Goal: Task Accomplishment & Management: Manage account settings

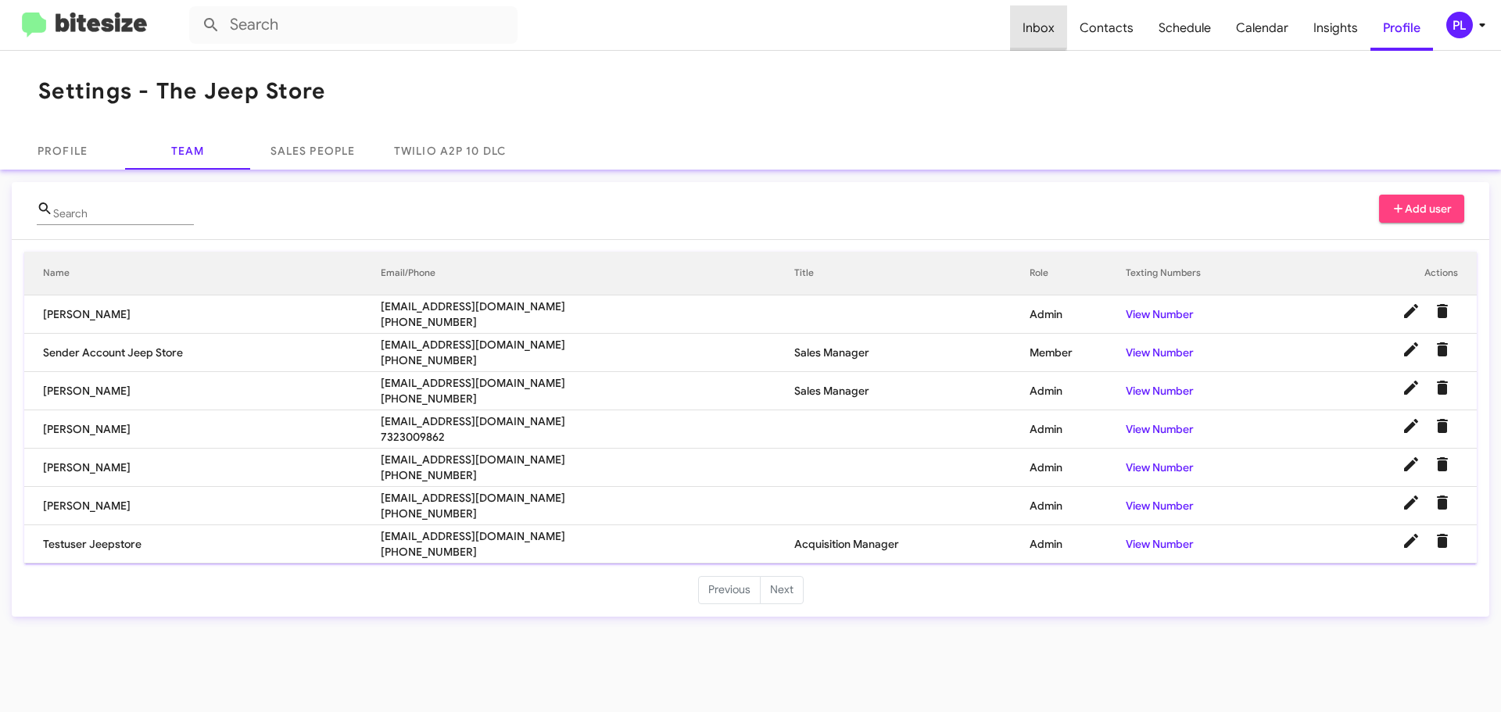
click at [1036, 27] on span "Inbox" at bounding box center [1038, 27] width 57 height 45
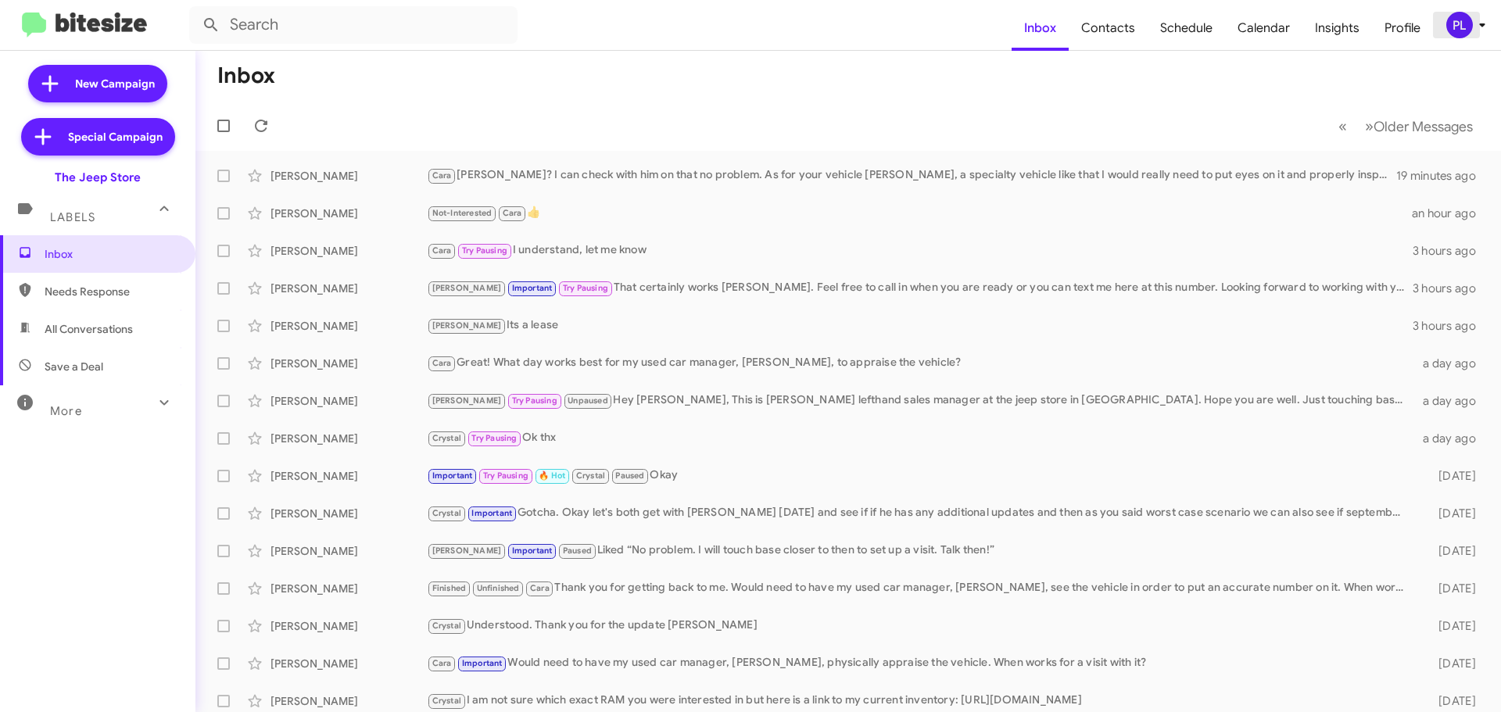
click at [1489, 30] on icon at bounding box center [1482, 25] width 19 height 19
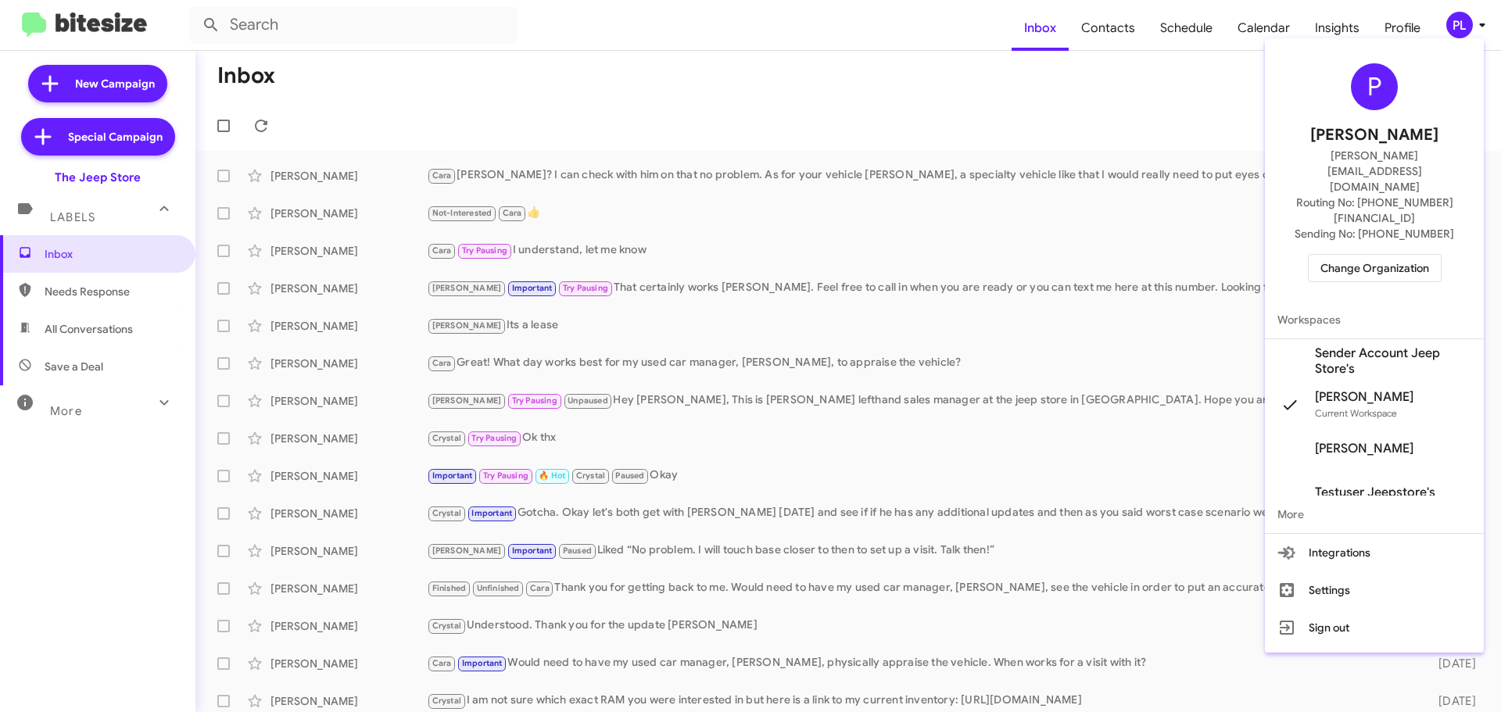
click at [1378, 255] on span "Change Organization" at bounding box center [1374, 268] width 109 height 27
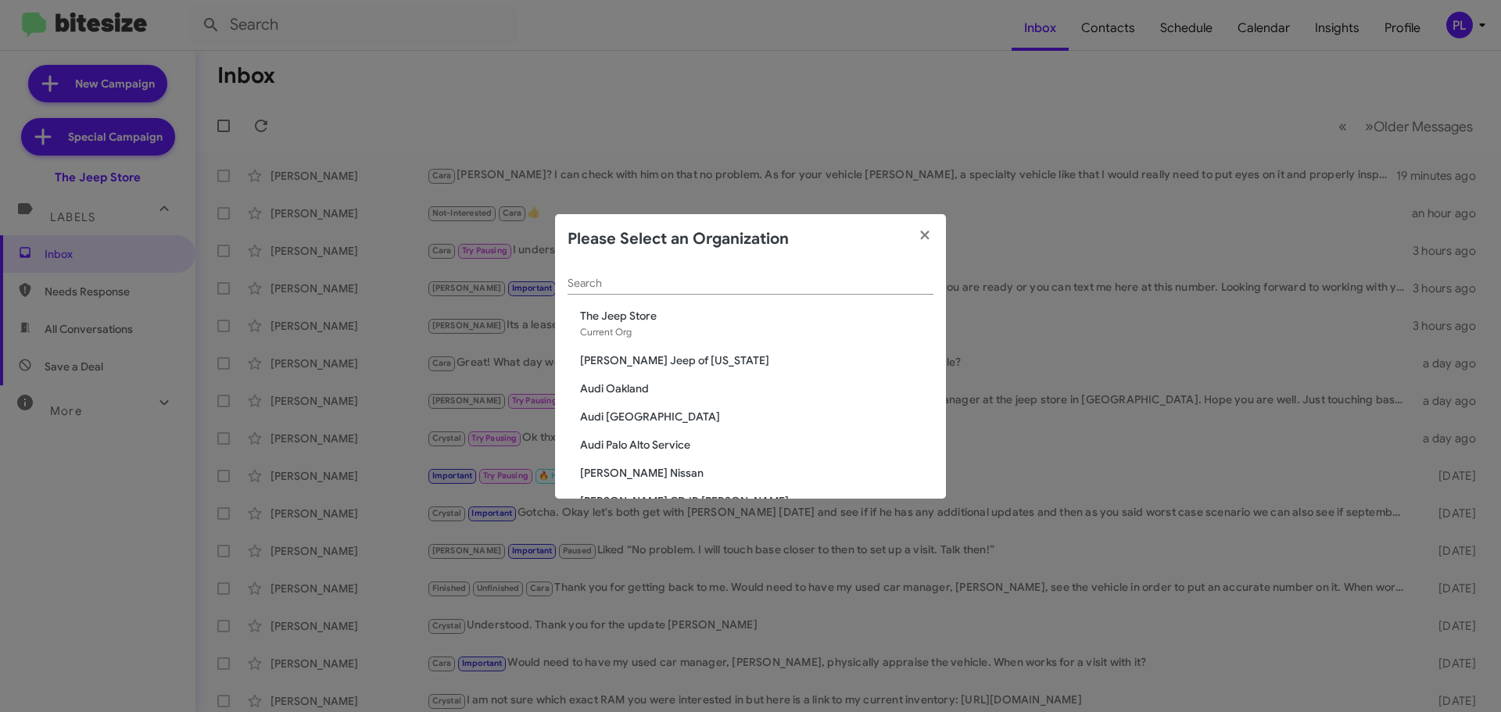
click at [681, 278] on input "Search" at bounding box center [750, 283] width 366 height 13
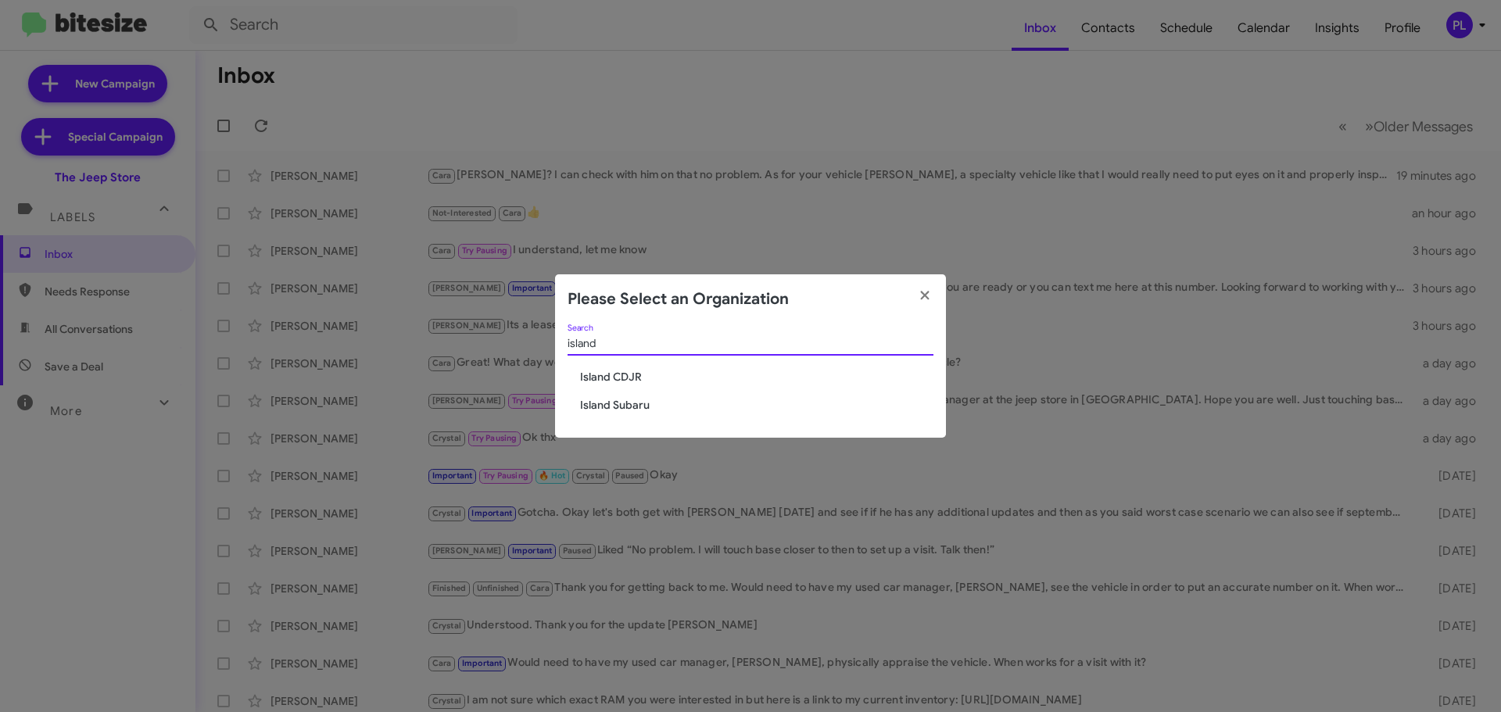
type input "island"
click at [612, 404] on span "Island Subaru" at bounding box center [756, 405] width 353 height 16
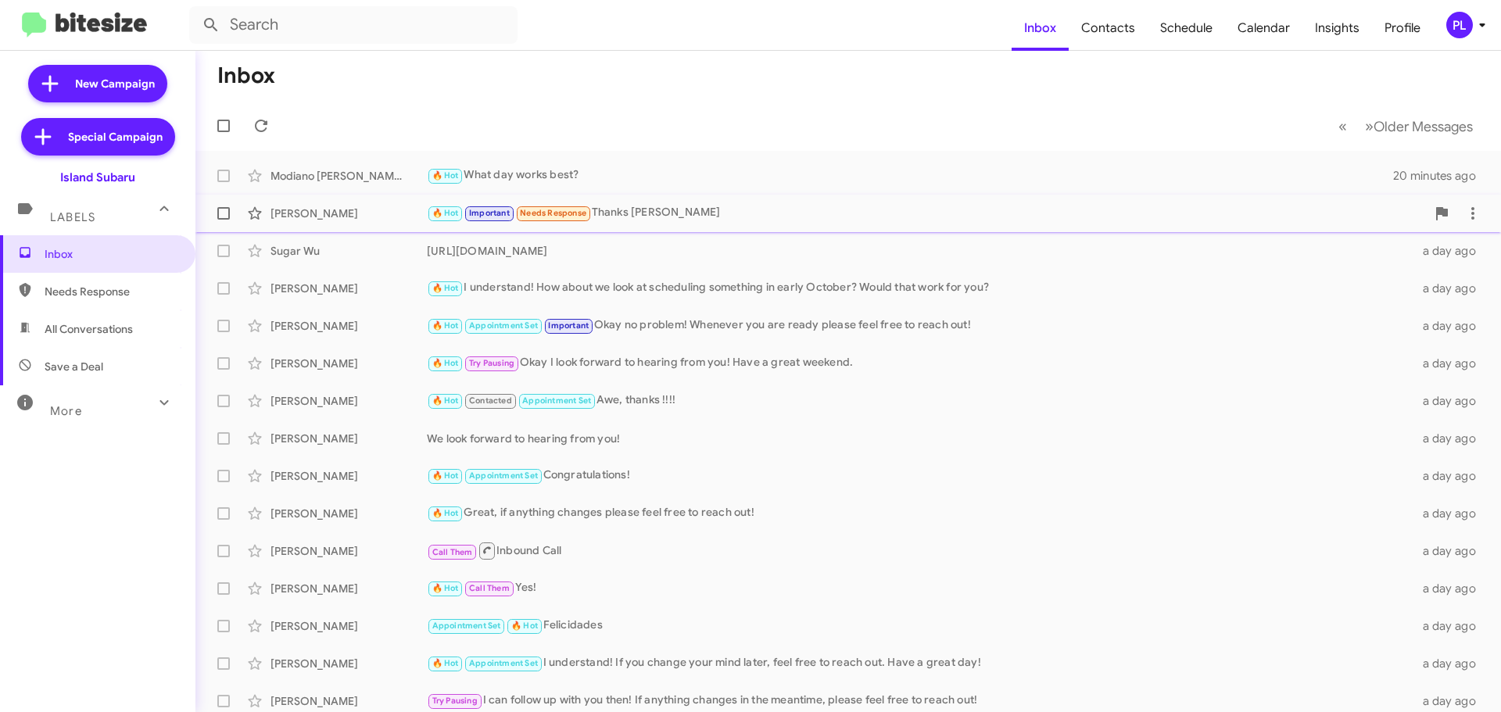
click at [701, 219] on div "🔥 Hot Important Needs Response Thanks Stephanie" at bounding box center [926, 213] width 999 height 18
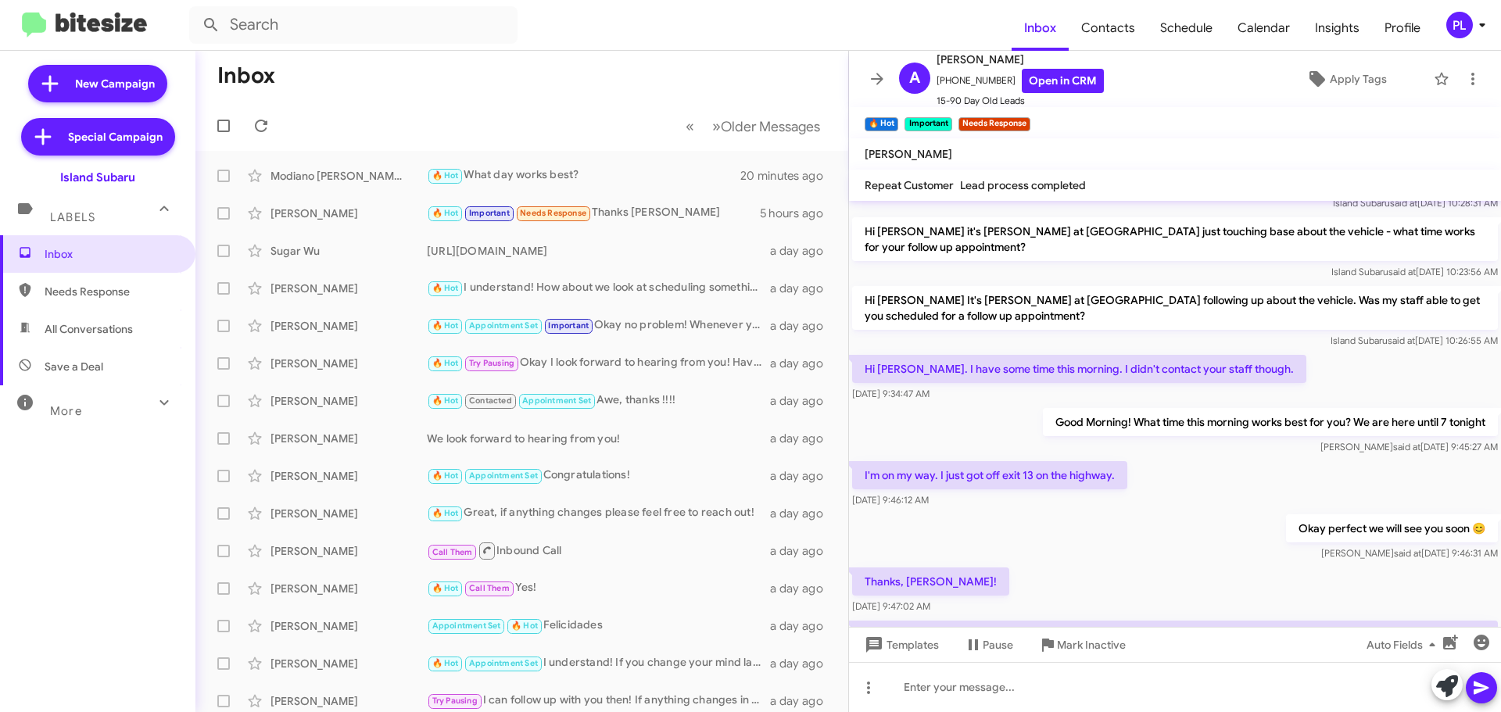
scroll to position [668, 0]
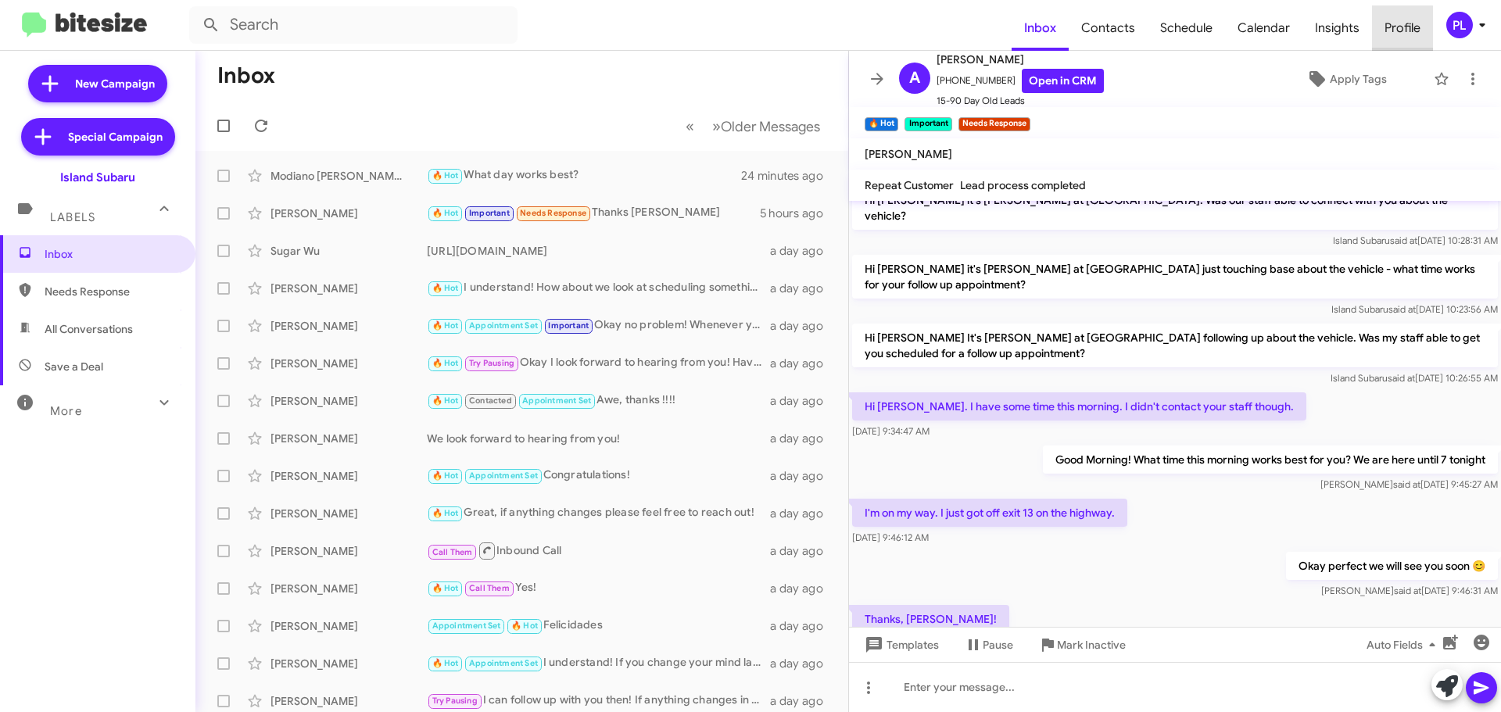
click at [1391, 31] on span "Profile" at bounding box center [1402, 27] width 61 height 45
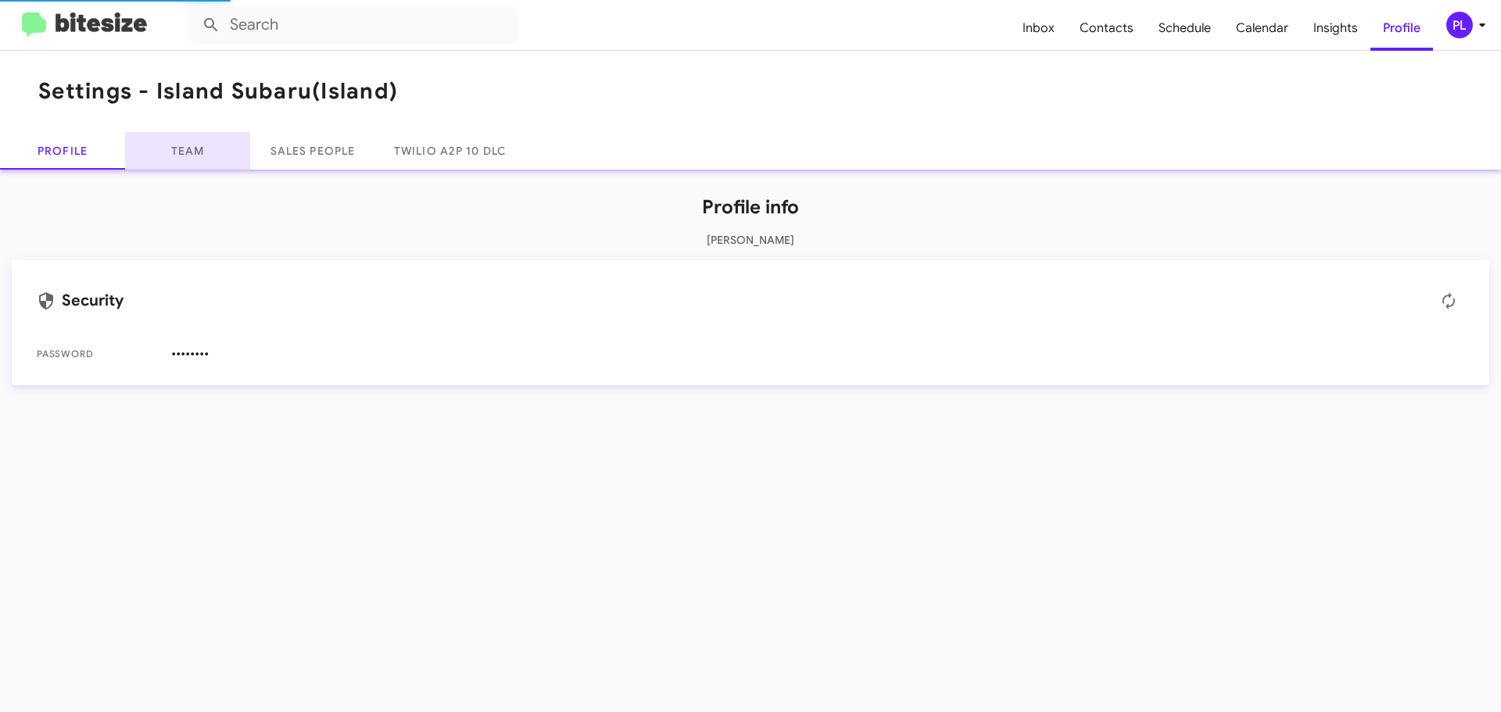
click at [187, 150] on link "Team" at bounding box center [187, 151] width 125 height 38
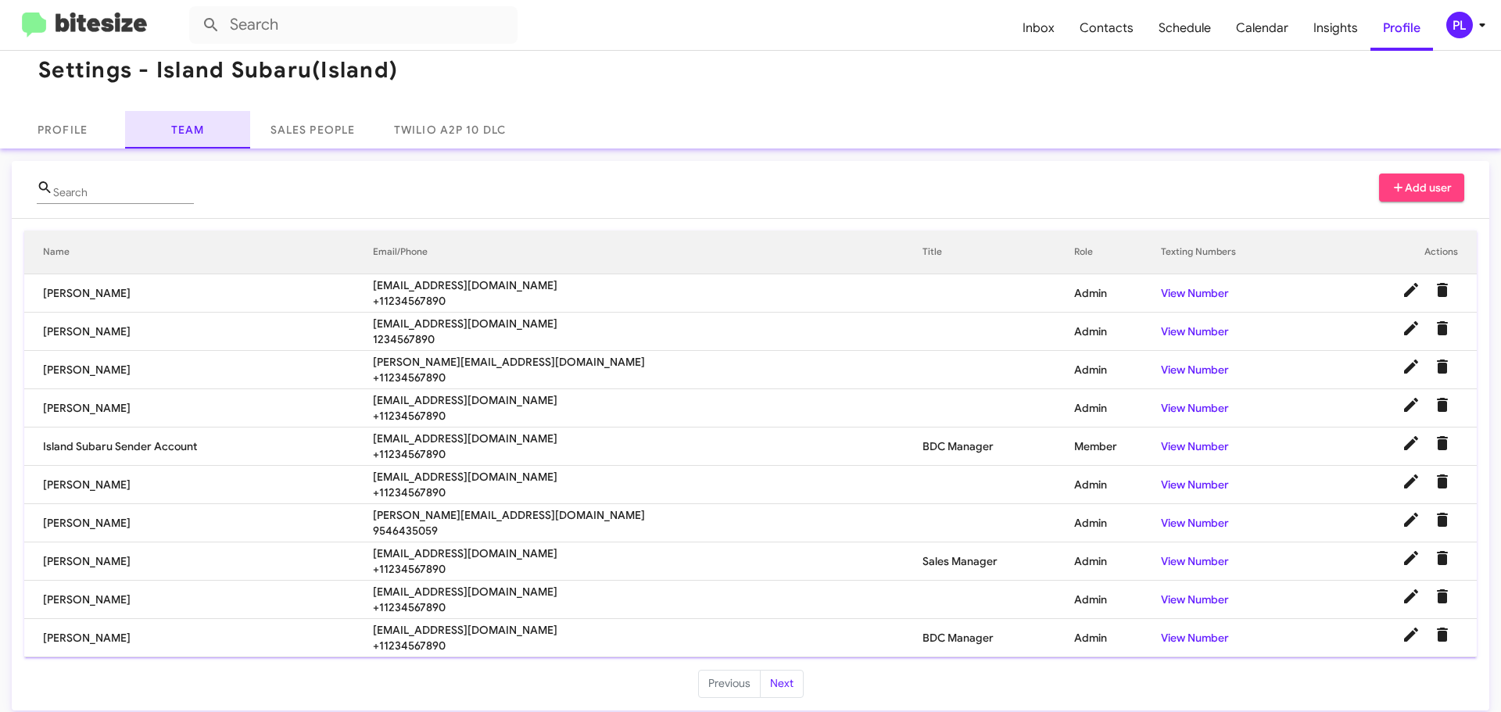
scroll to position [32, 0]
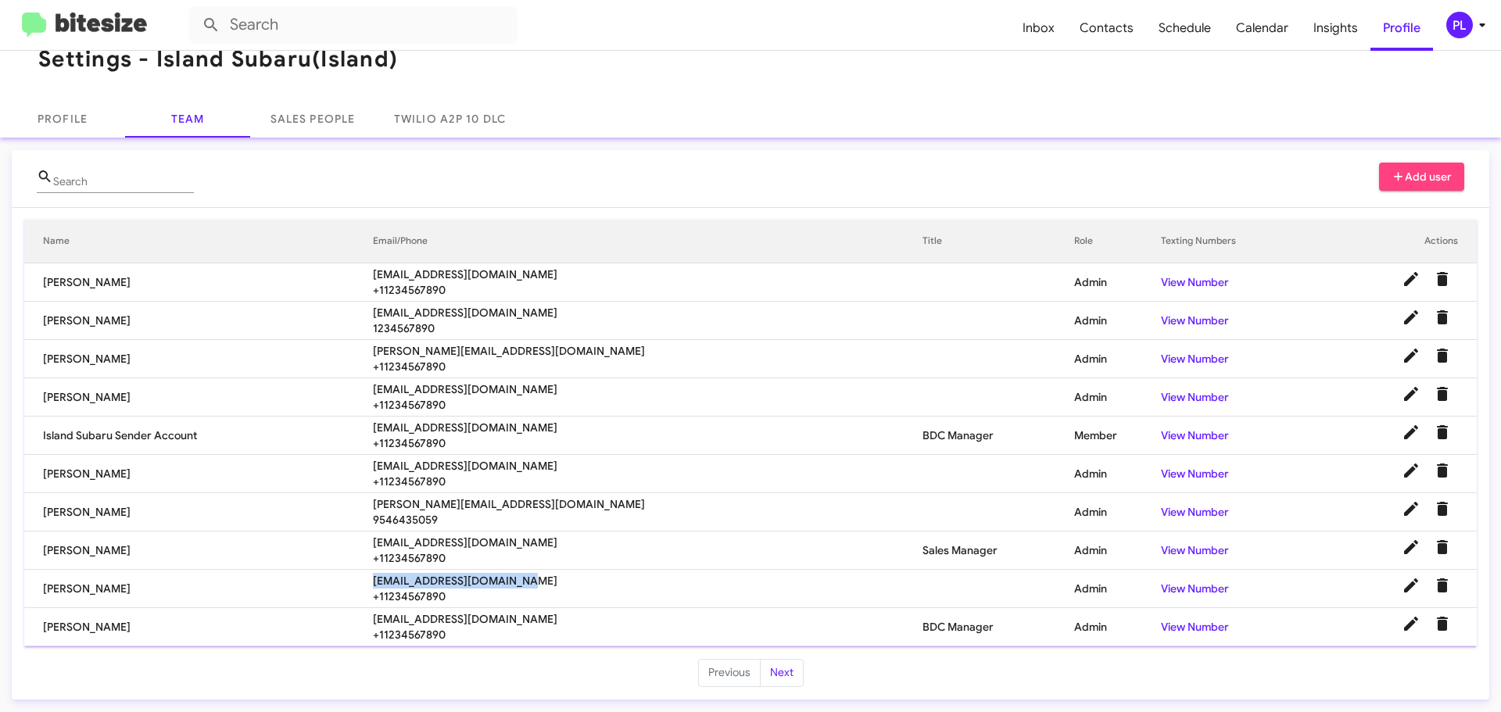
drag, startPoint x: 562, startPoint y: 580, endPoint x: 413, endPoint y: 576, distance: 149.4
click at [413, 576] on span "asubasic@myislandcdjr.com" at bounding box center [648, 581] width 550 height 16
copy span "asubasic@myislandcdjr.com"
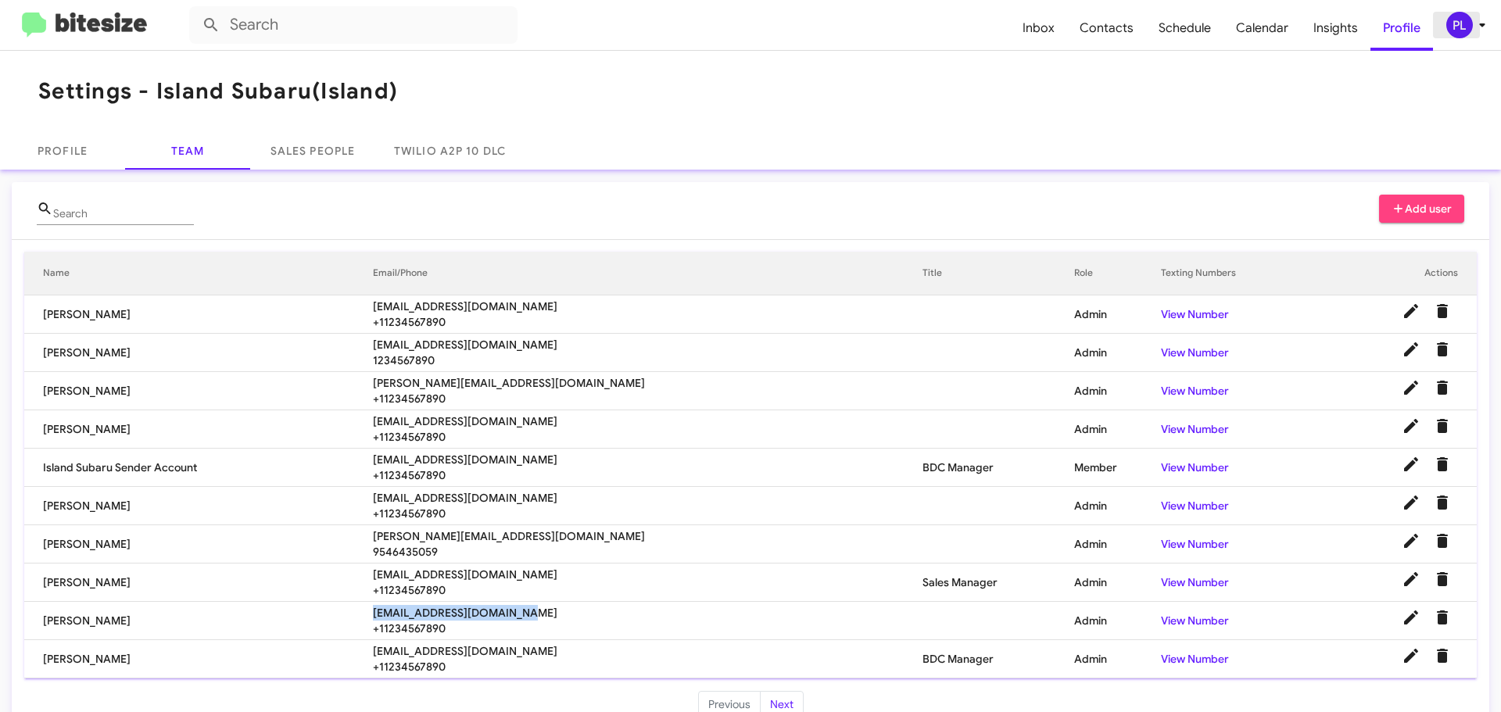
click at [1482, 26] on icon at bounding box center [1481, 25] width 5 height 4
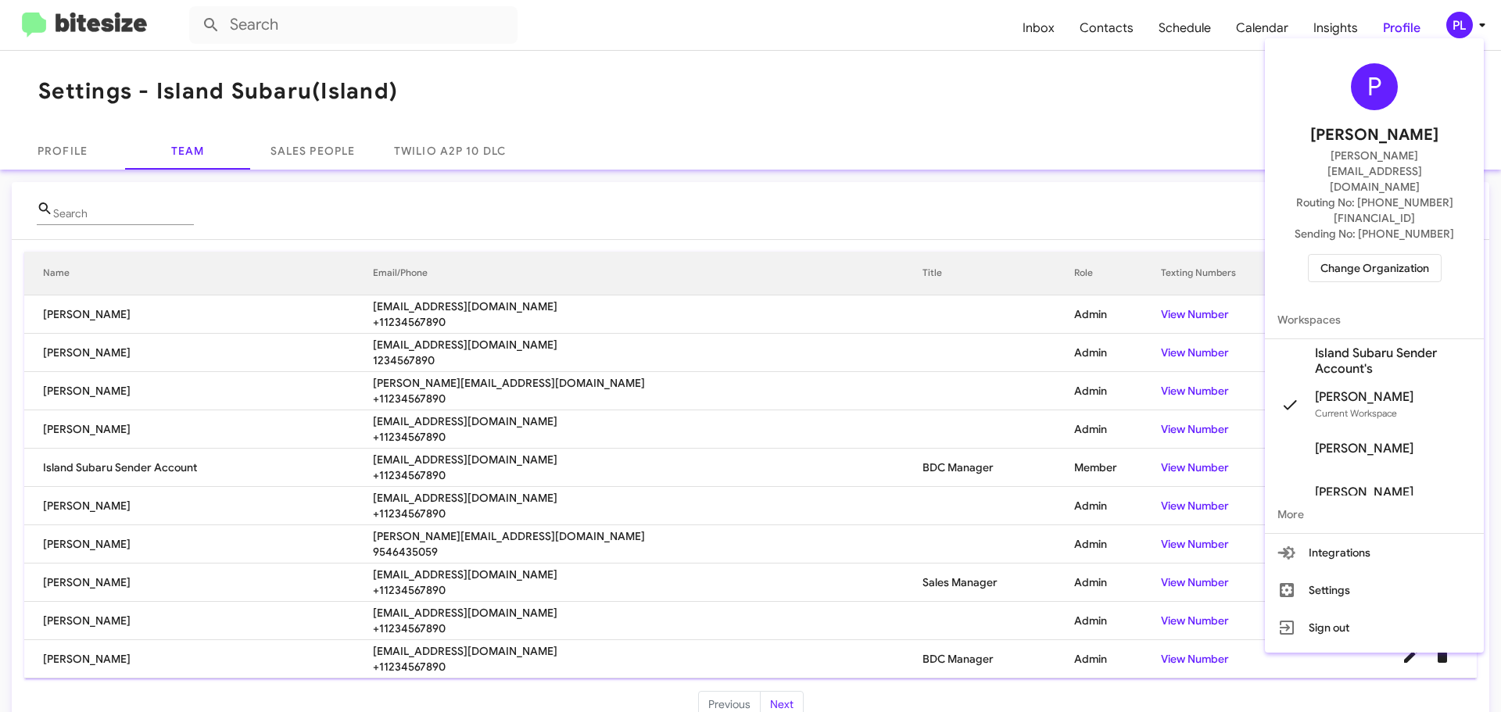
click at [675, 137] on div at bounding box center [750, 356] width 1501 height 712
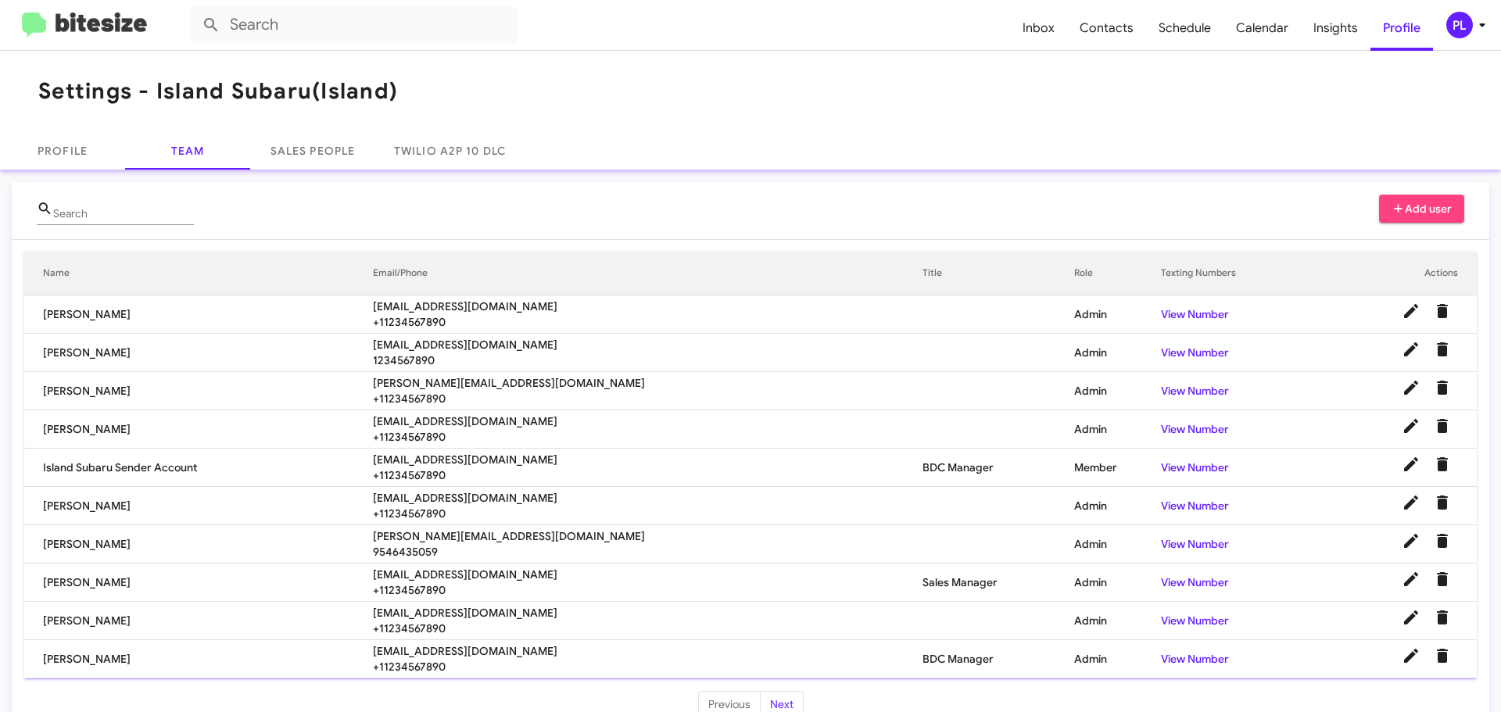
scroll to position [32, 0]
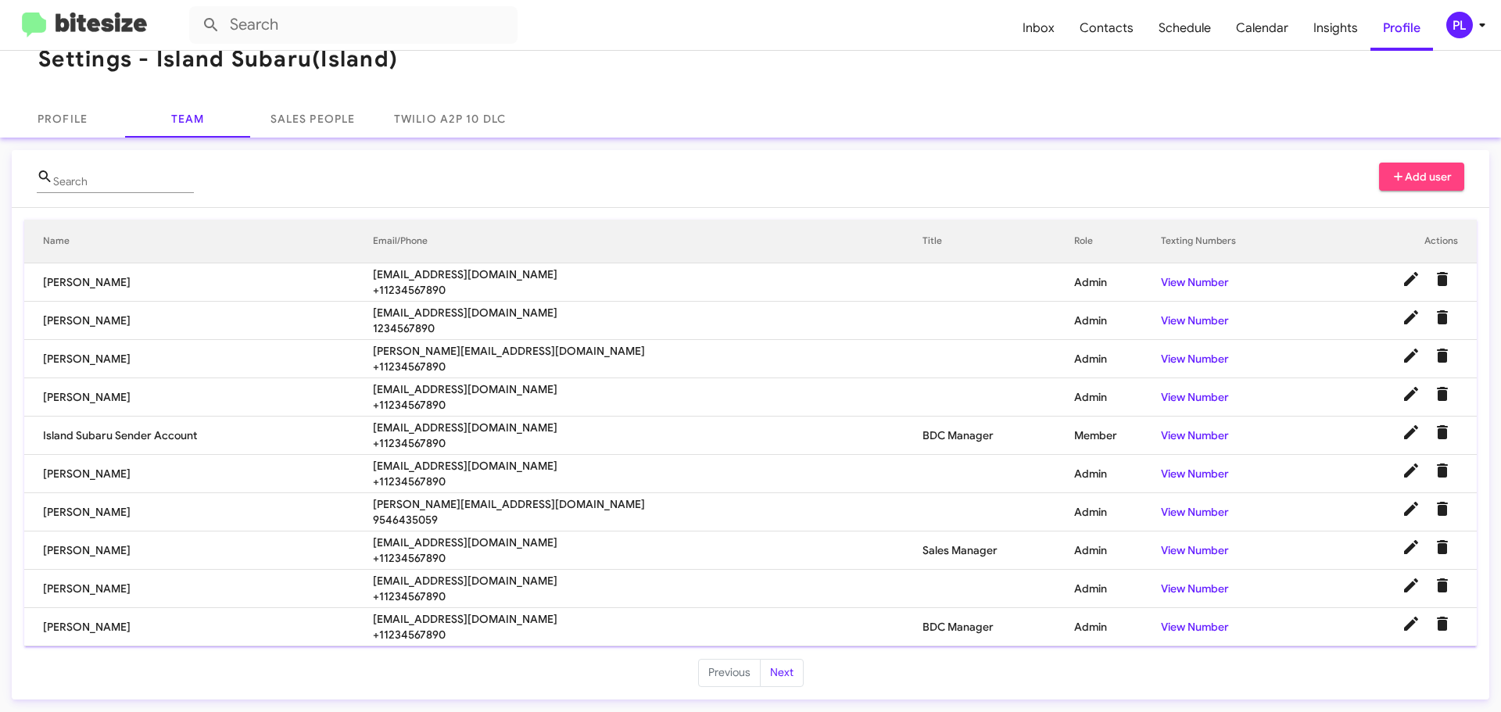
drag, startPoint x: 559, startPoint y: 582, endPoint x: 396, endPoint y: 576, distance: 162.7
click at [396, 576] on tr "Ariana Subasic asubasic@myislandcdjr.com +11234567890 Admin View Number" at bounding box center [750, 589] width 1452 height 38
click at [1064, 34] on span "Inbox" at bounding box center [1038, 27] width 57 height 45
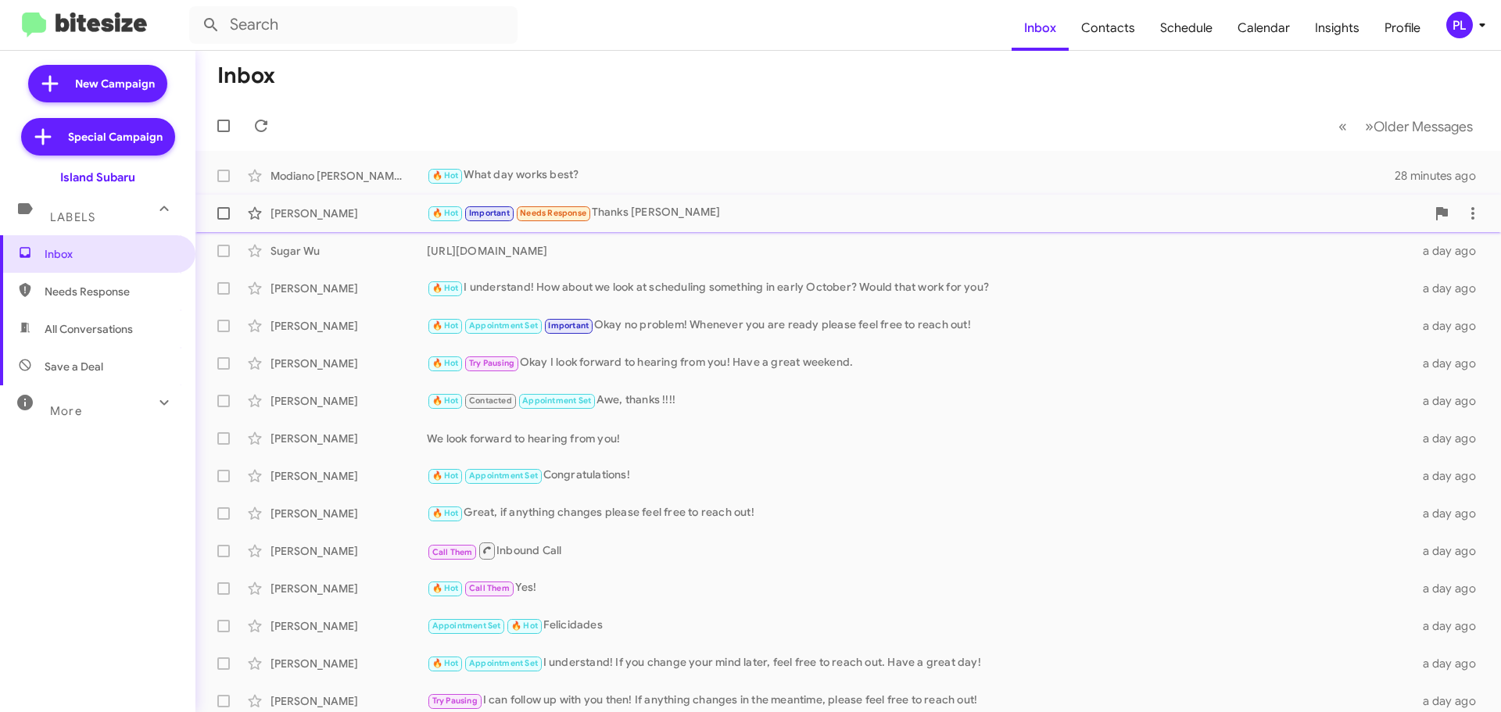
click at [712, 212] on div "🔥 Hot Important Needs Response Thanks Stephanie" at bounding box center [926, 213] width 999 height 18
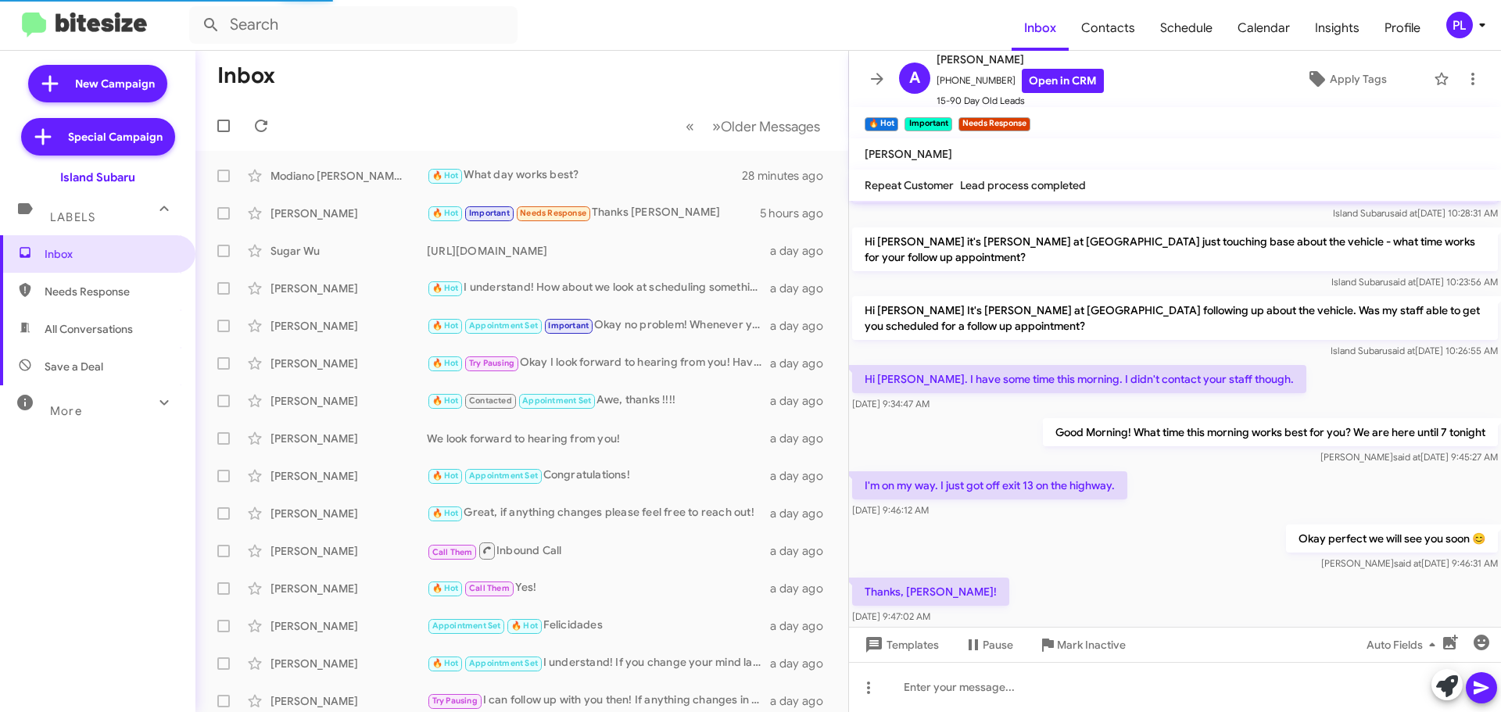
scroll to position [668, 0]
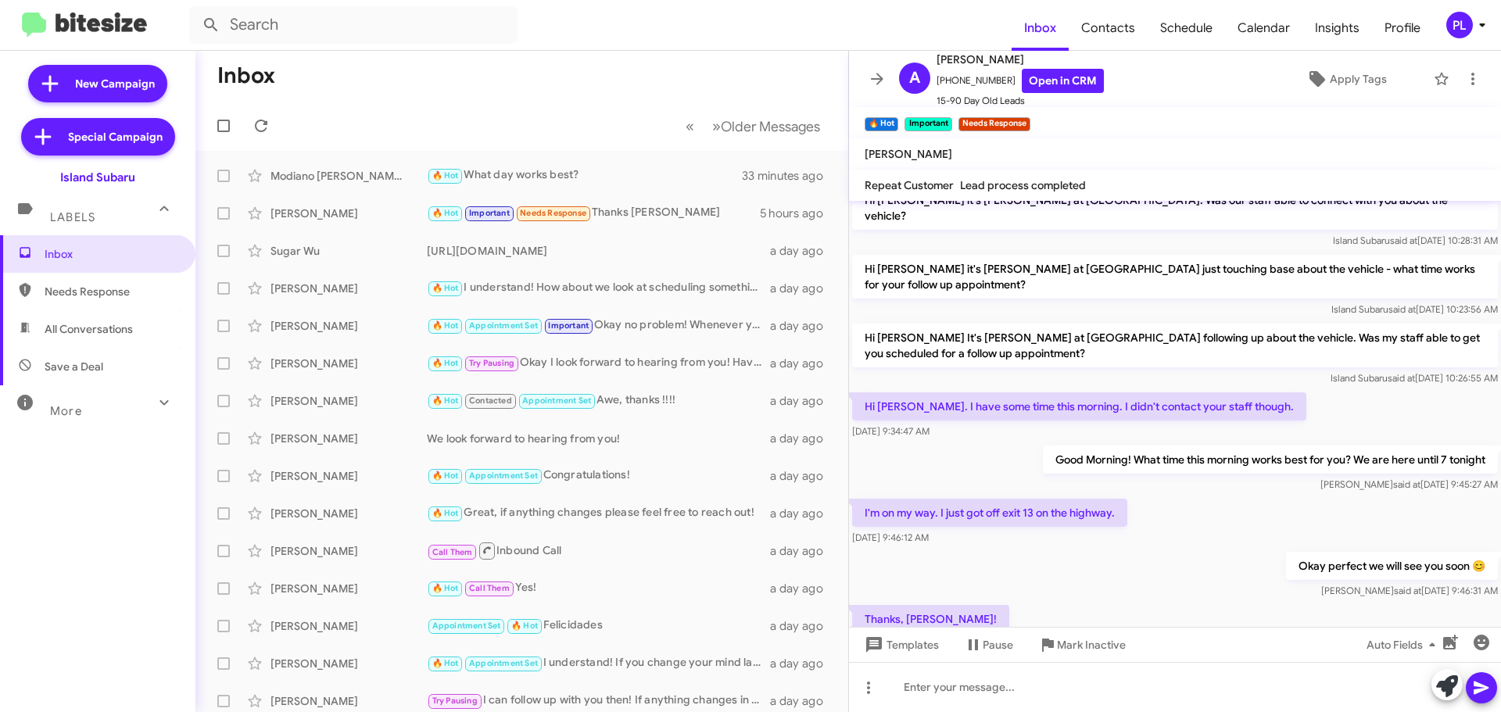
click at [1480, 25] on icon at bounding box center [1481, 25] width 5 height 4
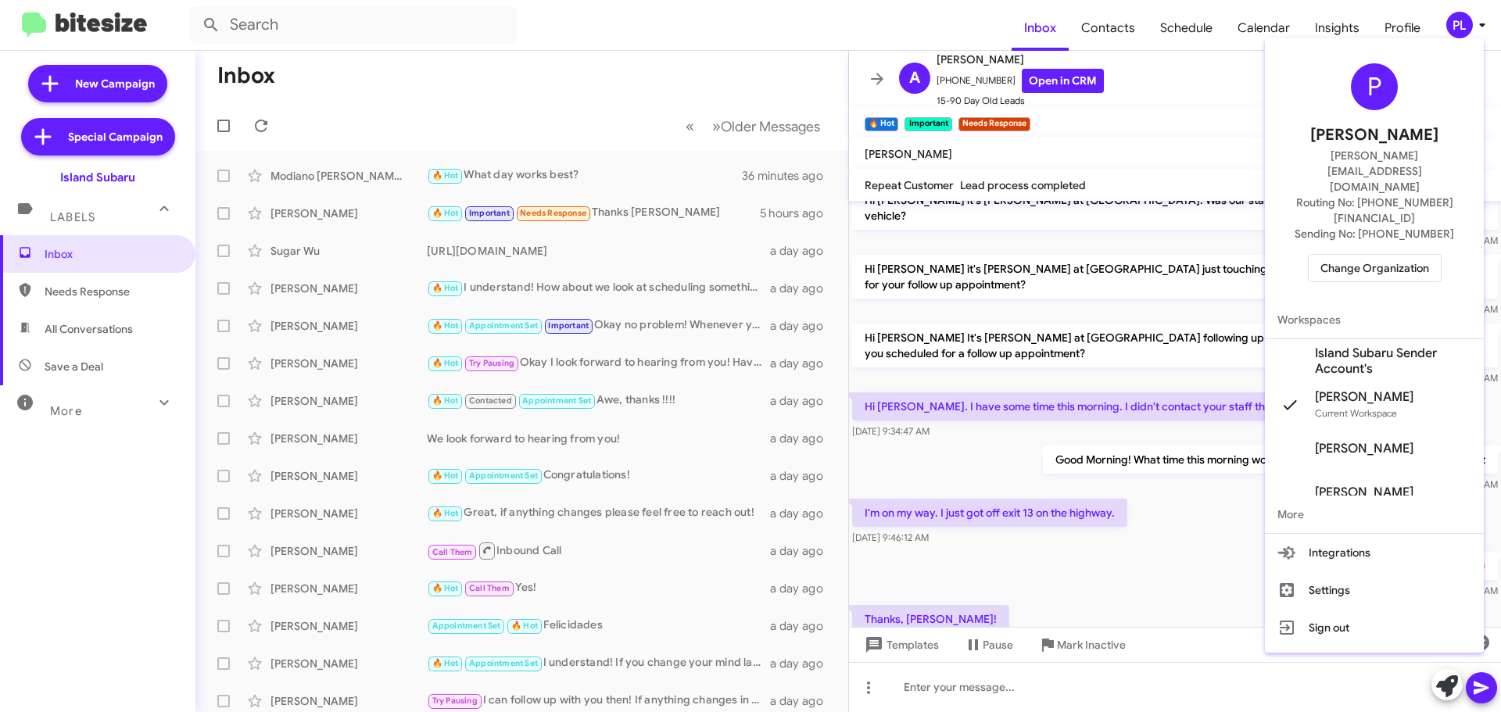
click at [1484, 24] on div at bounding box center [750, 356] width 1501 height 712
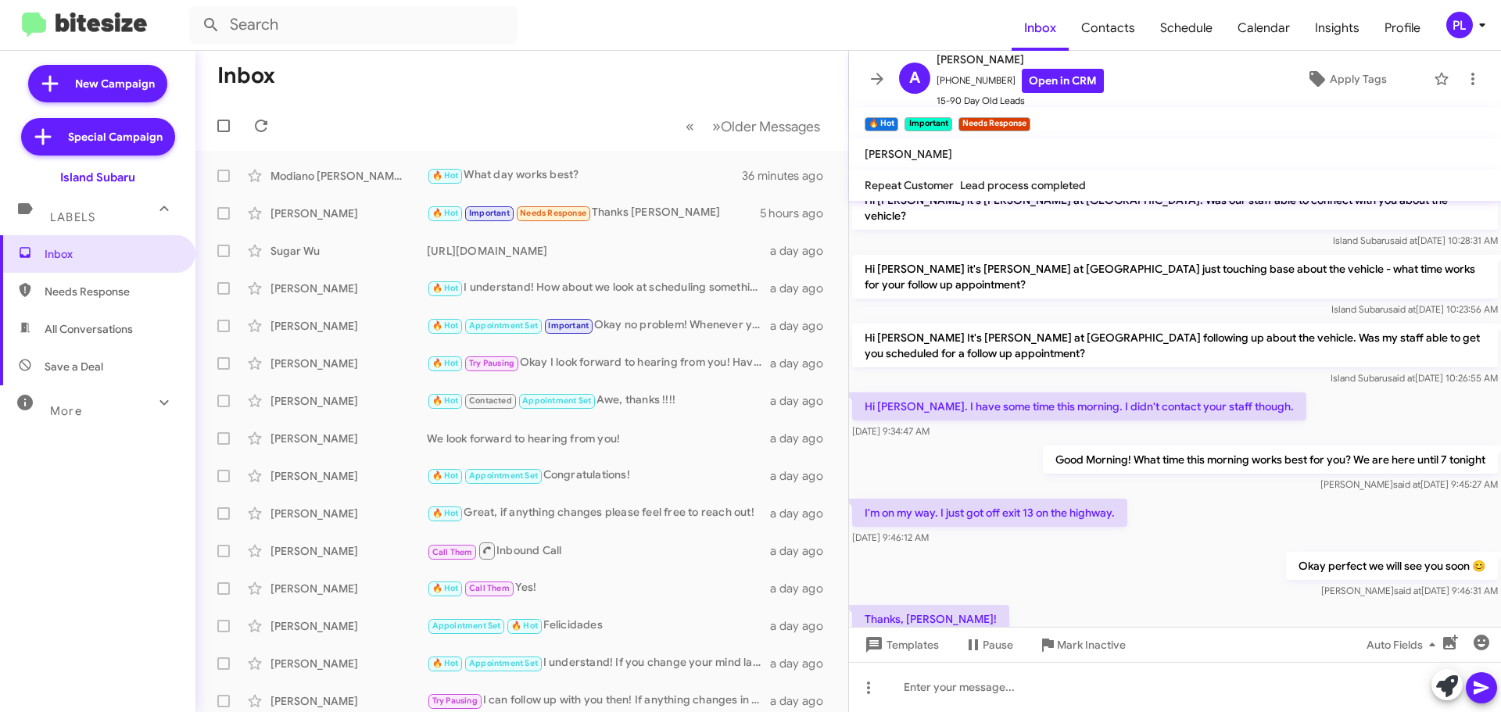
click at [1484, 24] on icon at bounding box center [1481, 25] width 5 height 4
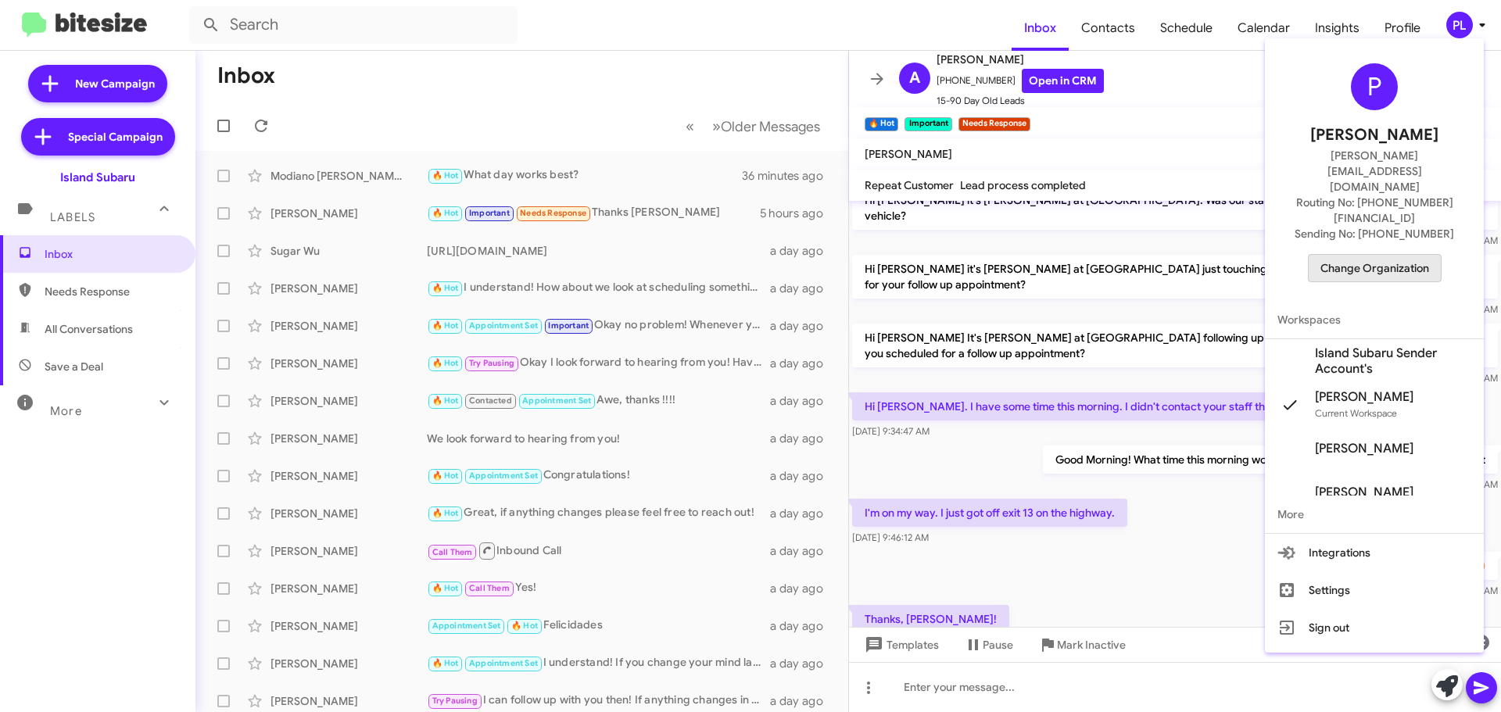
click at [1397, 255] on span "Change Organization" at bounding box center [1374, 268] width 109 height 27
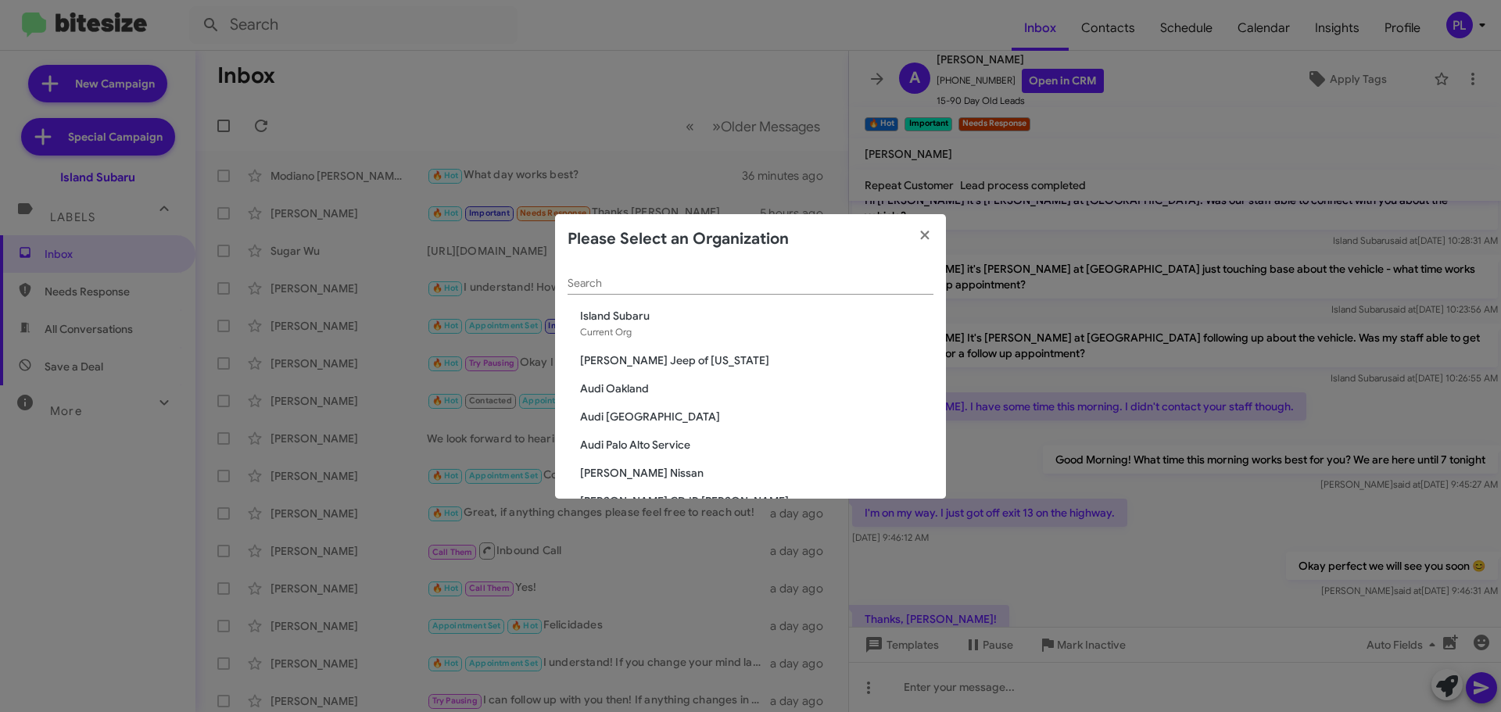
click at [687, 282] on input "Search" at bounding box center [750, 283] width 366 height 13
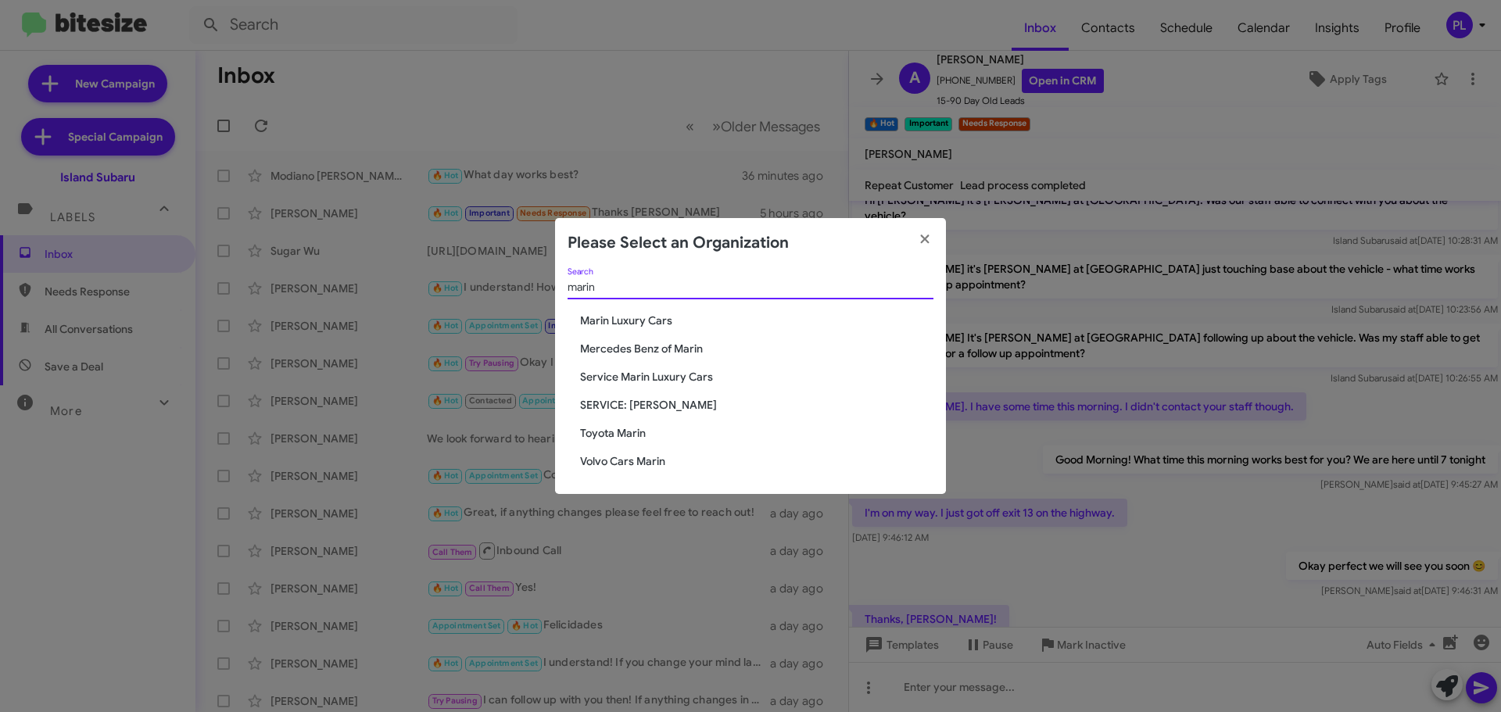
type input "marin"
click at [647, 371] on span "Service Marin Luxury Cars" at bounding box center [756, 377] width 353 height 16
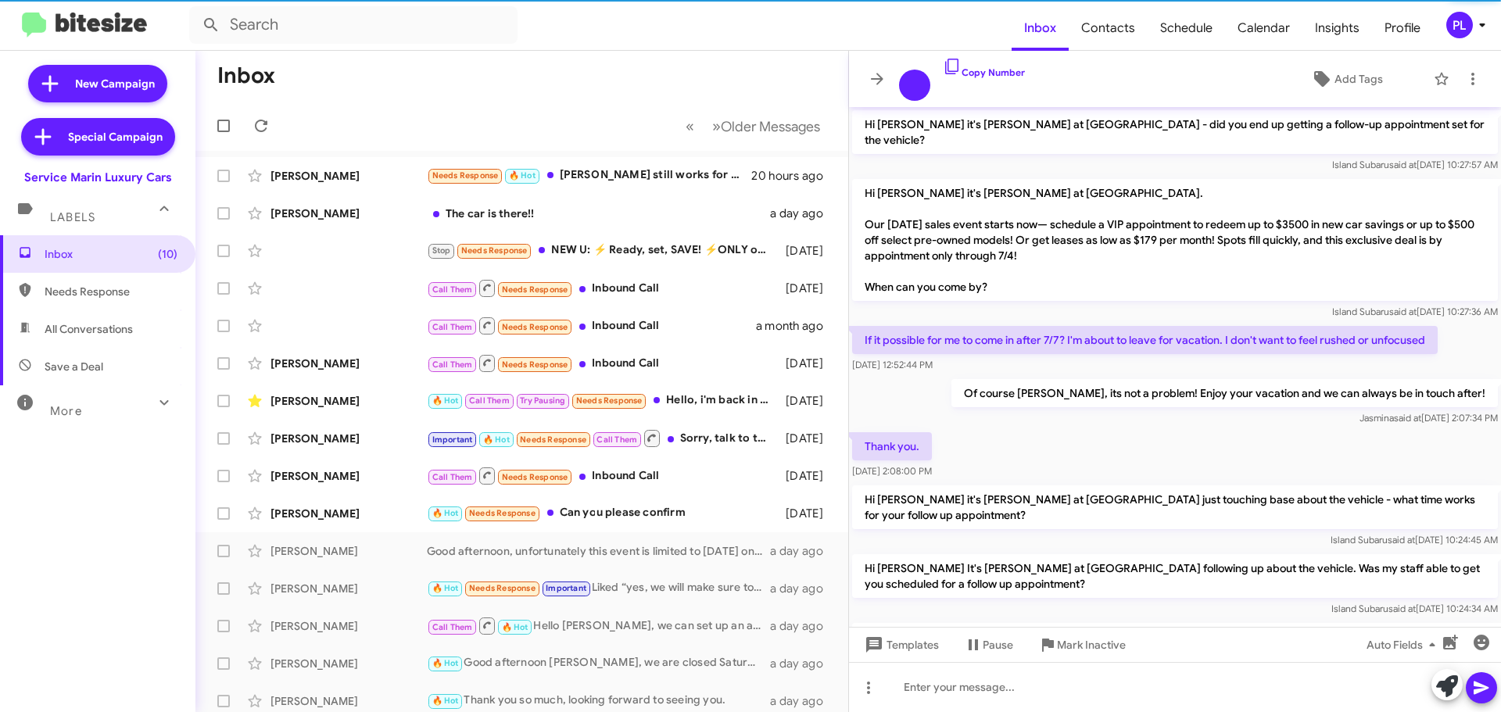
scroll to position [840, 0]
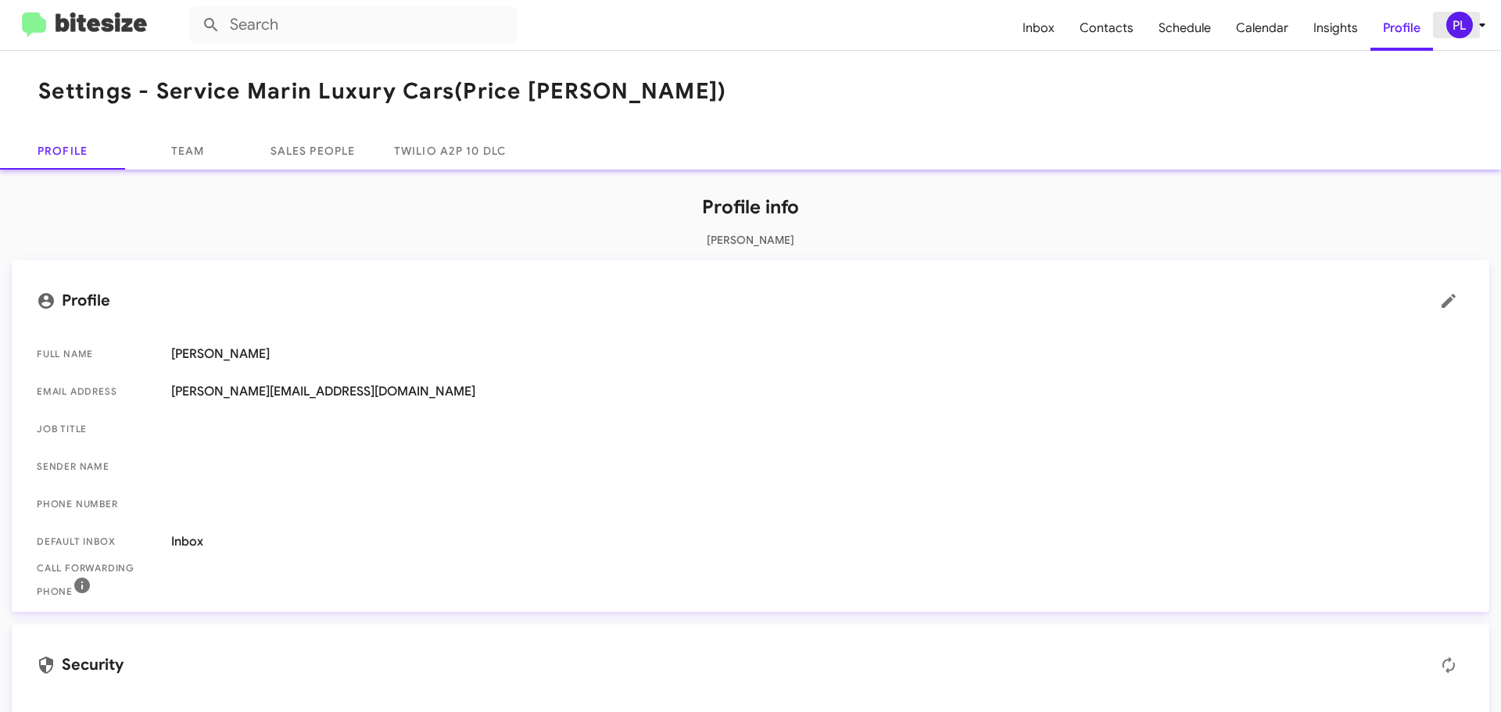
click at [1484, 22] on icon at bounding box center [1482, 25] width 19 height 19
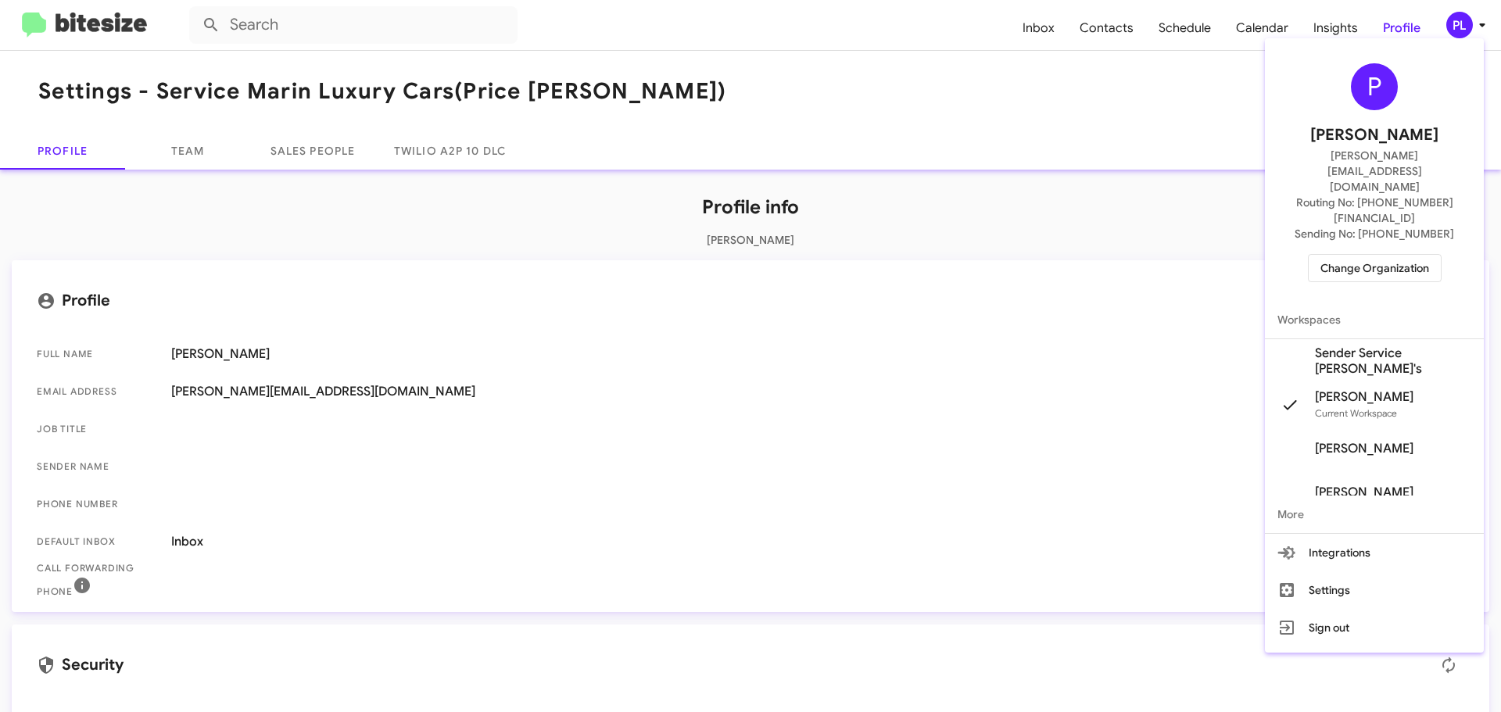
click at [1395, 255] on span "Change Organization" at bounding box center [1374, 268] width 109 height 27
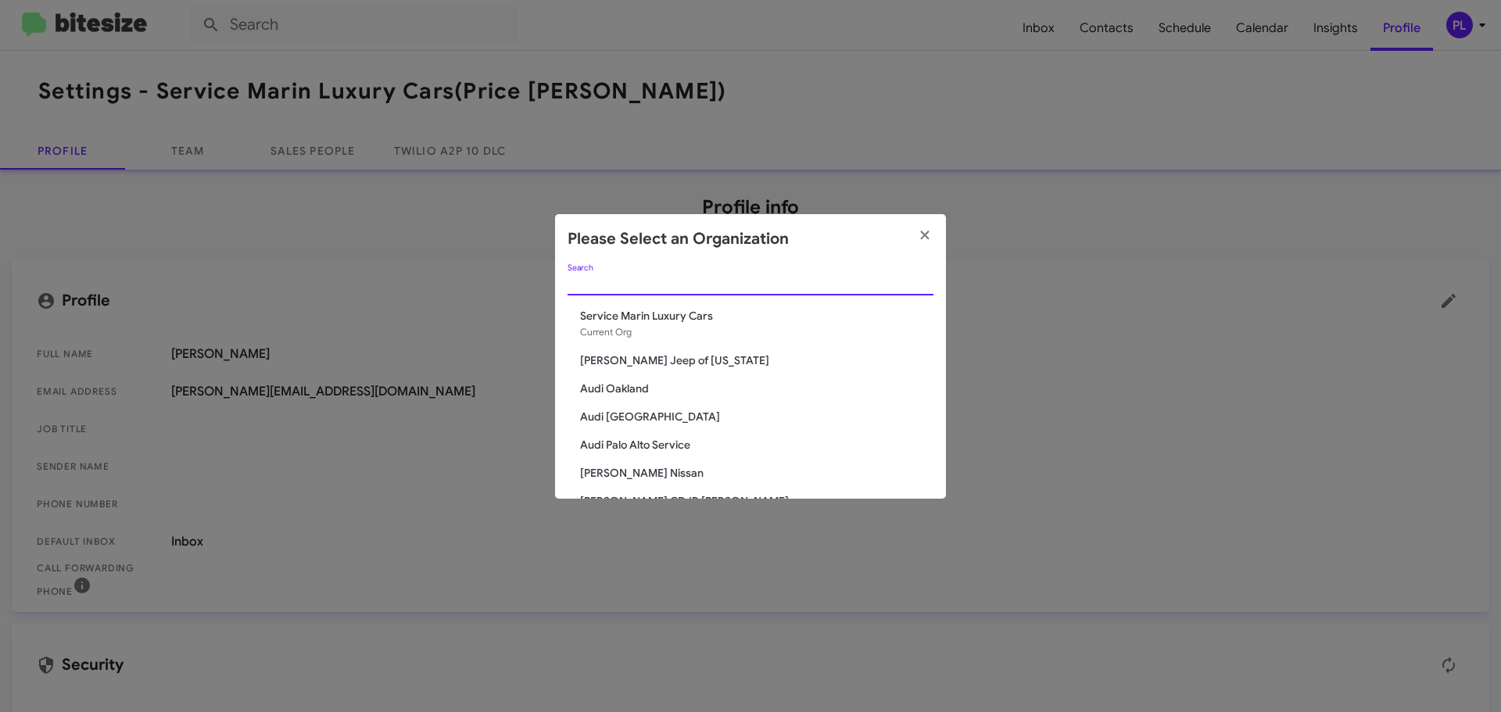
click at [707, 288] on input "Search" at bounding box center [750, 283] width 366 height 13
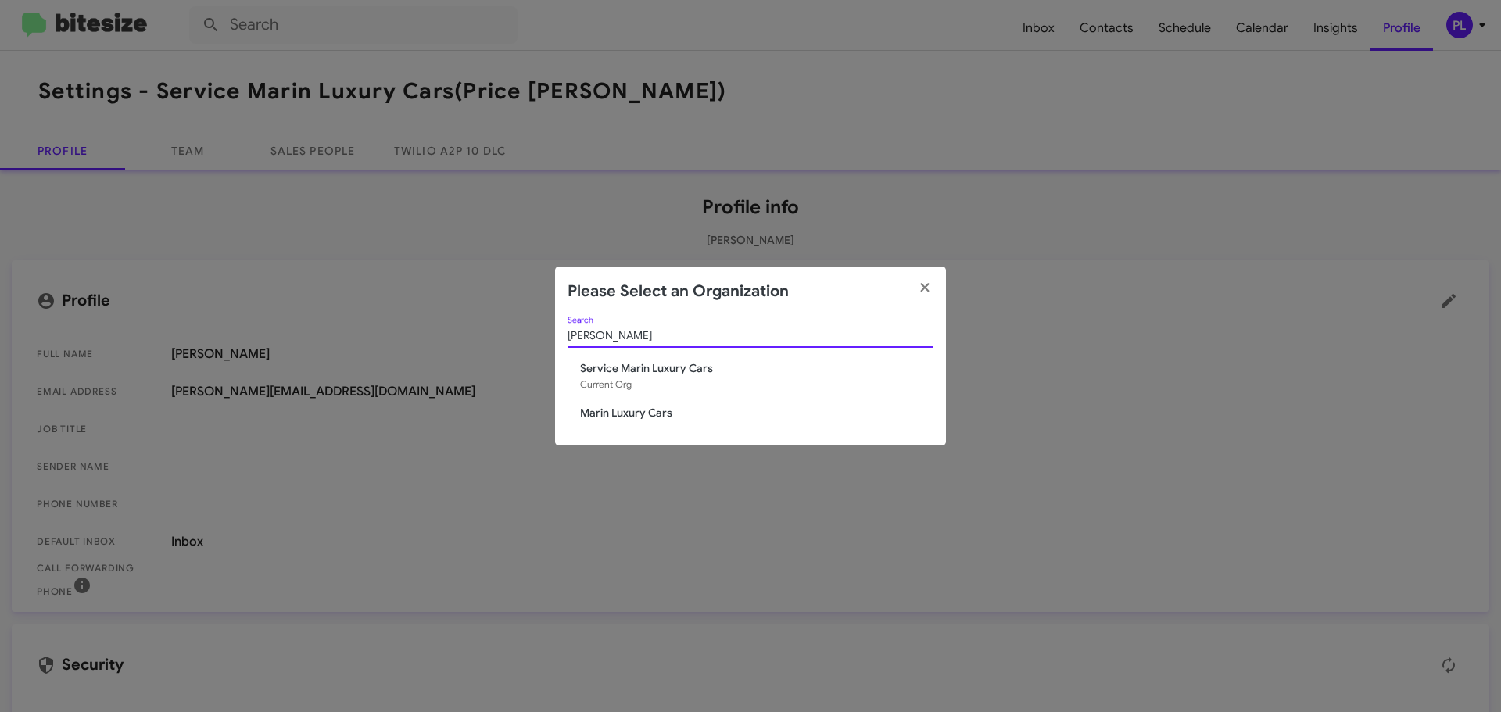
type input "marin lu"
click at [607, 410] on span "Marin Luxury Cars" at bounding box center [756, 413] width 353 height 16
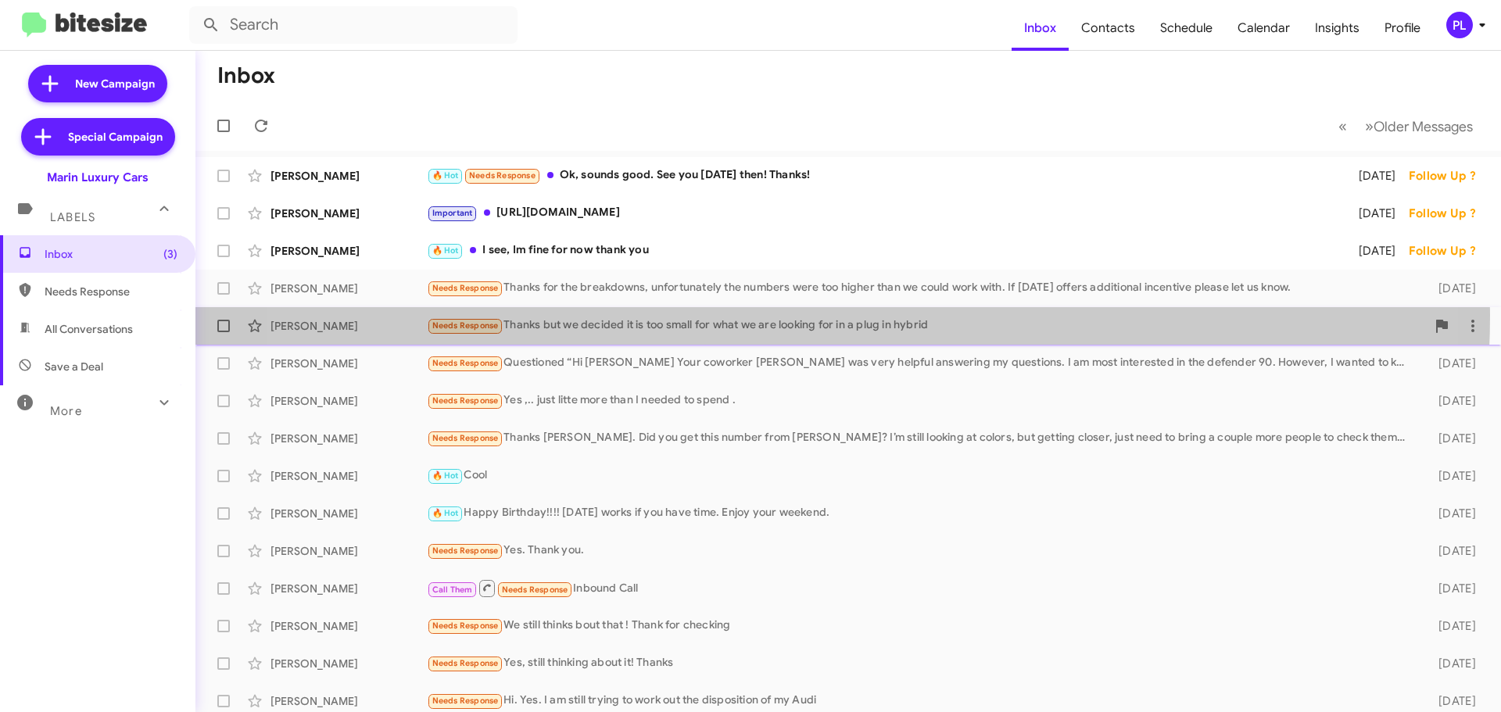
click at [779, 315] on div "Daniel Geballe Needs Response Thanks but we decided it is too small for what we…" at bounding box center [848, 325] width 1280 height 31
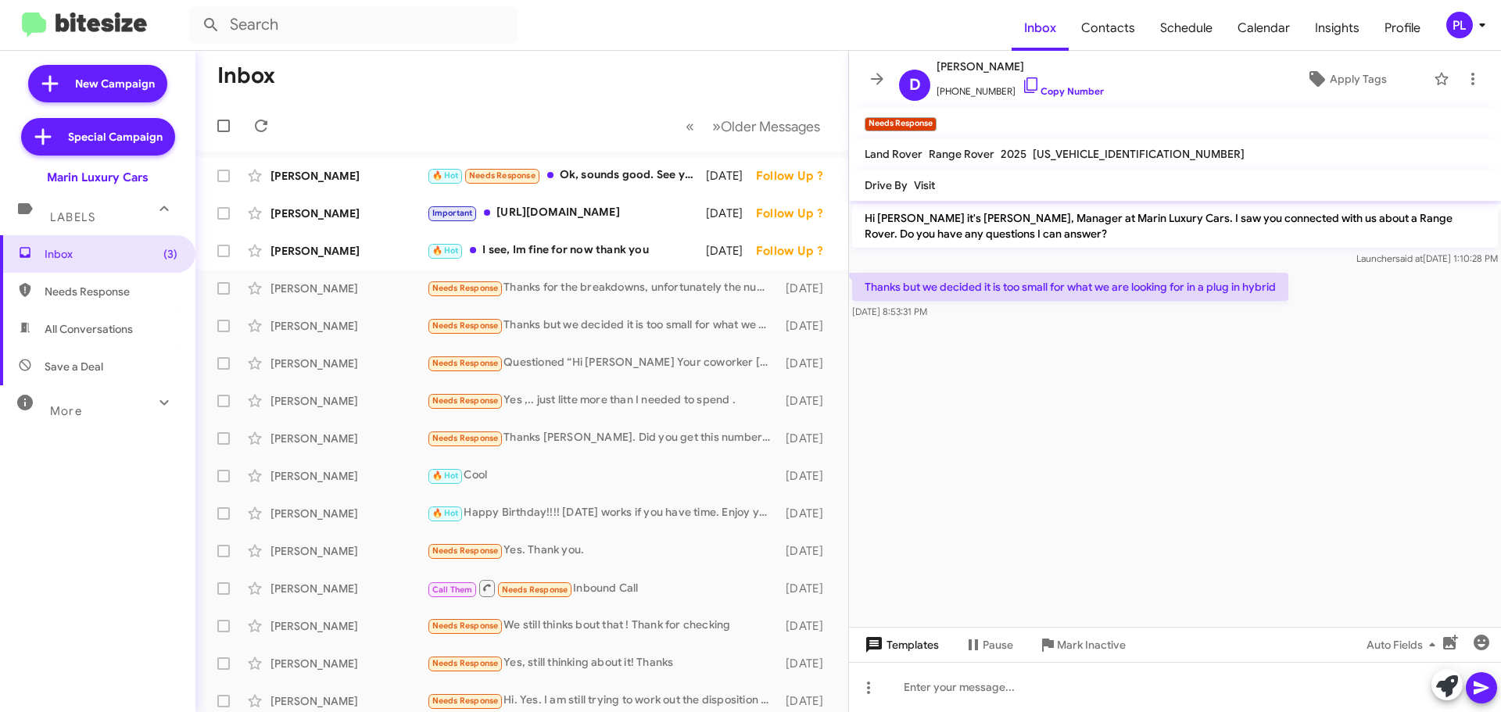
click at [913, 650] on span "Templates" at bounding box center [899, 645] width 77 height 28
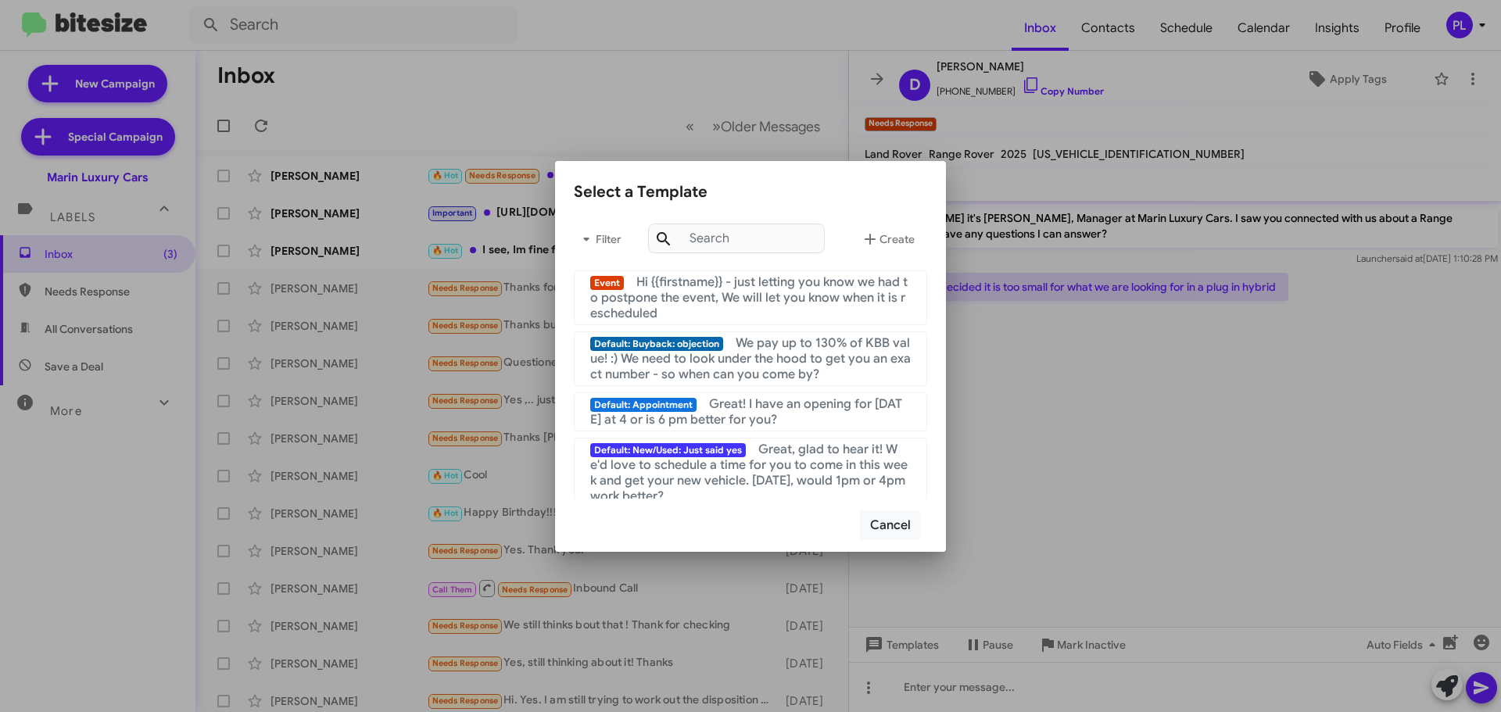
click at [1144, 463] on div at bounding box center [750, 356] width 1501 height 712
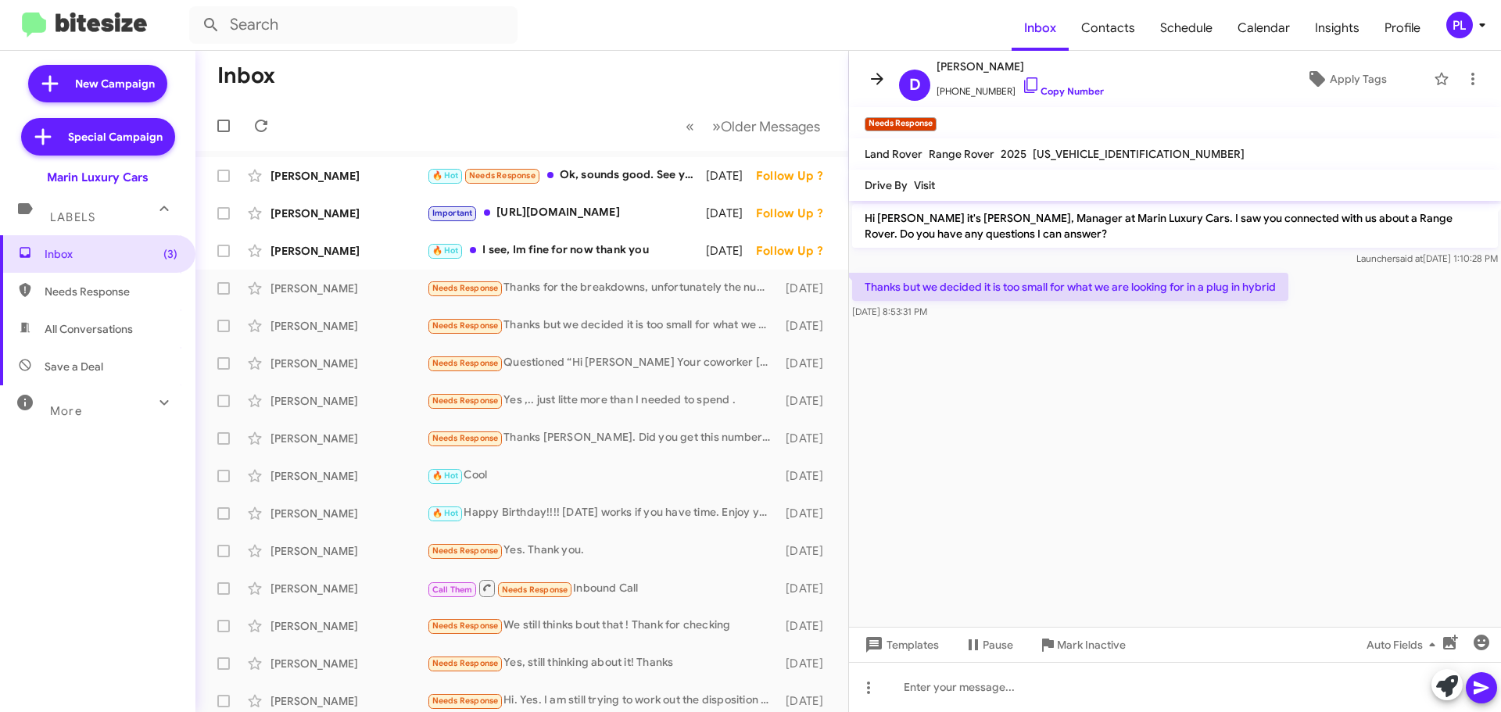
click at [867, 70] on span at bounding box center [876, 79] width 31 height 19
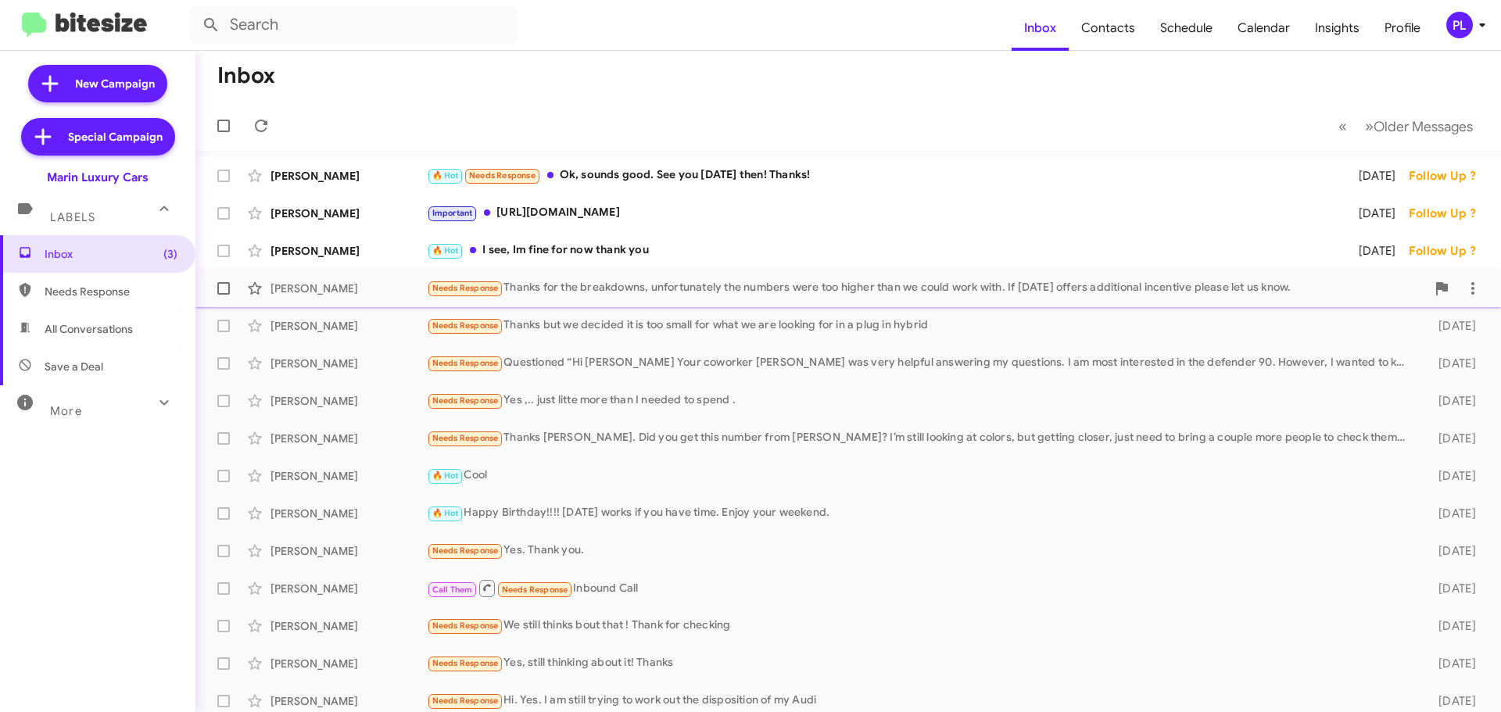
click at [678, 292] on div "Needs Response Thanks for the breakdowns, unfortunately the numbers were too hi…" at bounding box center [926, 288] width 999 height 18
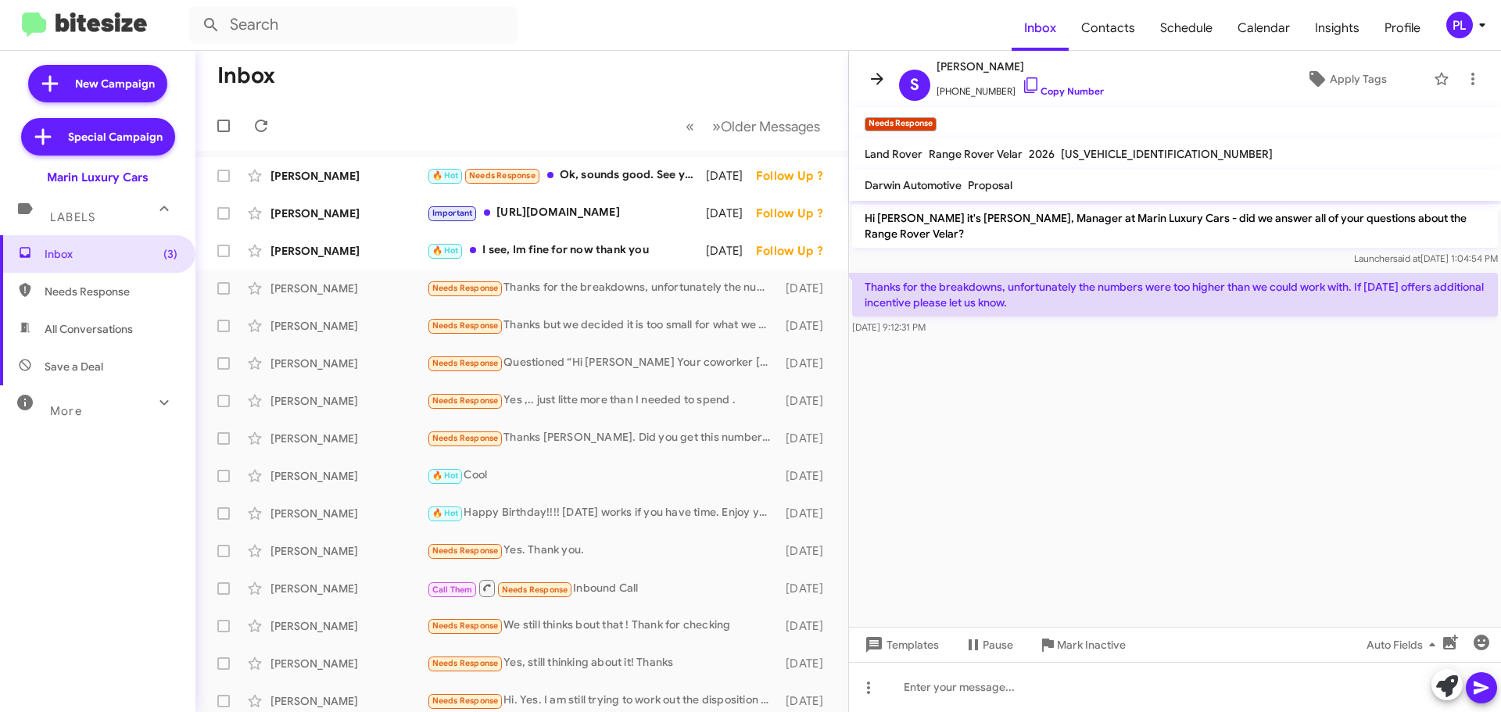
click at [876, 80] on icon at bounding box center [877, 79] width 13 height 12
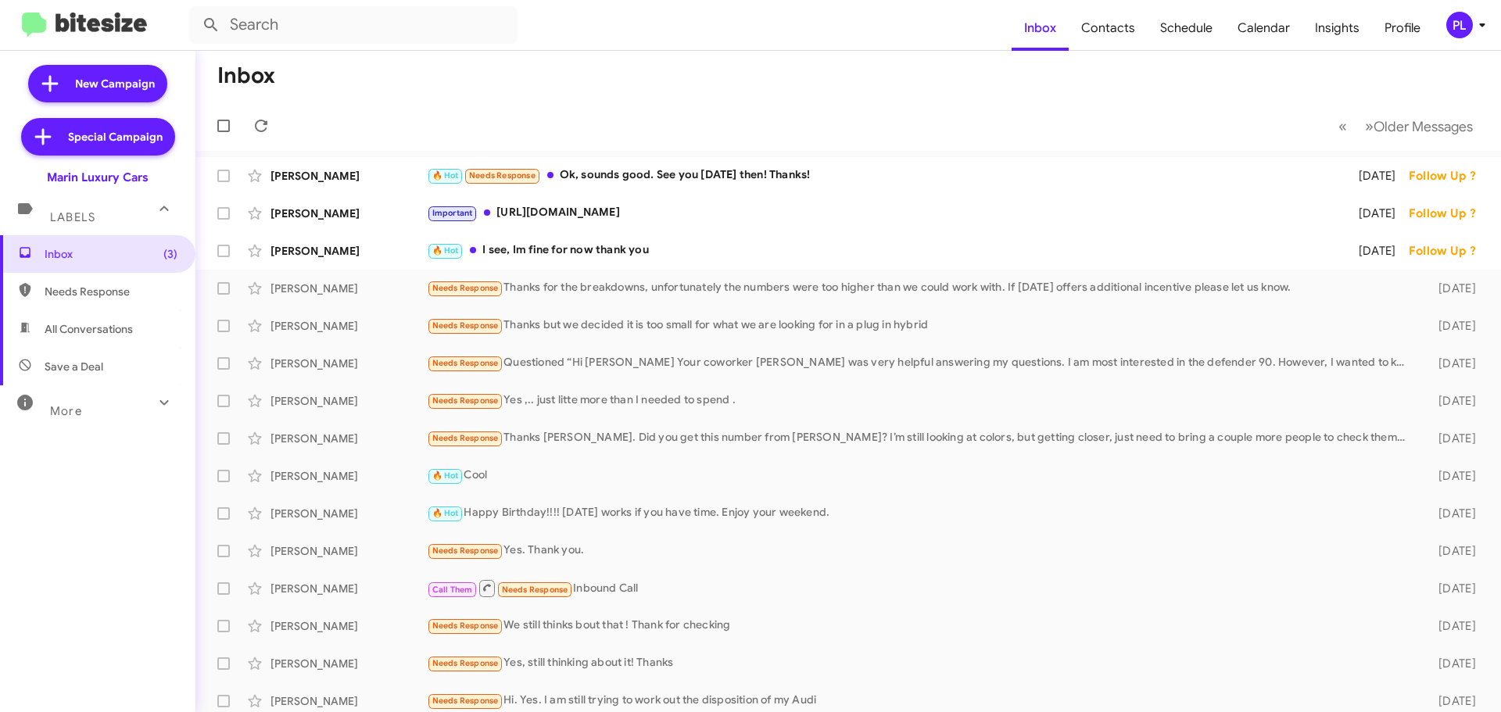
click at [1473, 30] on icon at bounding box center [1482, 25] width 19 height 19
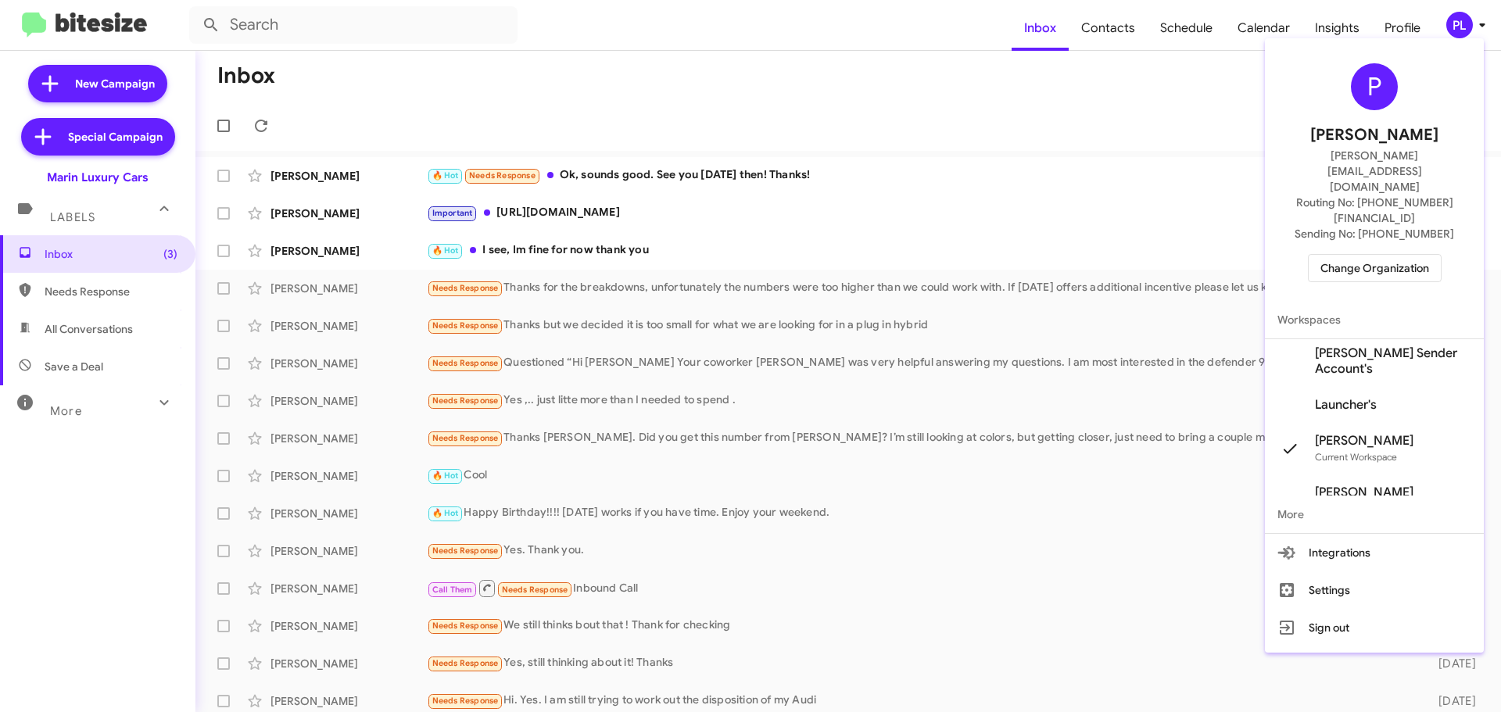
click at [1373, 255] on span "Change Organization" at bounding box center [1374, 268] width 109 height 27
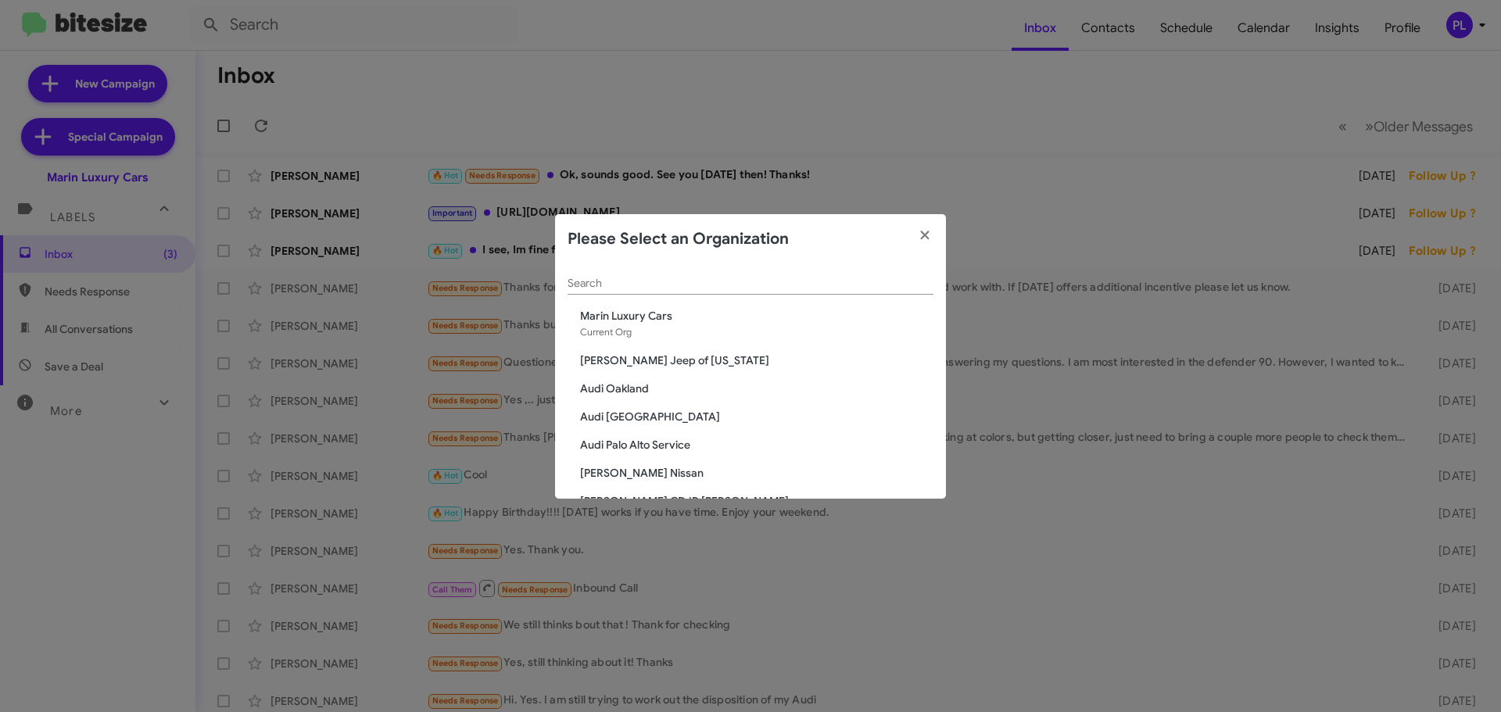
click at [633, 388] on span "Audi Oakland" at bounding box center [756, 389] width 353 height 16
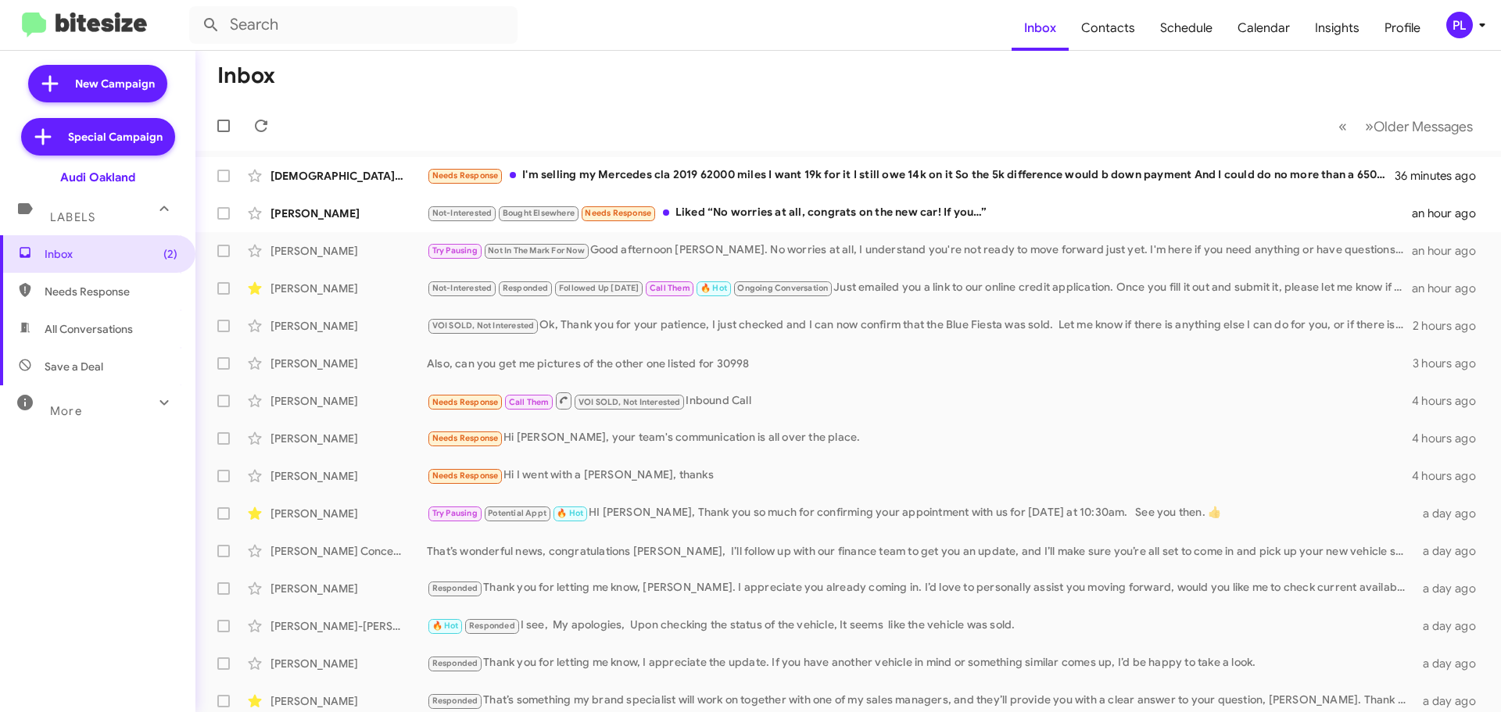
click at [1487, 27] on icon at bounding box center [1482, 25] width 19 height 19
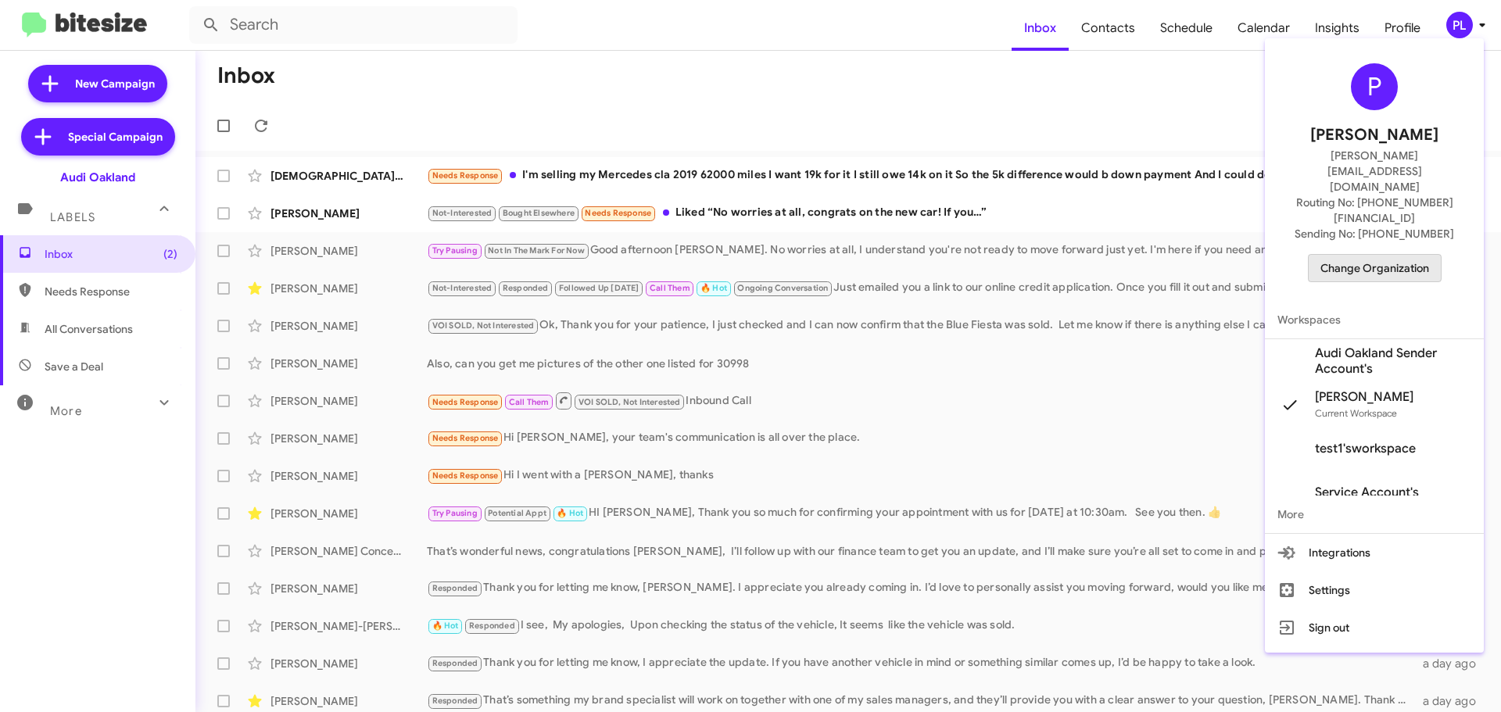
click at [1375, 255] on span "Change Organization" at bounding box center [1374, 268] width 109 height 27
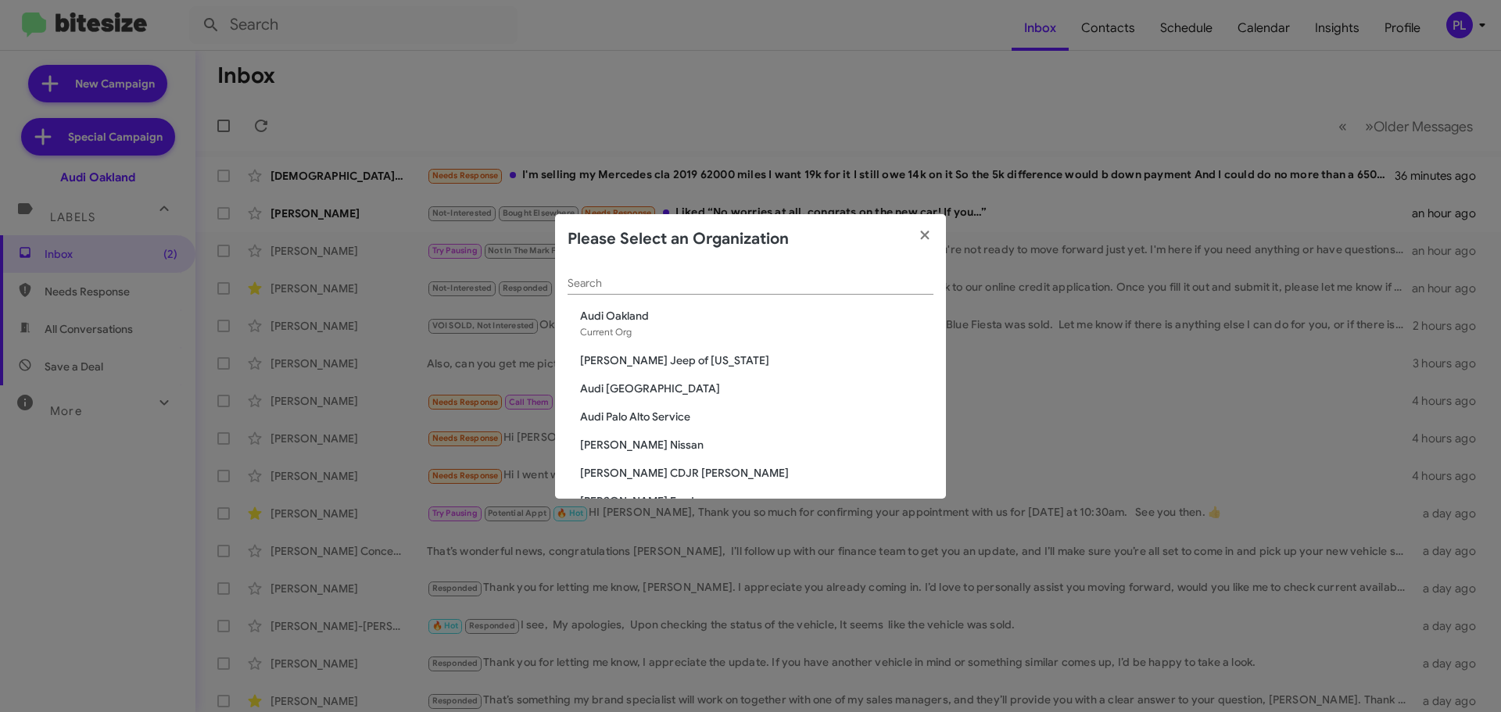
click at [614, 452] on span "[PERSON_NAME] Nissan" at bounding box center [756, 445] width 353 height 16
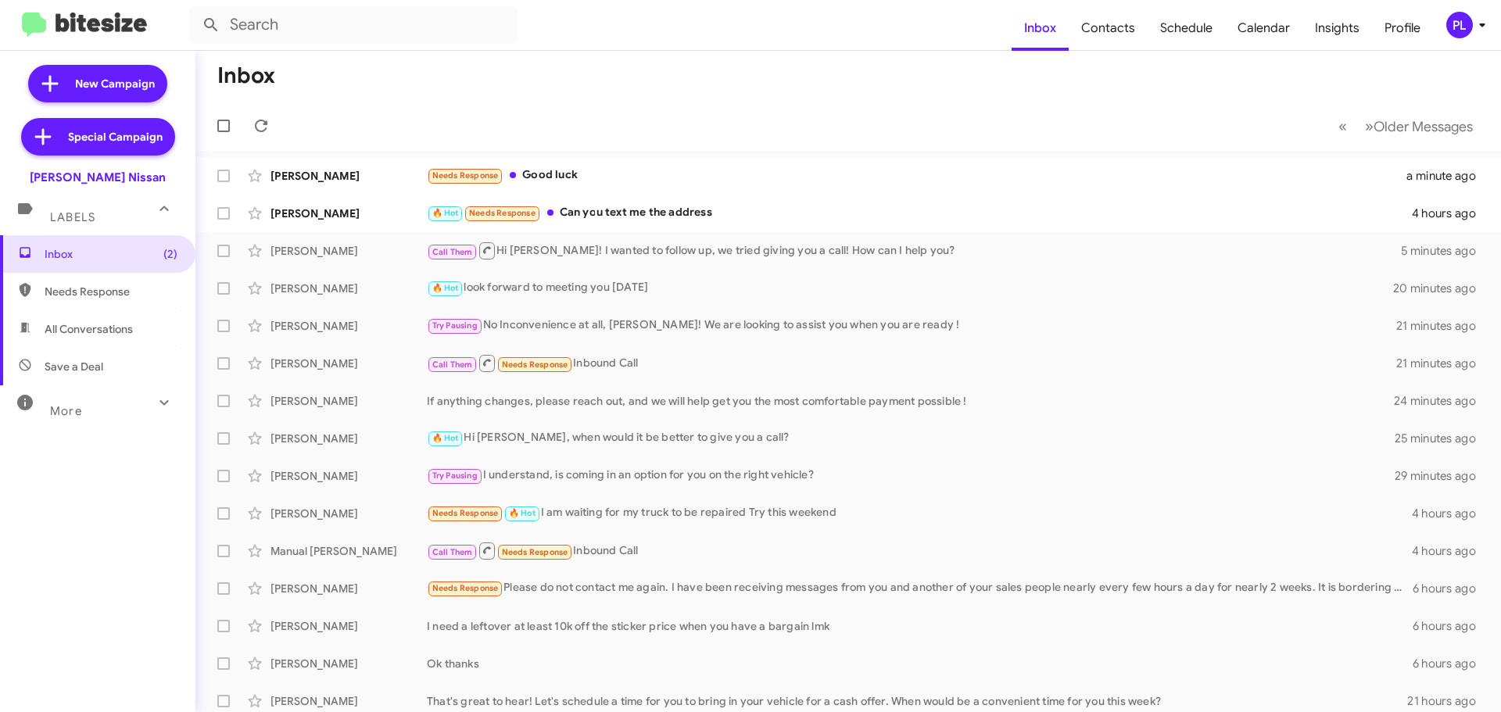
click at [1476, 26] on icon at bounding box center [1482, 25] width 19 height 19
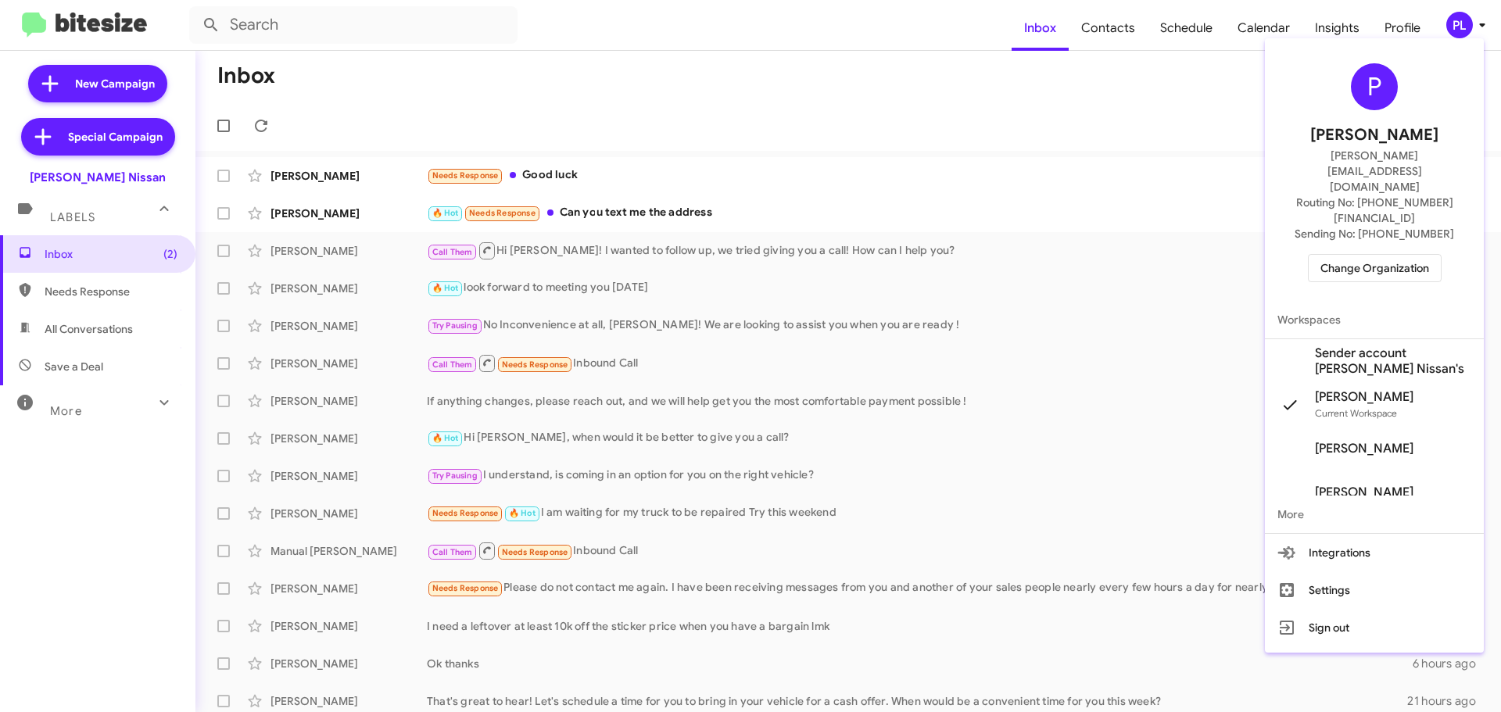
click at [1361, 255] on span "Change Organization" at bounding box center [1374, 268] width 109 height 27
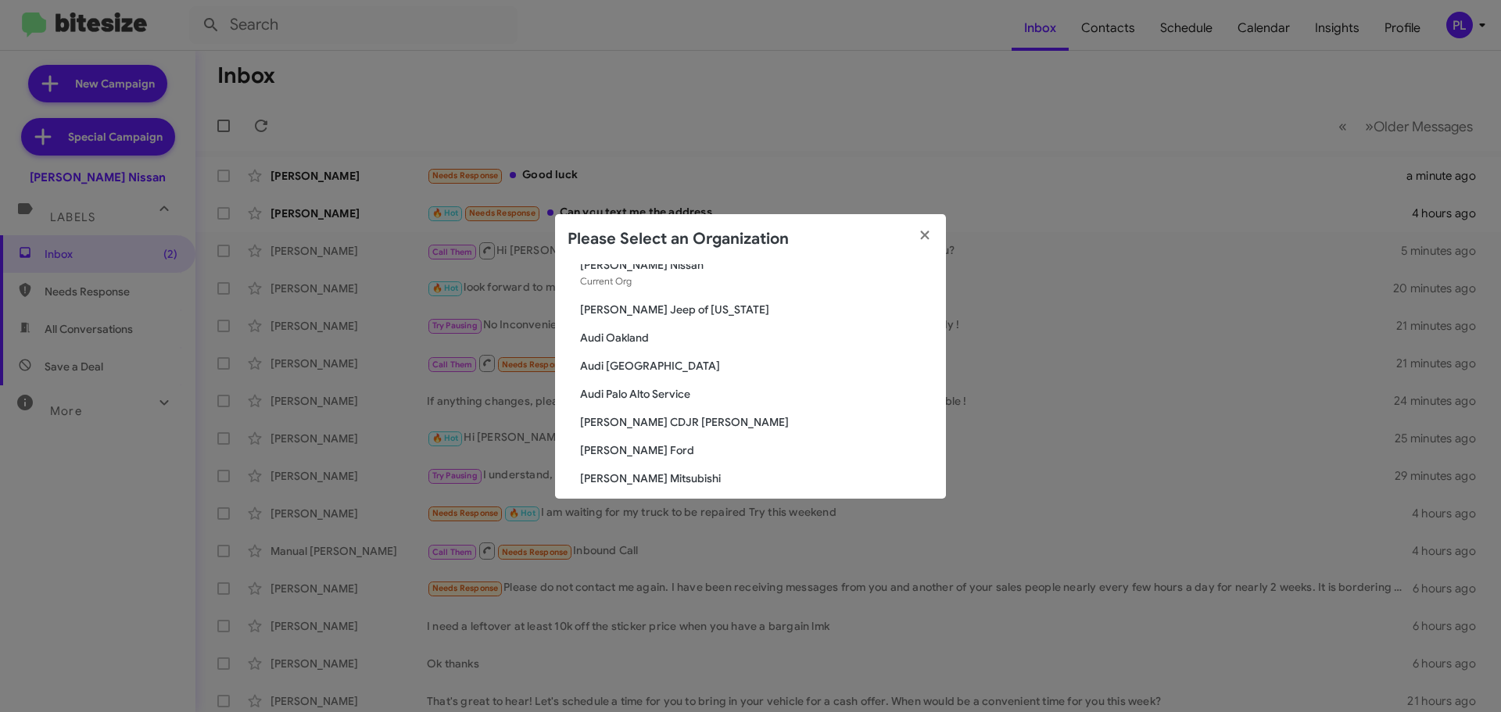
scroll to position [78, 0]
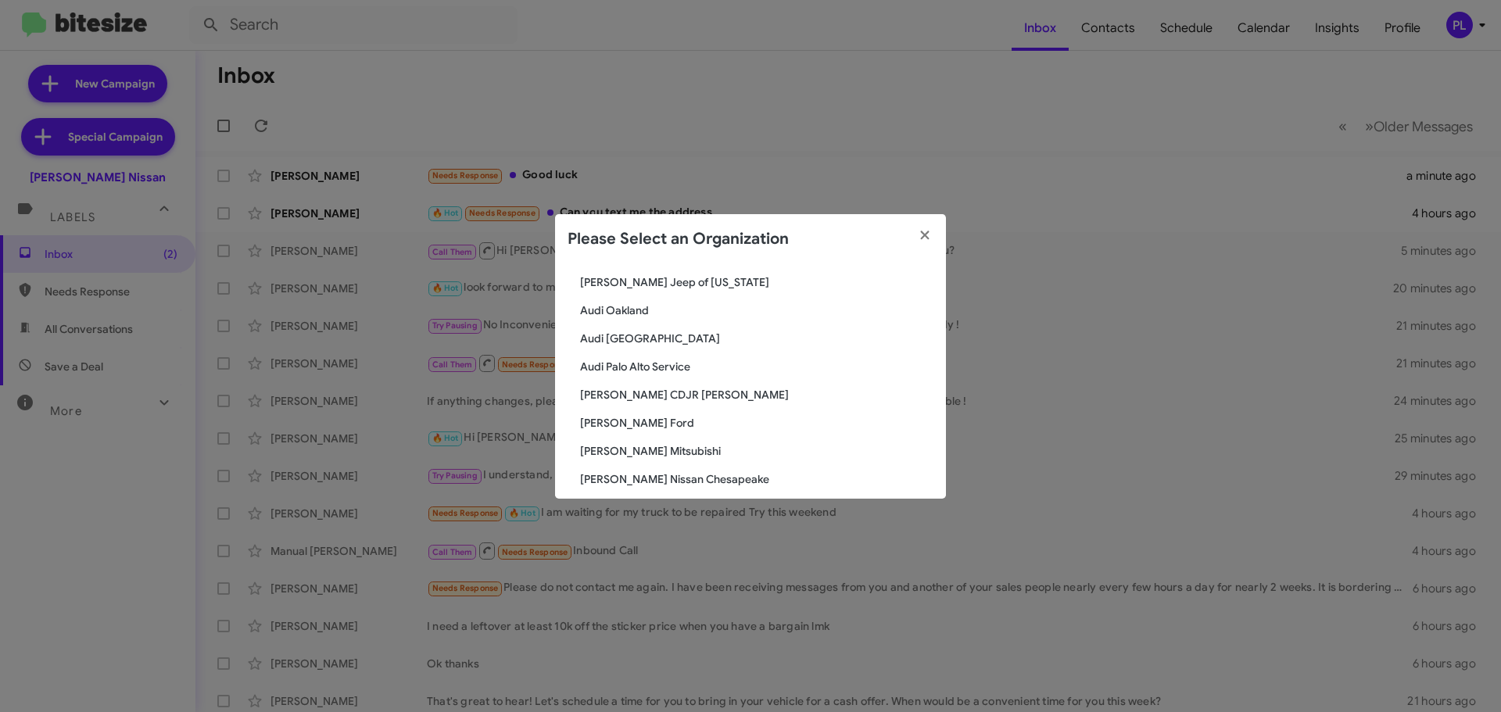
click at [623, 424] on span "[PERSON_NAME] Ford" at bounding box center [756, 423] width 353 height 16
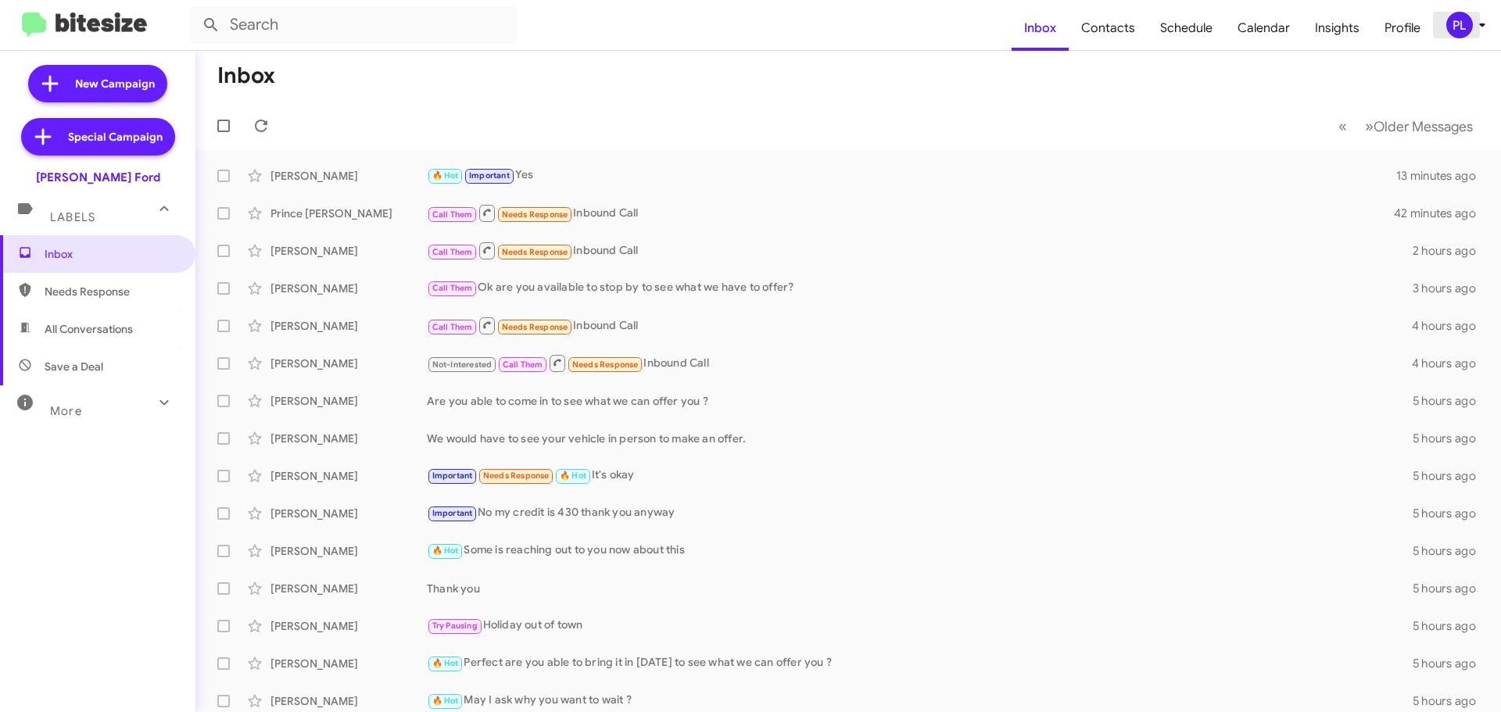
click at [1484, 21] on icon at bounding box center [1482, 25] width 19 height 19
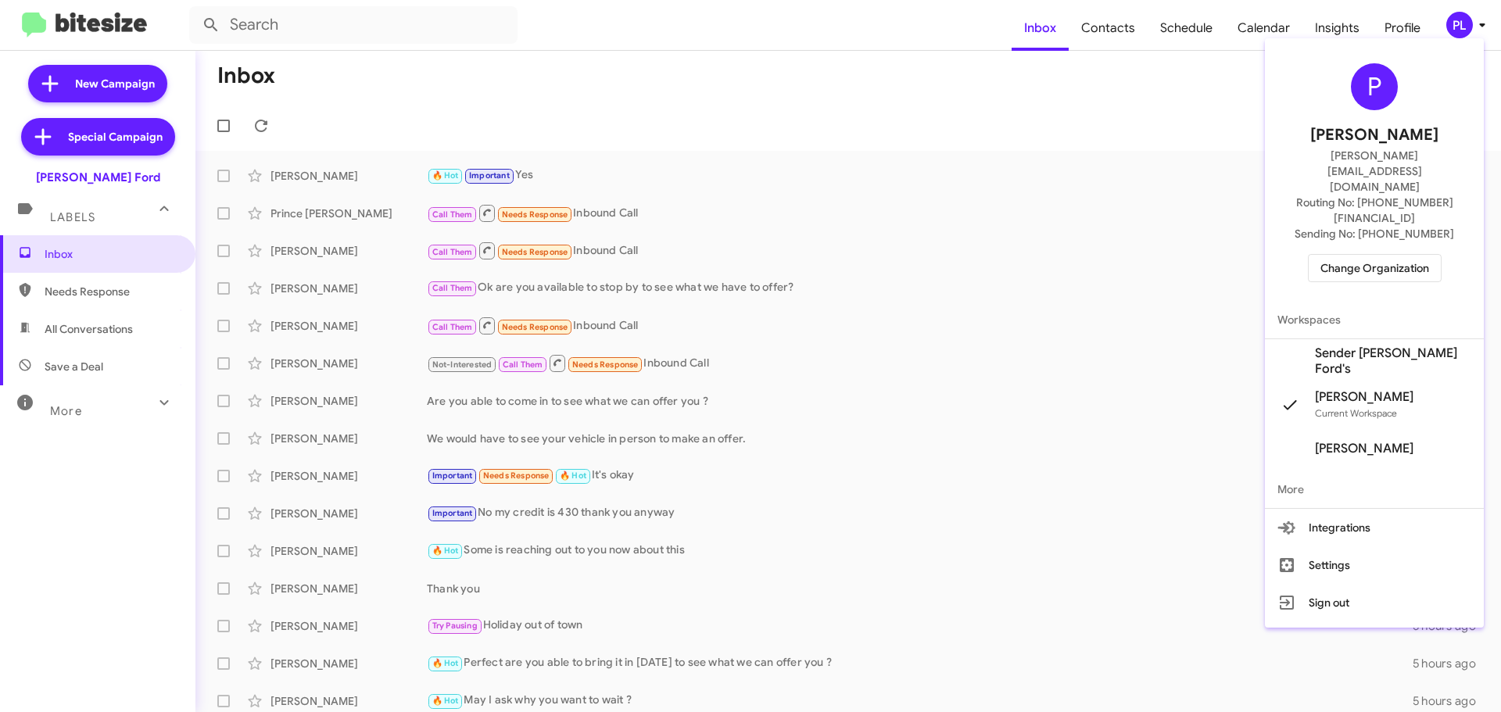
click at [1388, 255] on span "Change Organization" at bounding box center [1374, 268] width 109 height 27
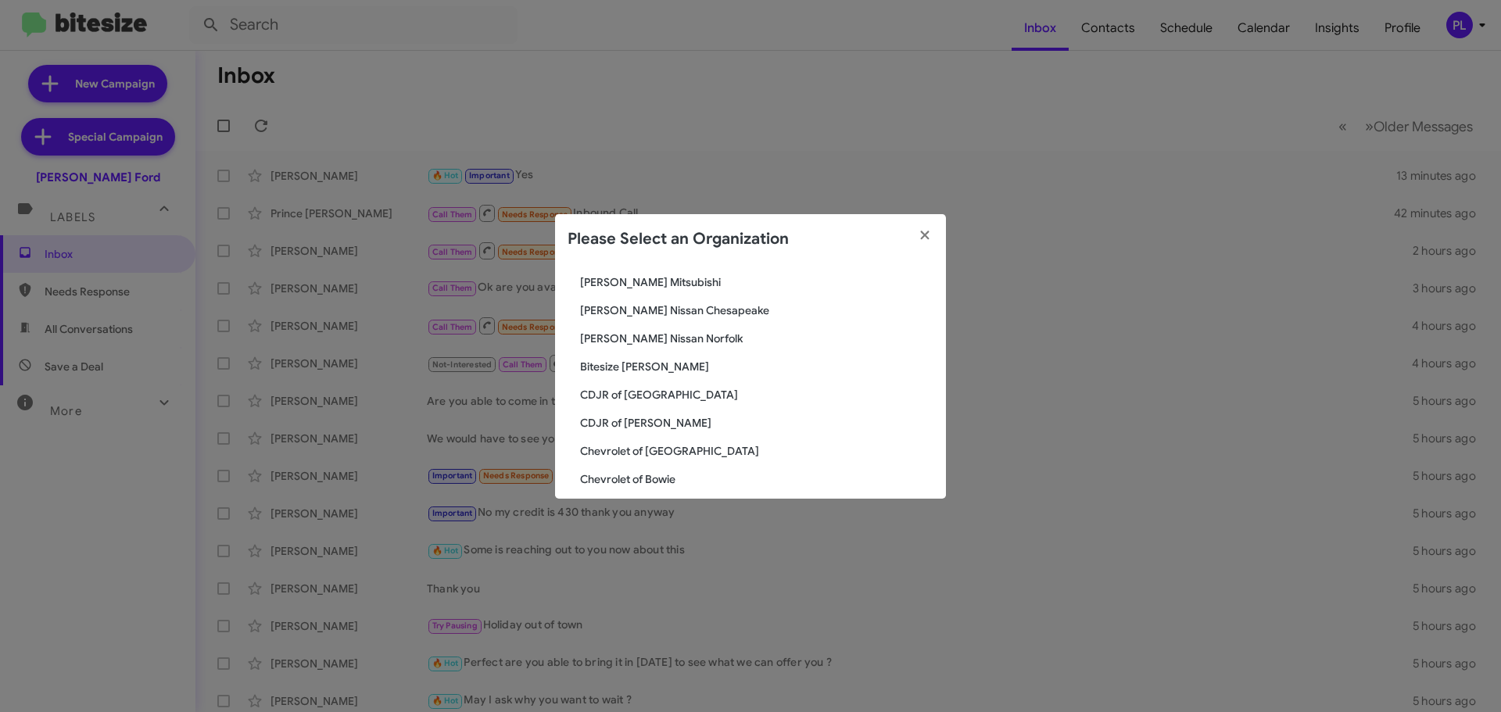
scroll to position [313, 0]
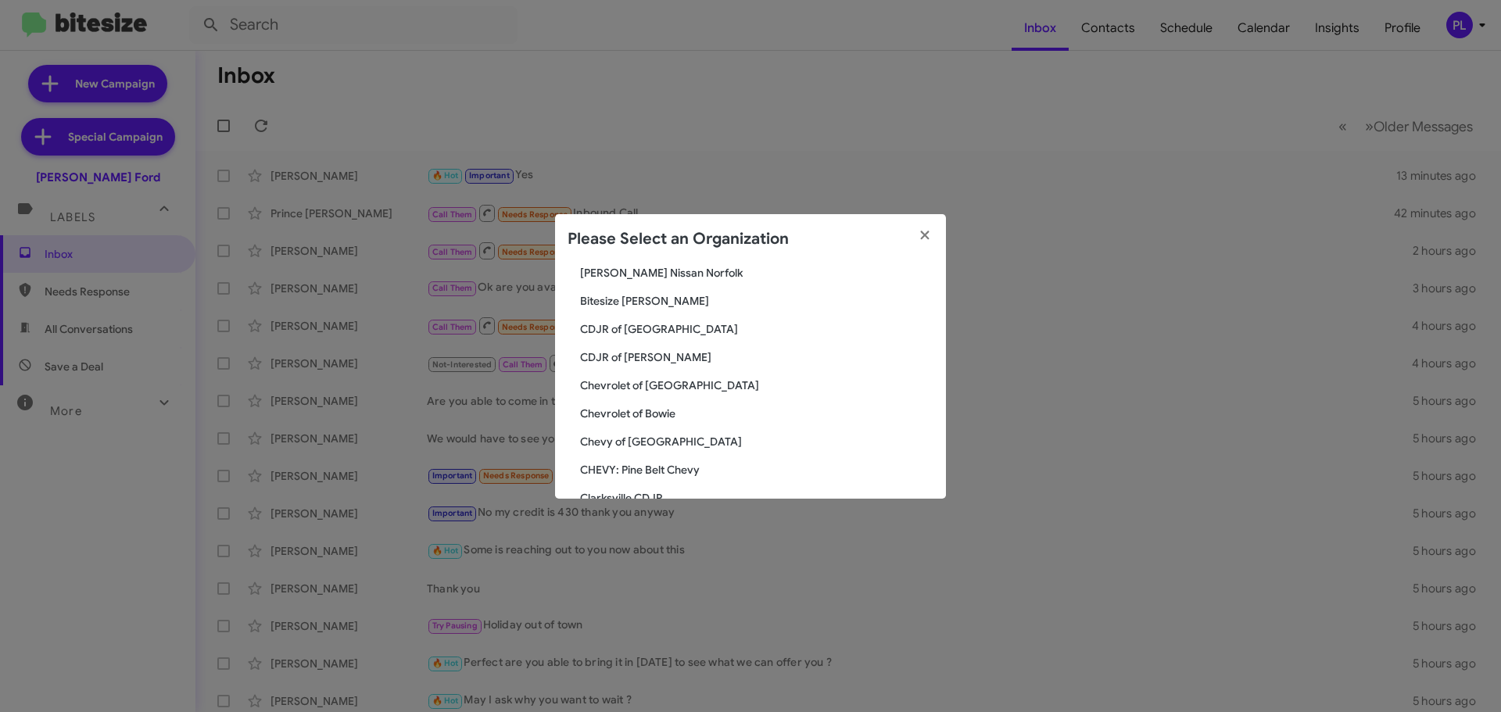
click at [623, 378] on span "Chevrolet of [GEOGRAPHIC_DATA]" at bounding box center [756, 386] width 353 height 16
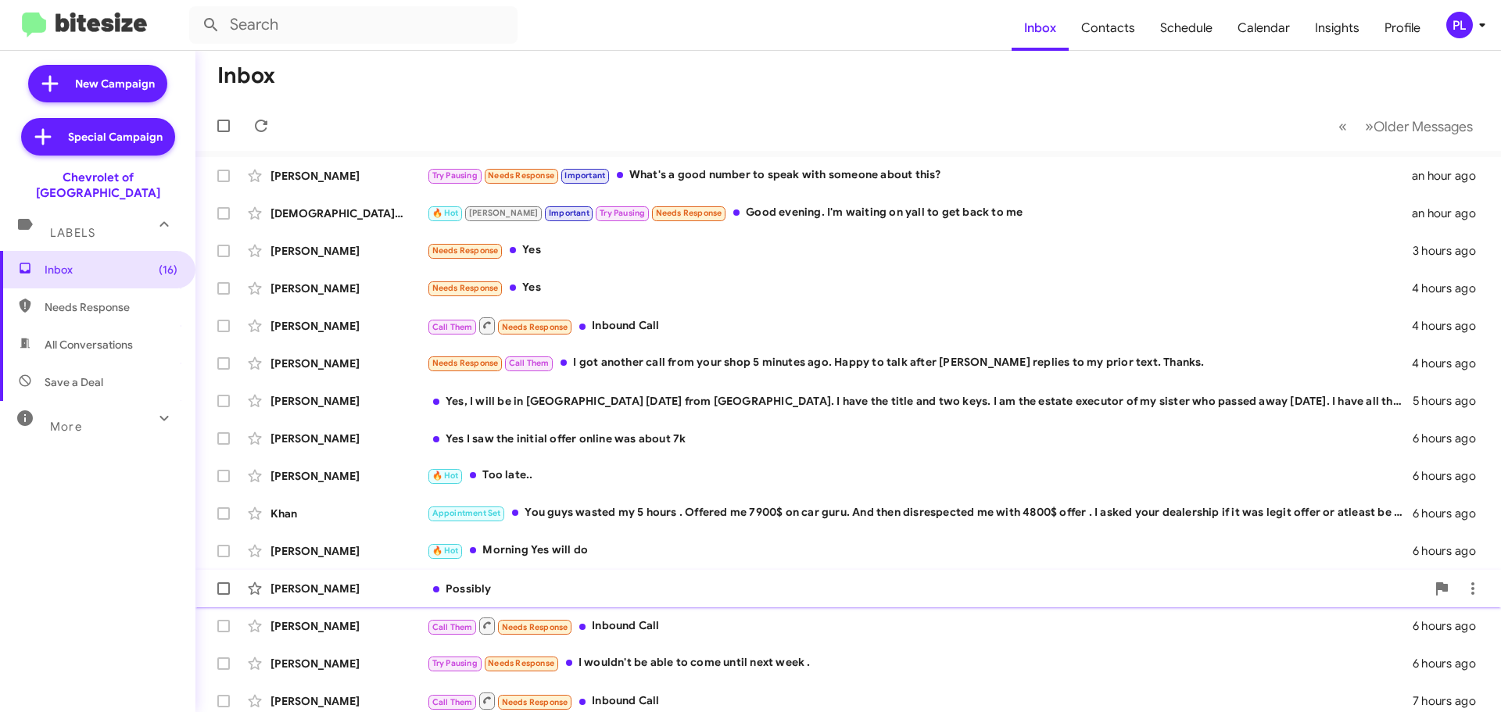
click at [516, 591] on div "Possibly" at bounding box center [926, 589] width 999 height 16
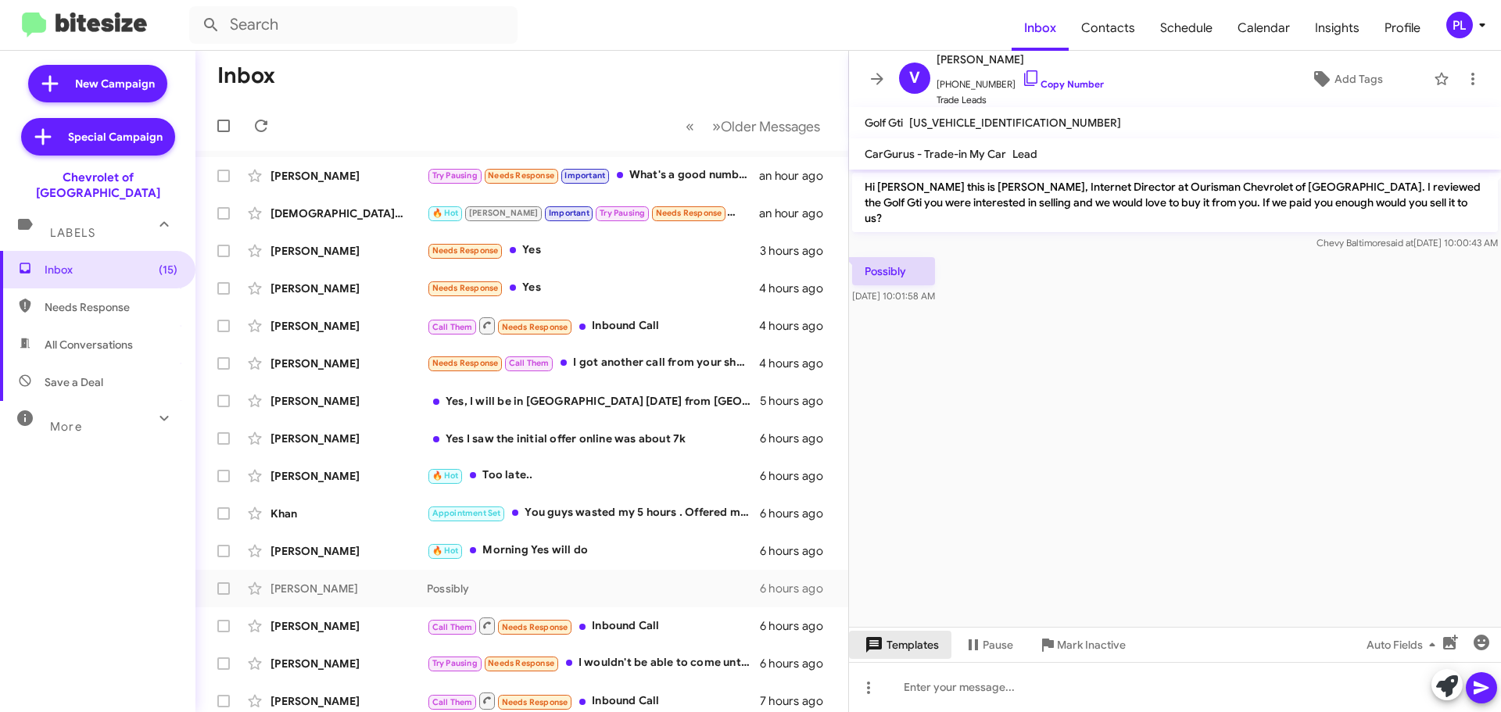
click at [926, 657] on span "Templates" at bounding box center [899, 645] width 77 height 28
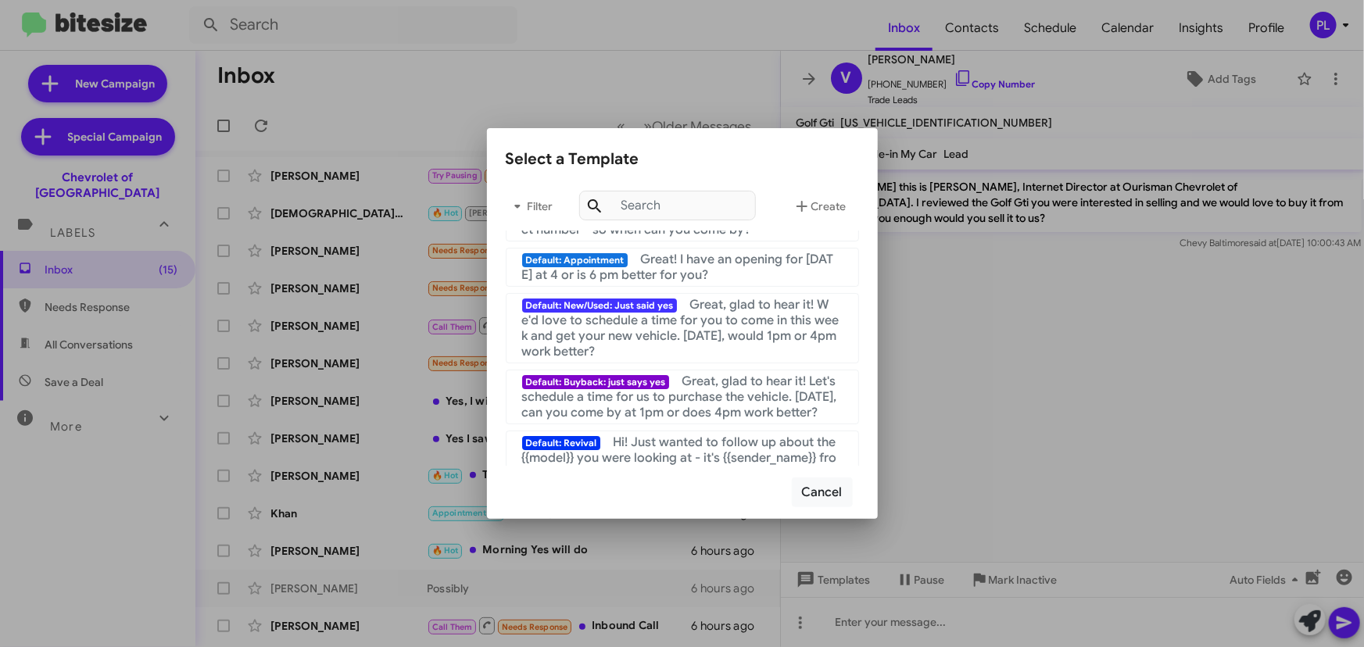
scroll to position [59, 0]
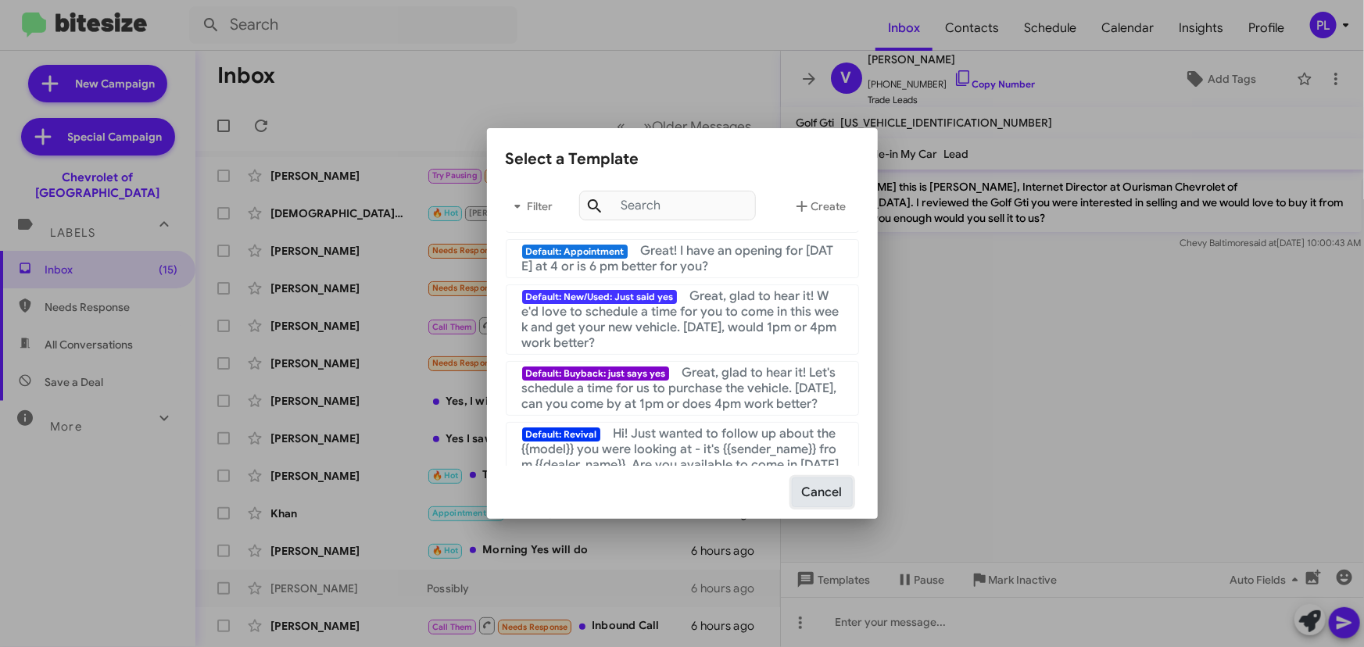
click at [818, 496] on button "Cancel" at bounding box center [822, 493] width 61 height 30
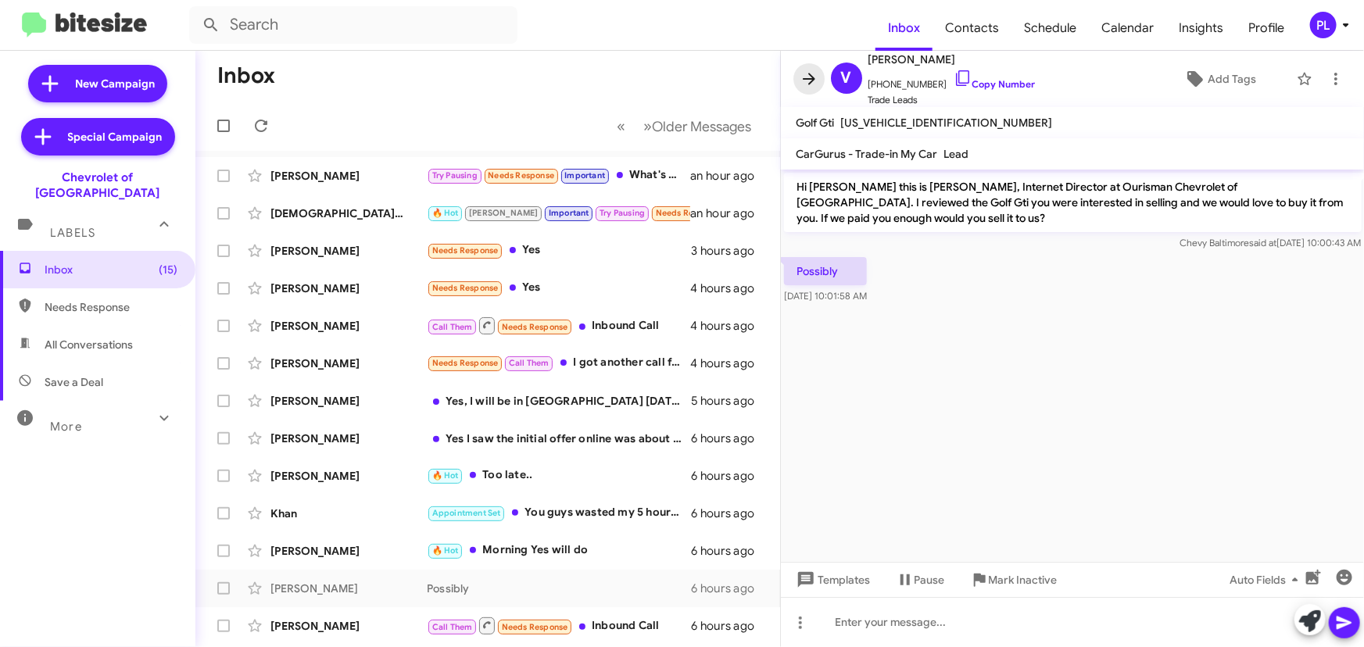
click at [800, 77] on icon at bounding box center [809, 79] width 19 height 19
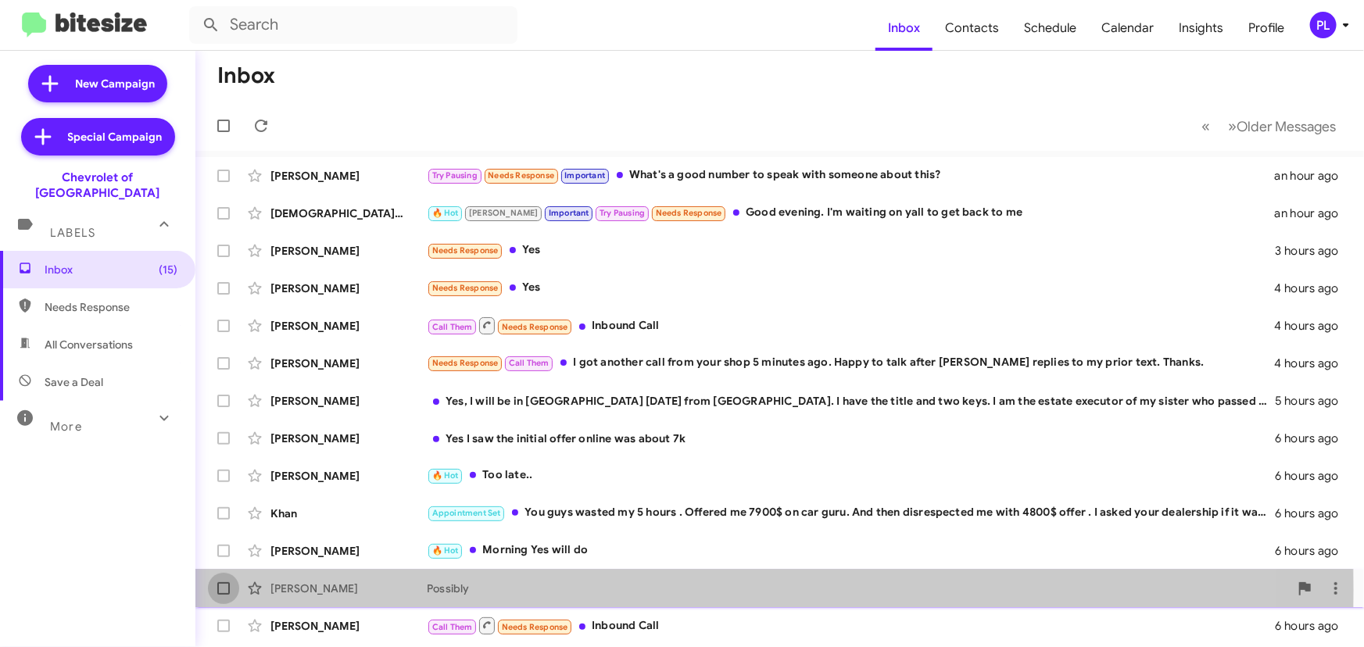
click at [223, 590] on span at bounding box center [223, 588] width 13 height 13
click at [223, 595] on input "checkbox" at bounding box center [223, 595] width 1 height 1
checkbox input "true"
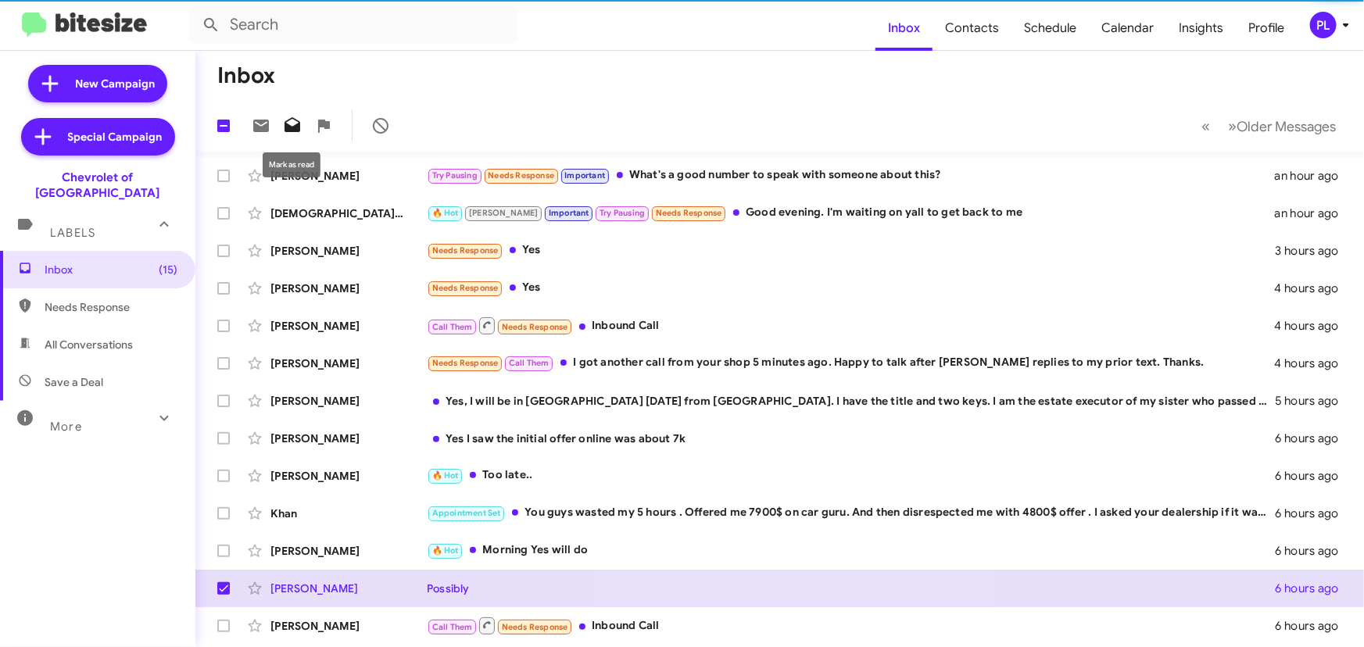
click at [299, 130] on icon at bounding box center [293, 124] width 16 height 15
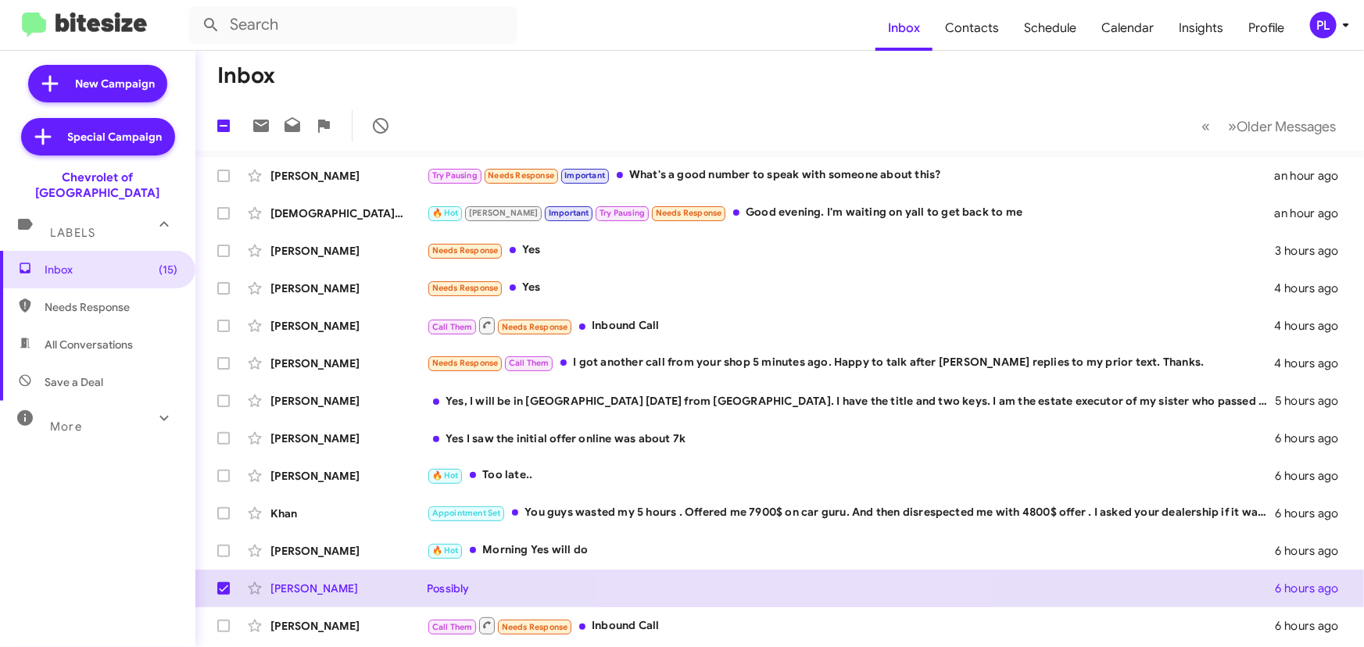
click at [1346, 22] on icon at bounding box center [1346, 25] width 19 height 19
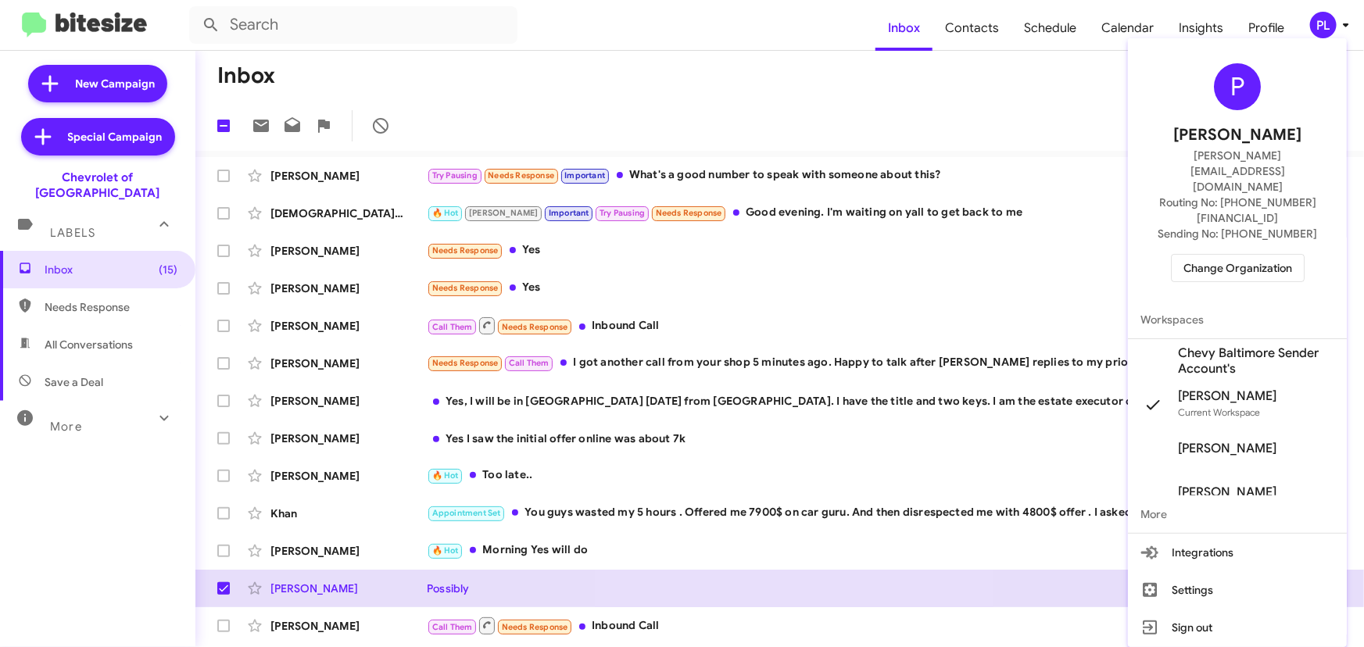
click at [1256, 255] on span "Change Organization" at bounding box center [1237, 268] width 109 height 27
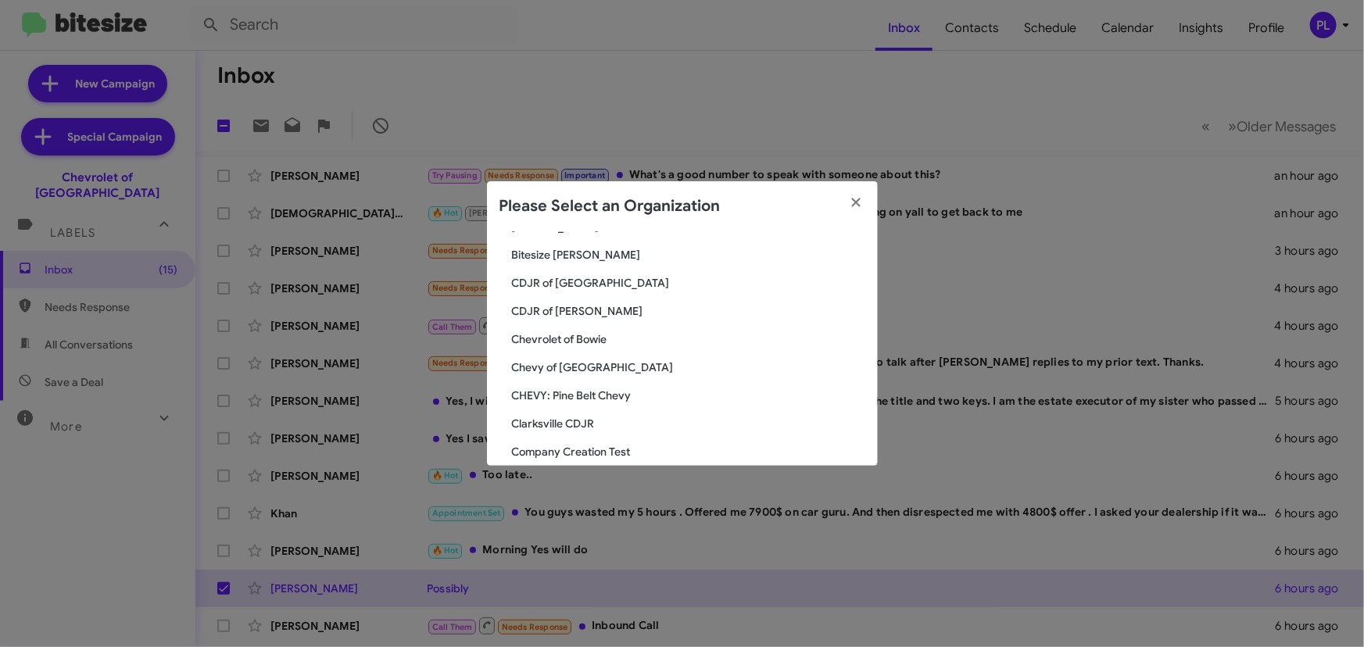
scroll to position [711, 0]
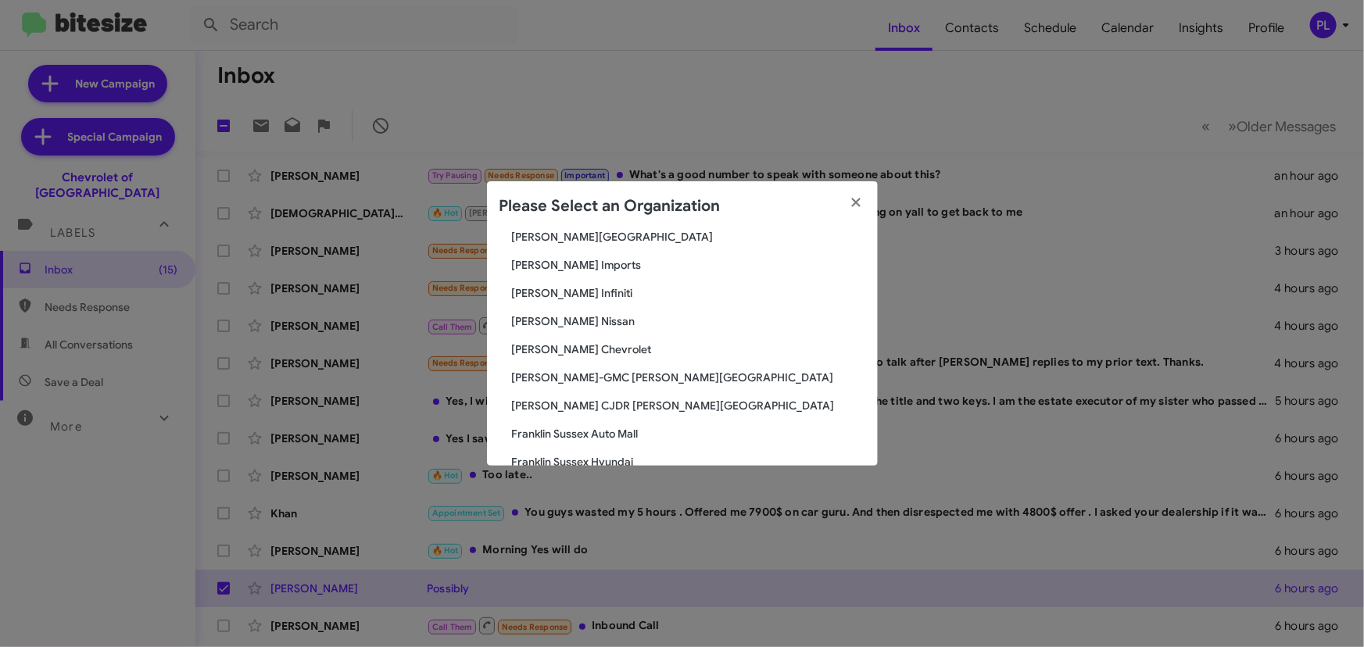
click at [585, 318] on span "Ed Hicks Nissan" at bounding box center [688, 321] width 353 height 16
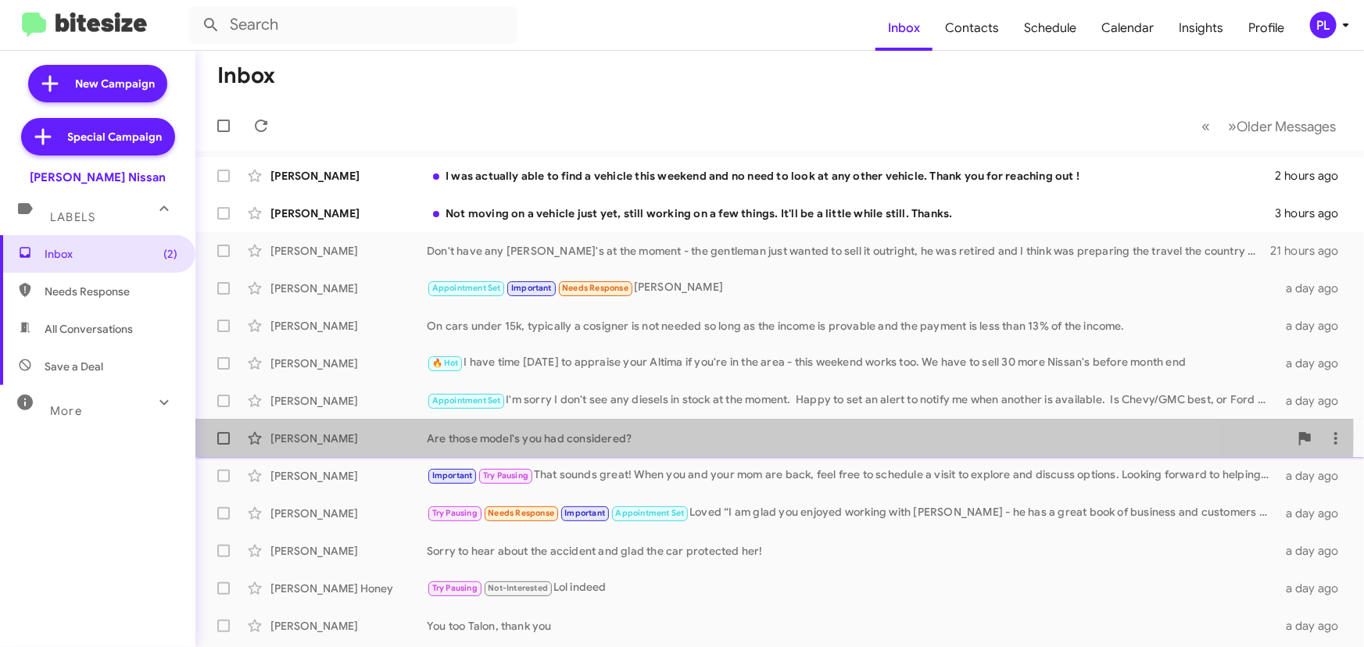
click at [591, 434] on div "Are those model's you had considered?" at bounding box center [858, 439] width 862 height 16
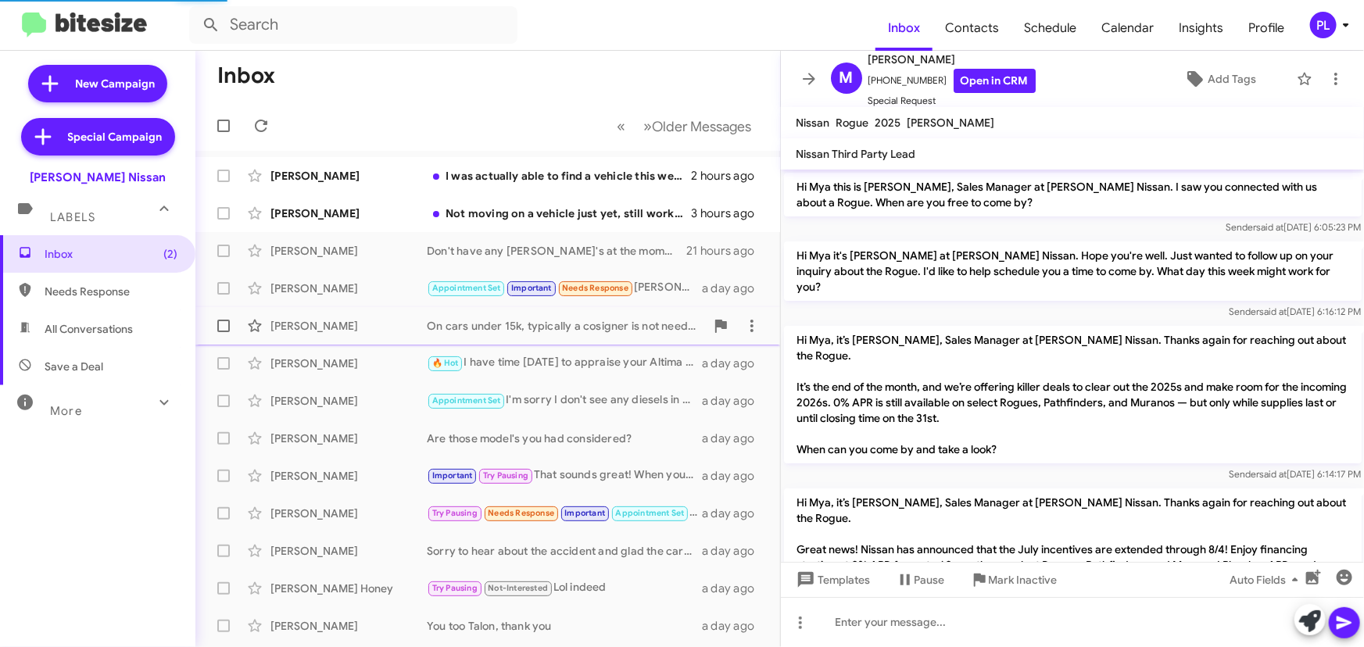
scroll to position [817, 0]
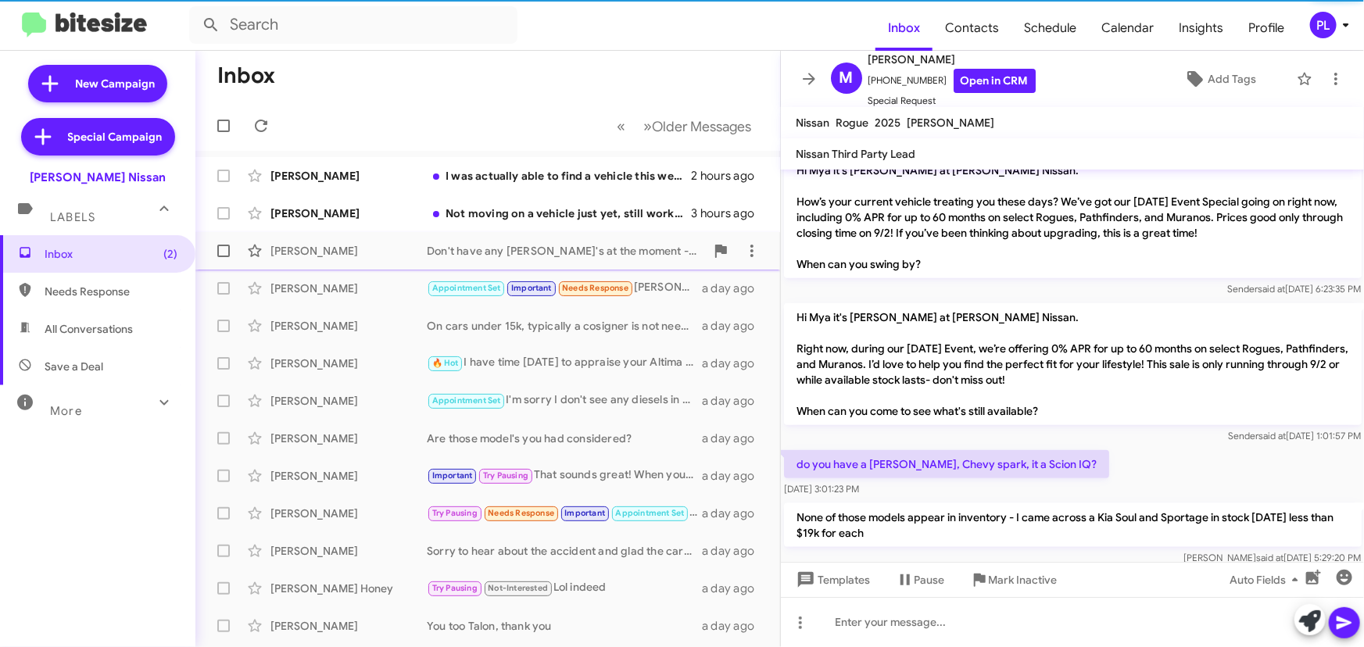
click at [597, 244] on div "Don't have any Nismo's at the moment - the gentleman just wanted to sell it out…" at bounding box center [566, 251] width 278 height 16
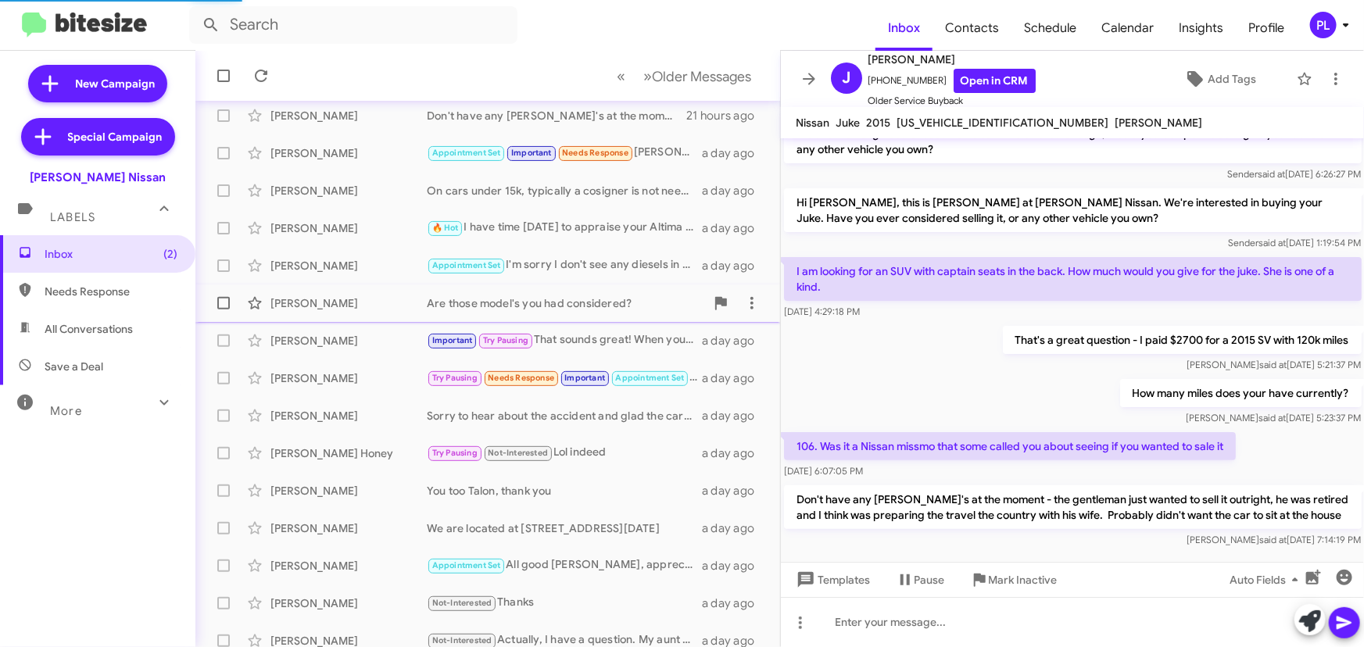
scroll to position [141, 0]
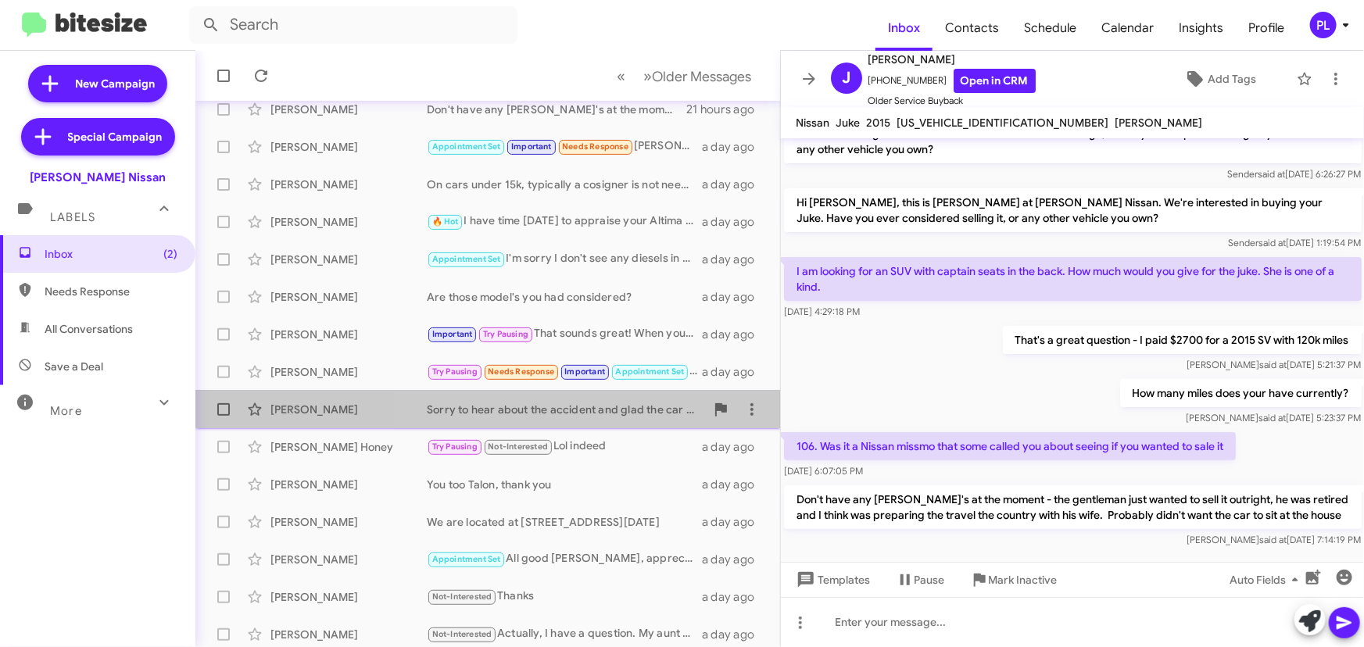
click at [585, 404] on div "Sorry to hear about the accident and glad the car protected her!" at bounding box center [566, 410] width 278 height 16
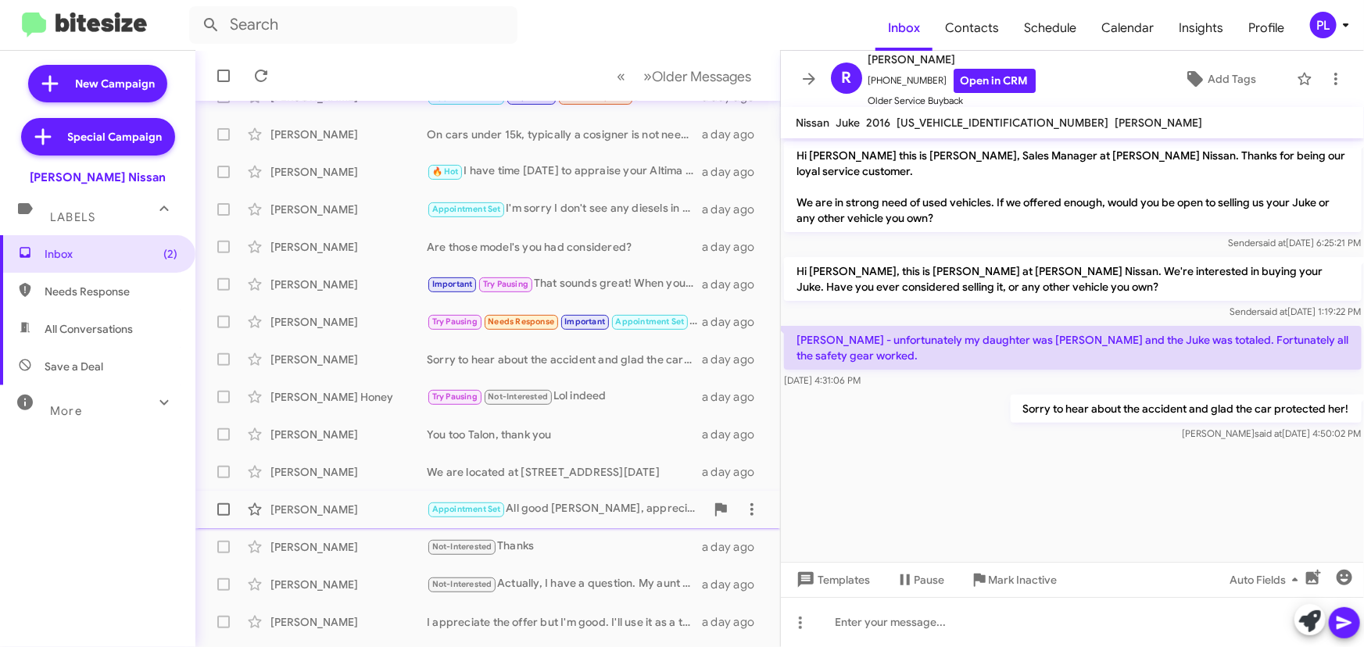
scroll to position [213, 0]
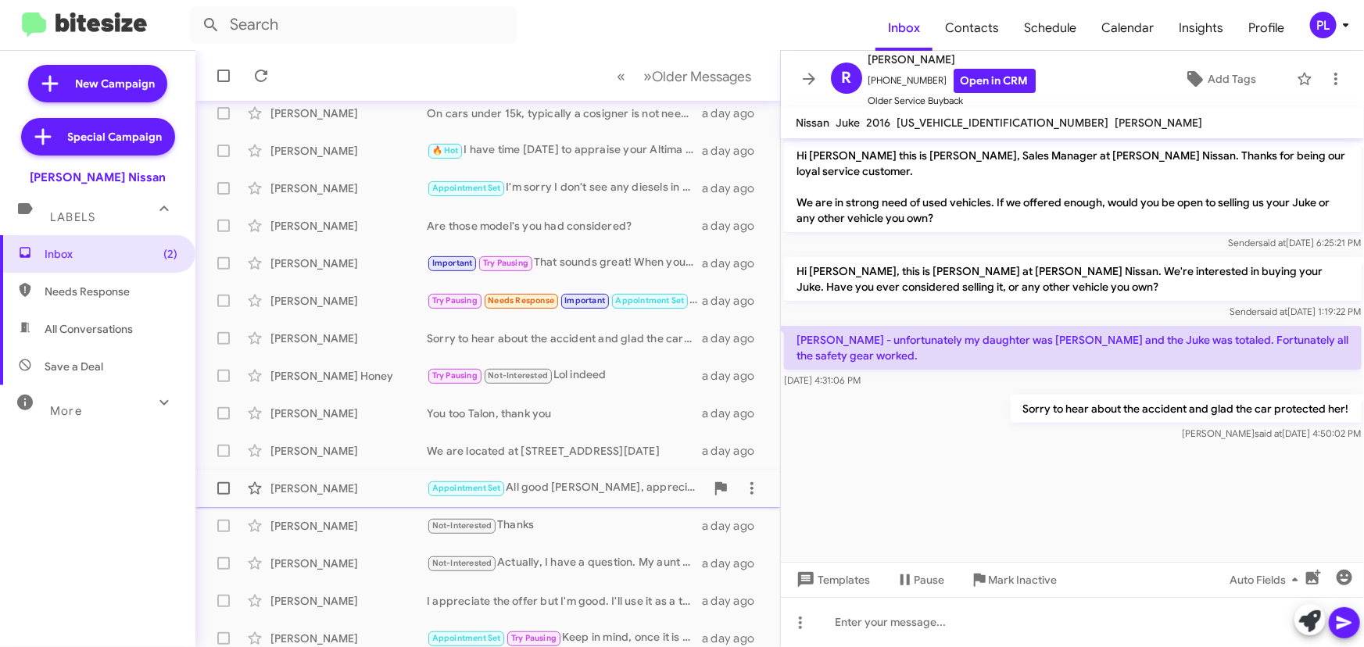
click at [557, 482] on div "Appointment Set All good Mr. Chavez, appreciate the opportunity!" at bounding box center [566, 488] width 278 height 18
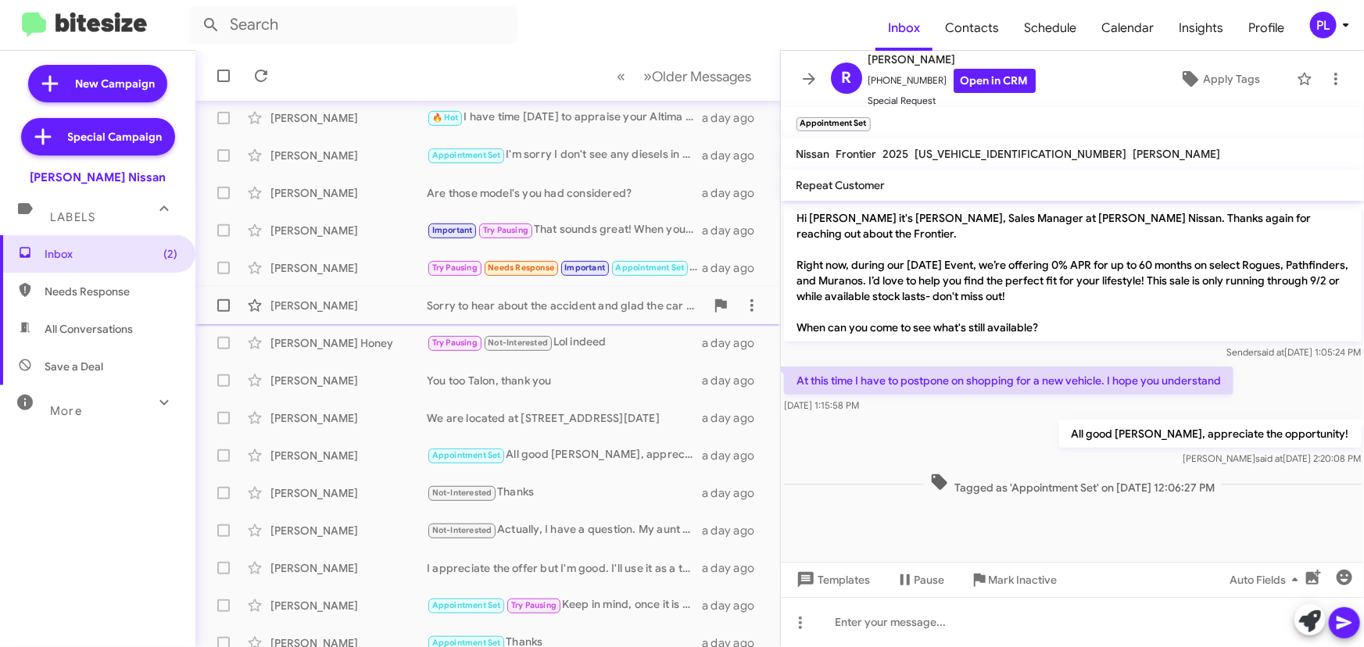
scroll to position [260, 0]
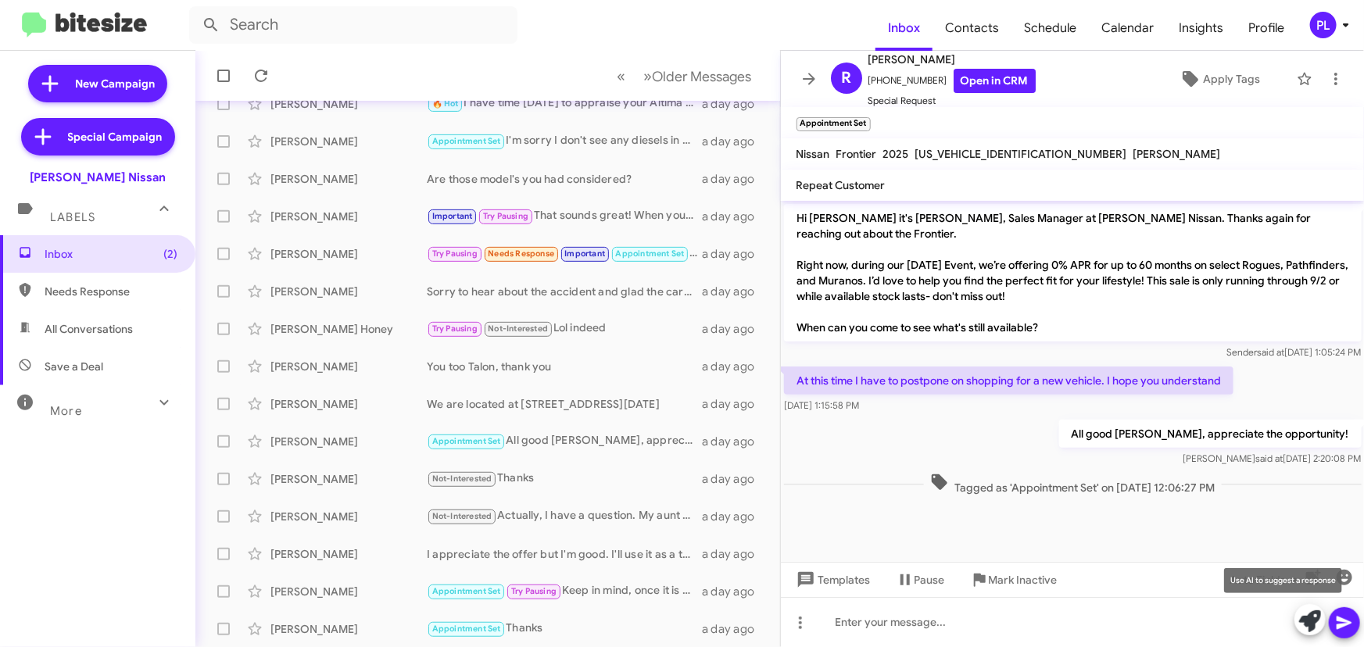
click at [1315, 620] on icon at bounding box center [1310, 621] width 22 height 22
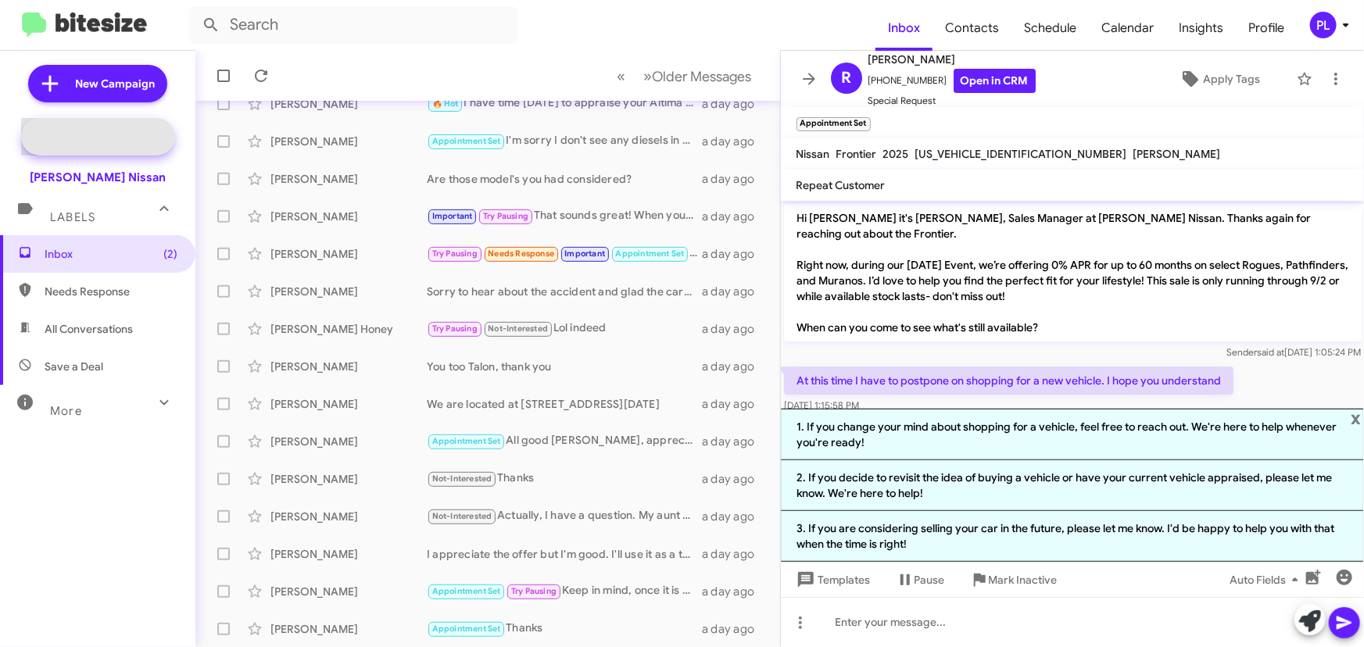
click at [124, 138] on span "Special Campaign" at bounding box center [115, 137] width 95 height 16
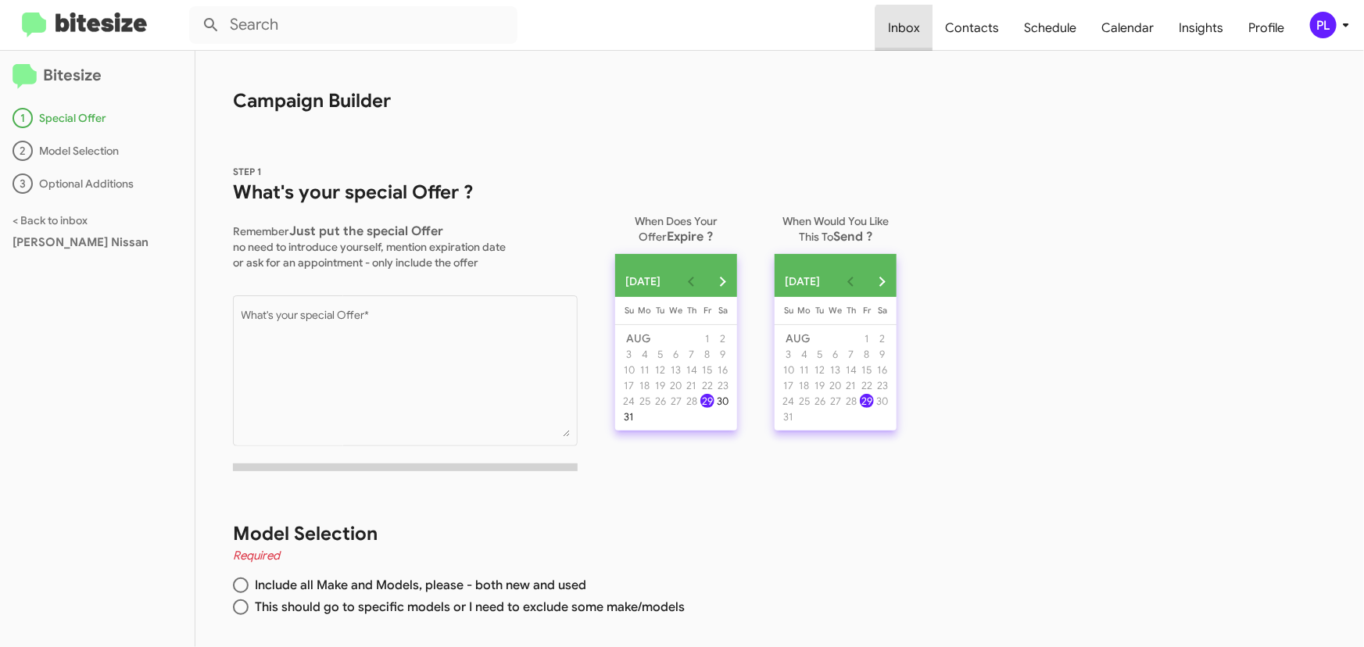
click at [925, 31] on span "Inbox" at bounding box center [903, 27] width 57 height 45
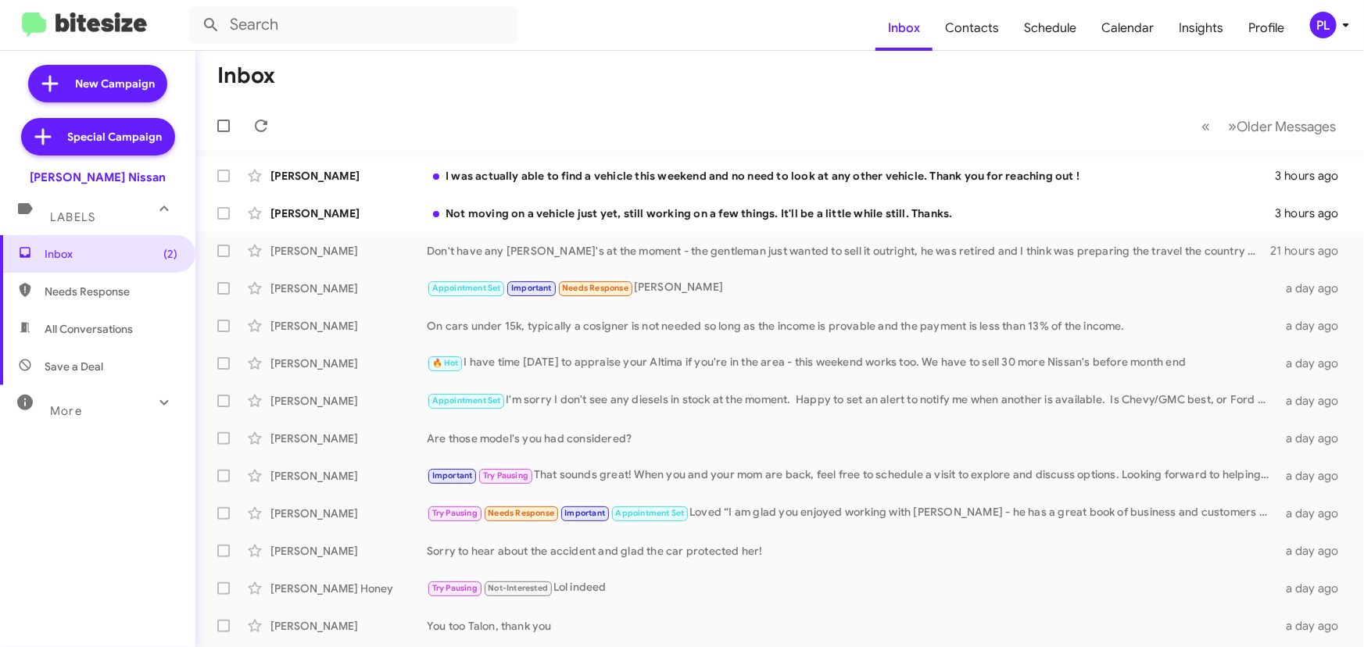
click at [94, 361] on span "Save a Deal" at bounding box center [74, 367] width 59 height 16
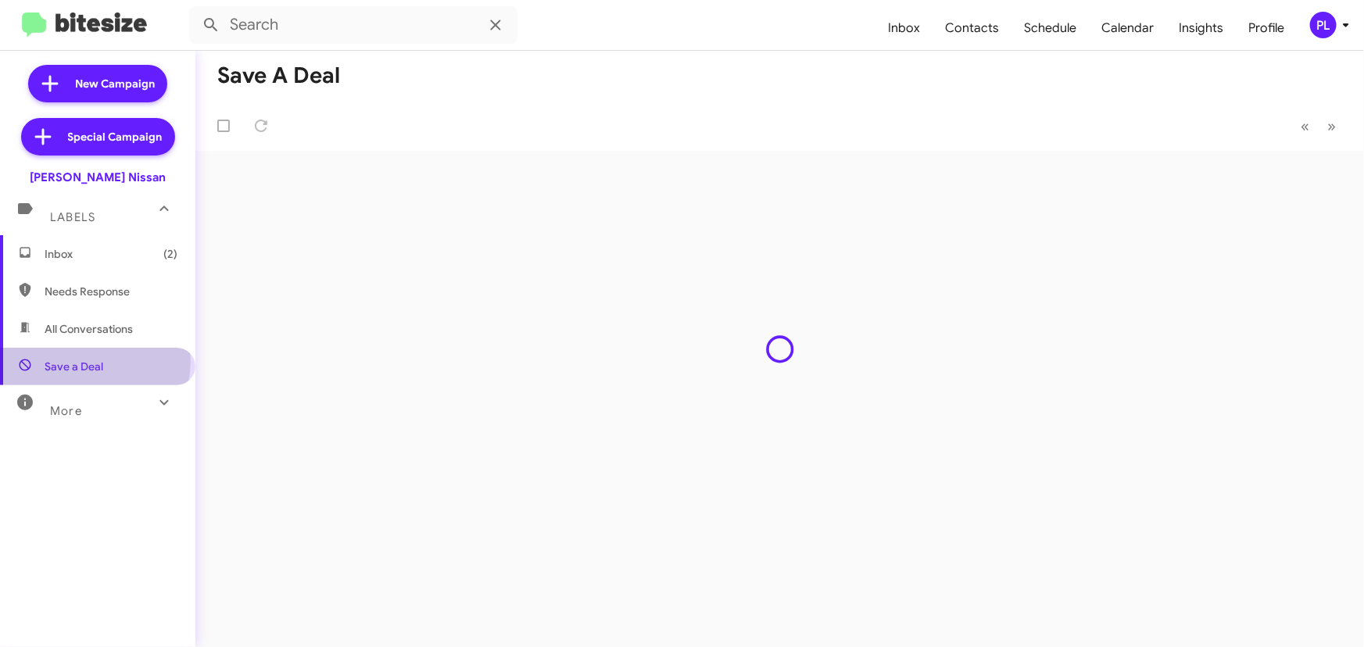
type input "in:not-interested"
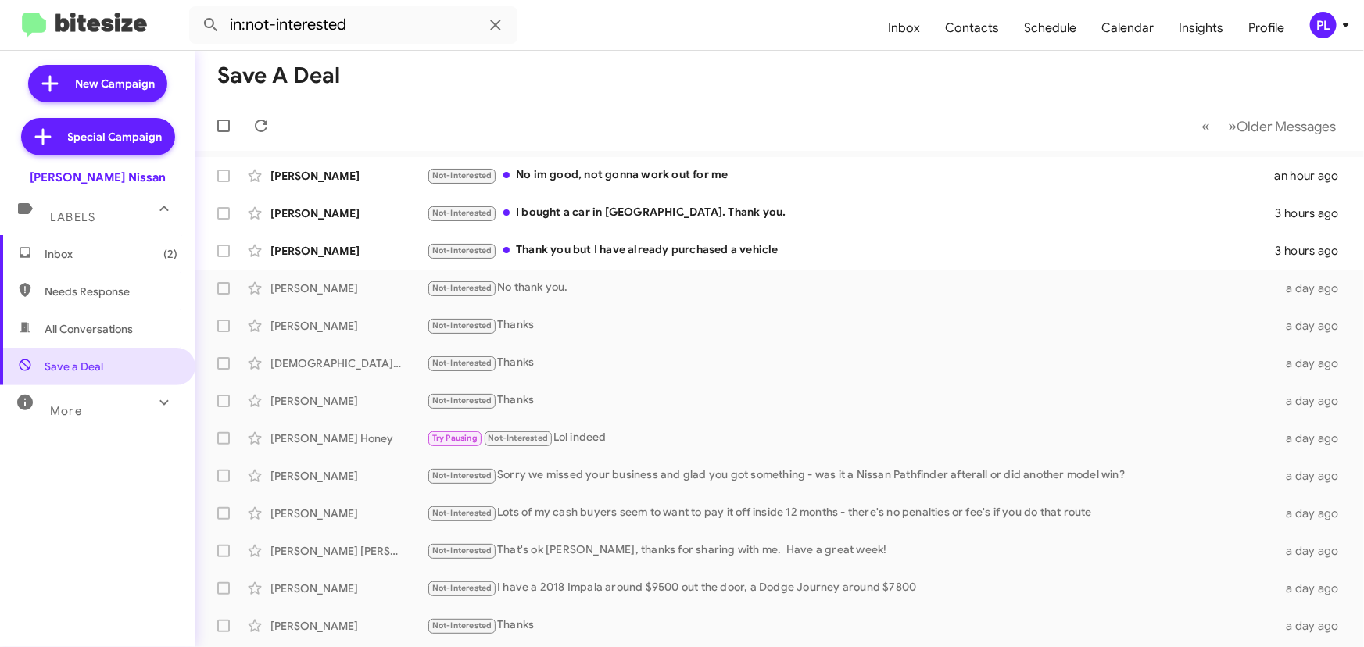
click at [1342, 29] on icon at bounding box center [1346, 25] width 19 height 19
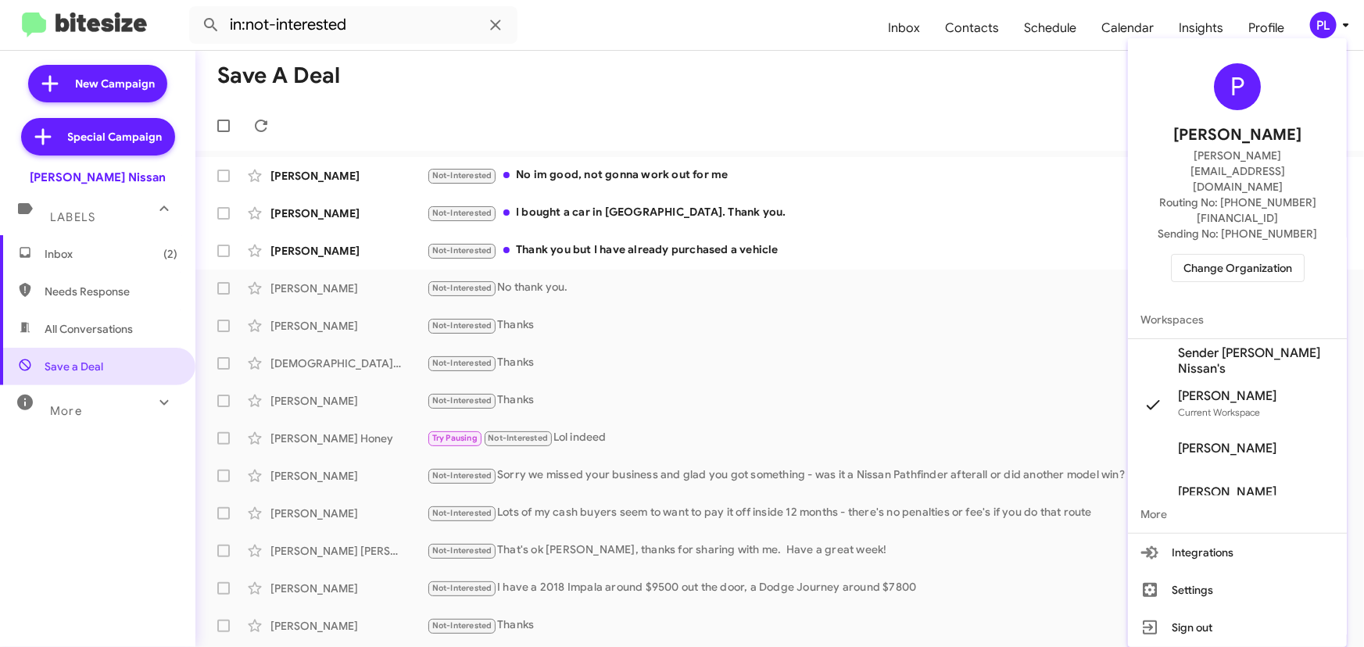
click at [1251, 255] on span "Change Organization" at bounding box center [1237, 268] width 109 height 27
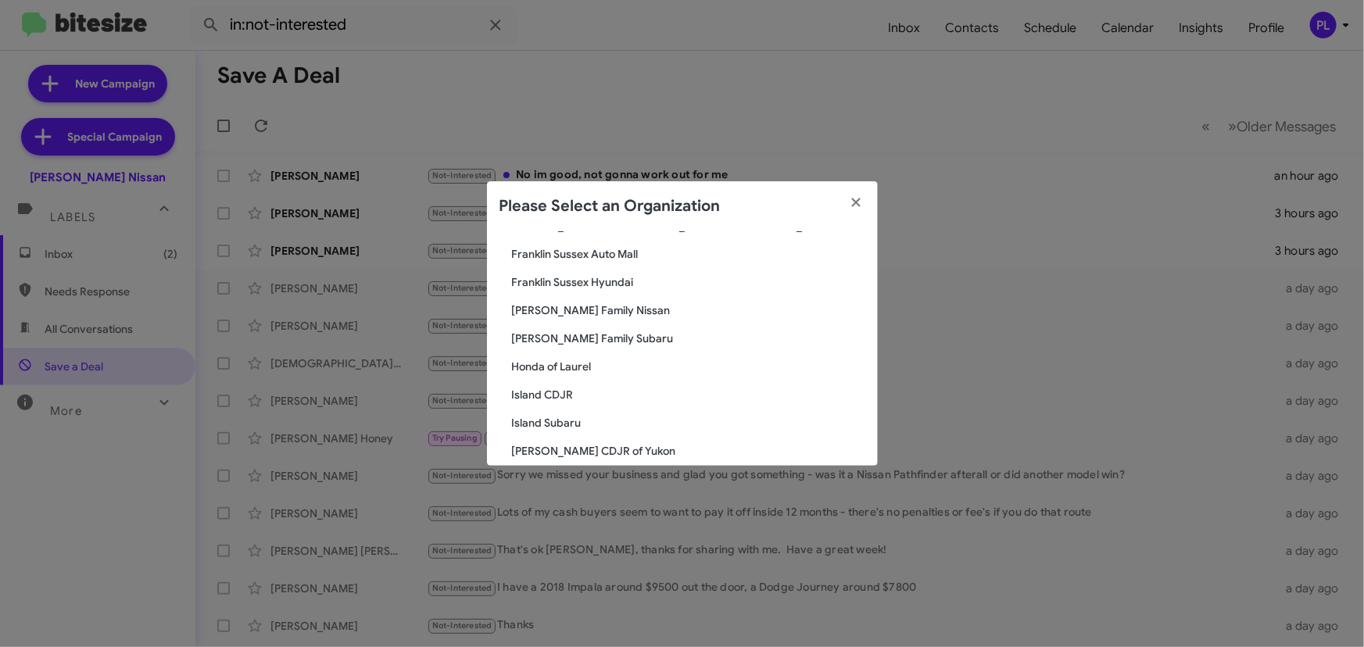
scroll to position [1137, 0]
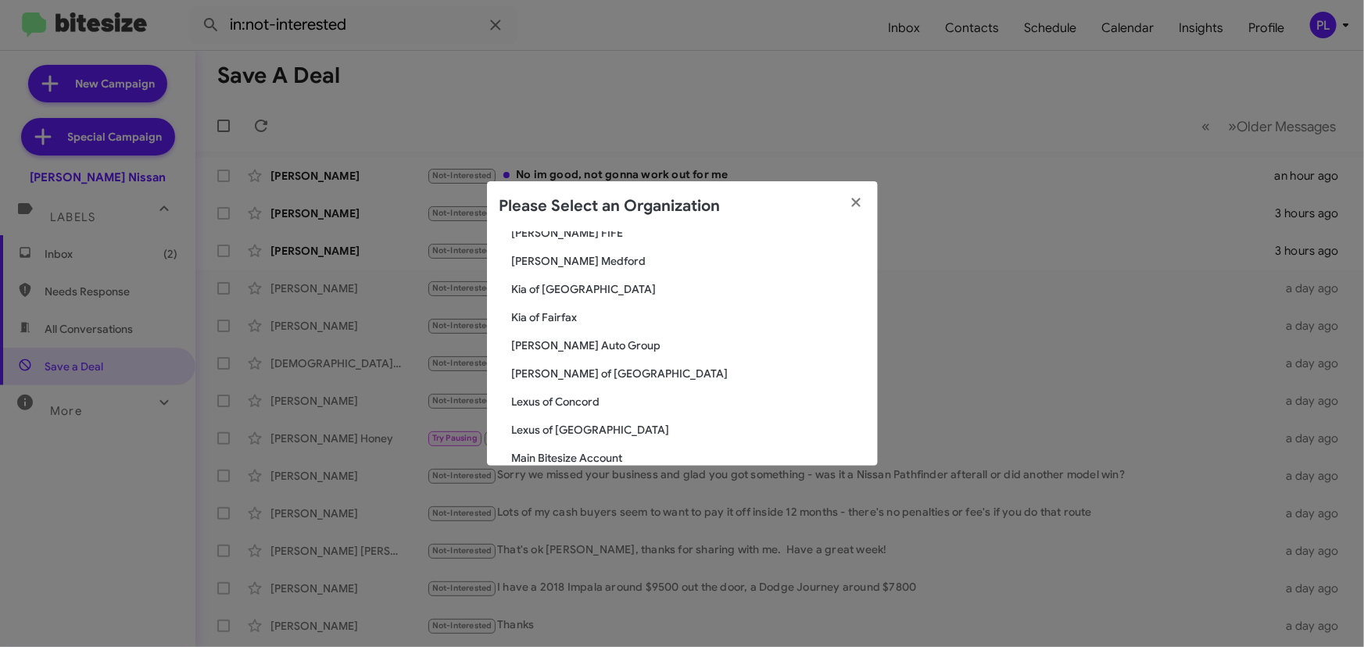
click at [569, 317] on span "Kia of Fairfax" at bounding box center [688, 318] width 353 height 16
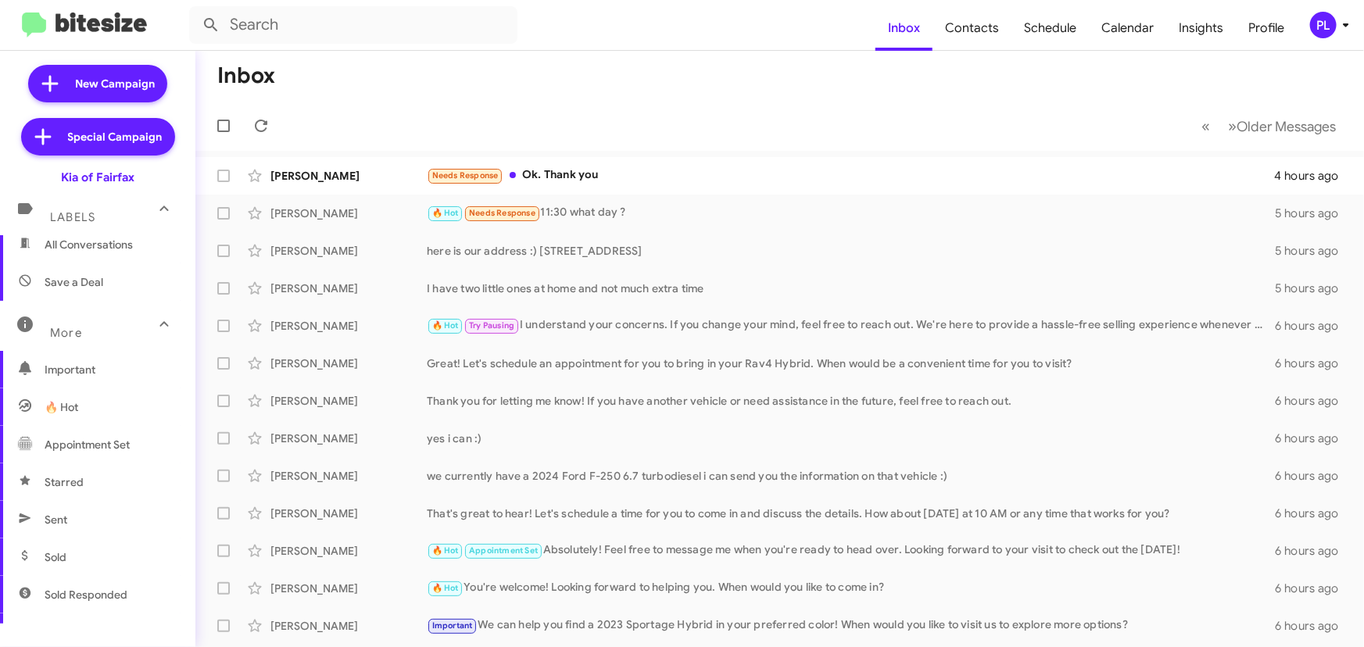
scroll to position [64, 0]
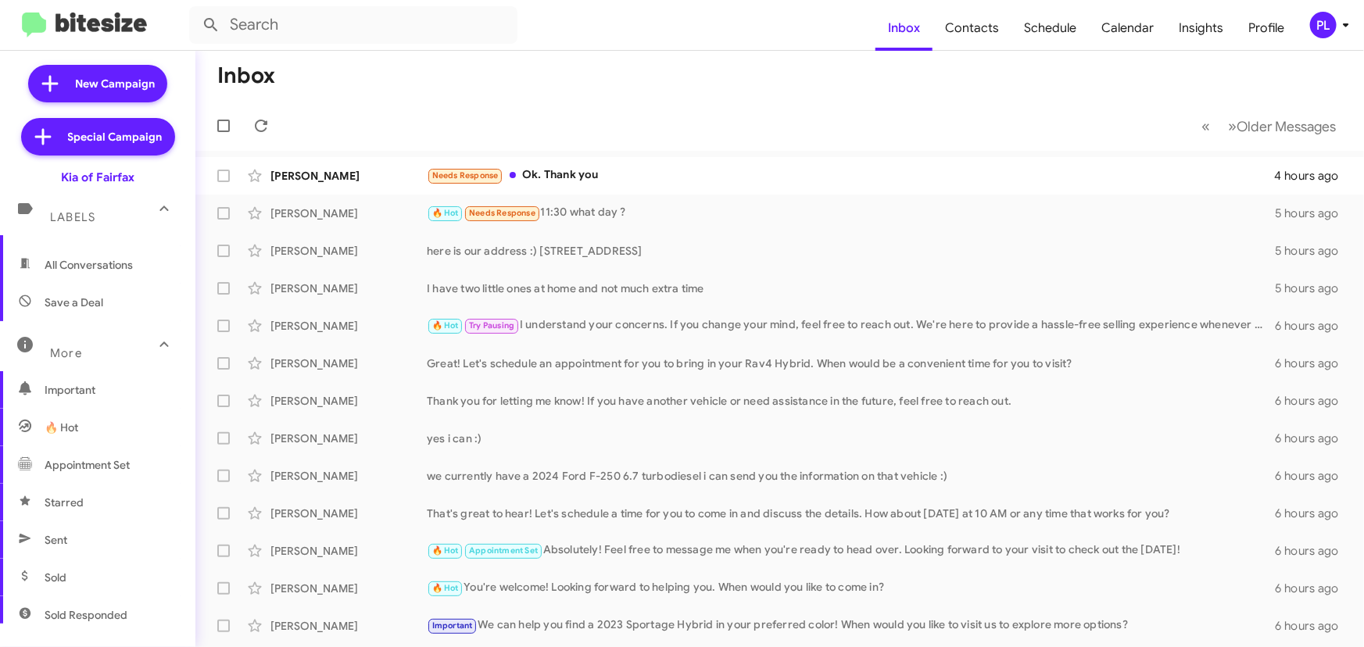
click at [94, 299] on span "Save a Deal" at bounding box center [74, 303] width 59 height 16
type input "in:not-interested"
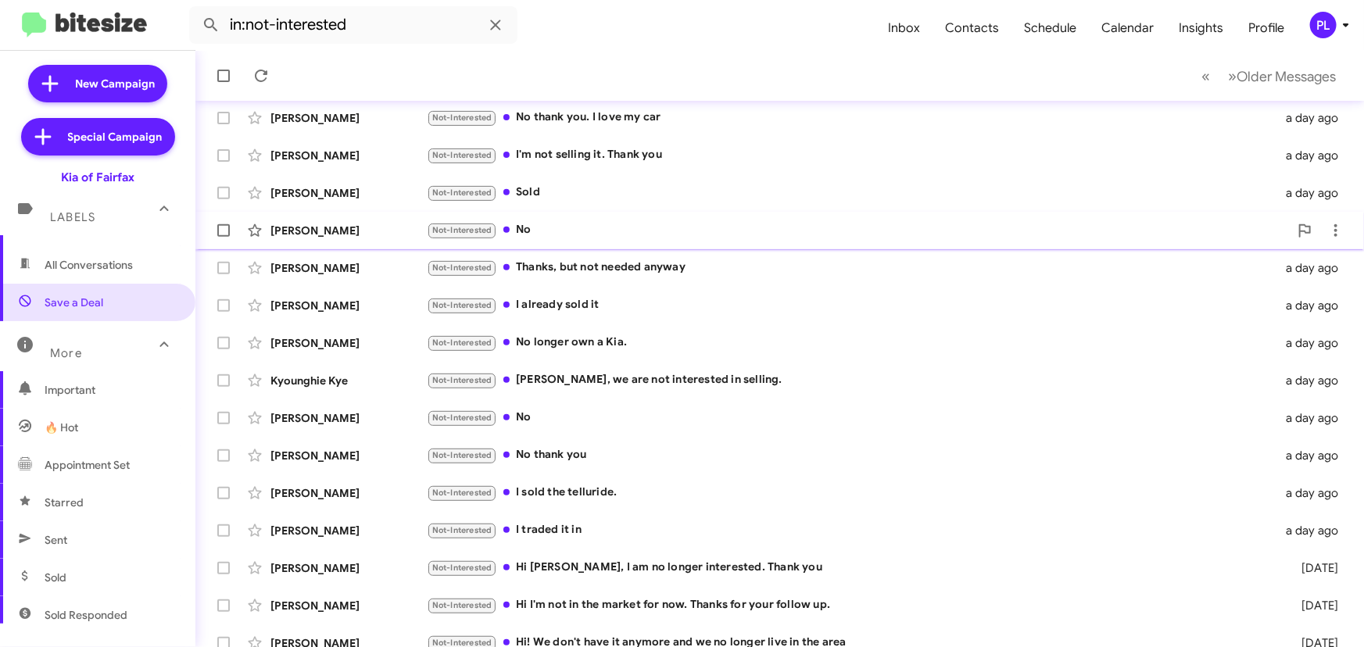
scroll to position [260, 0]
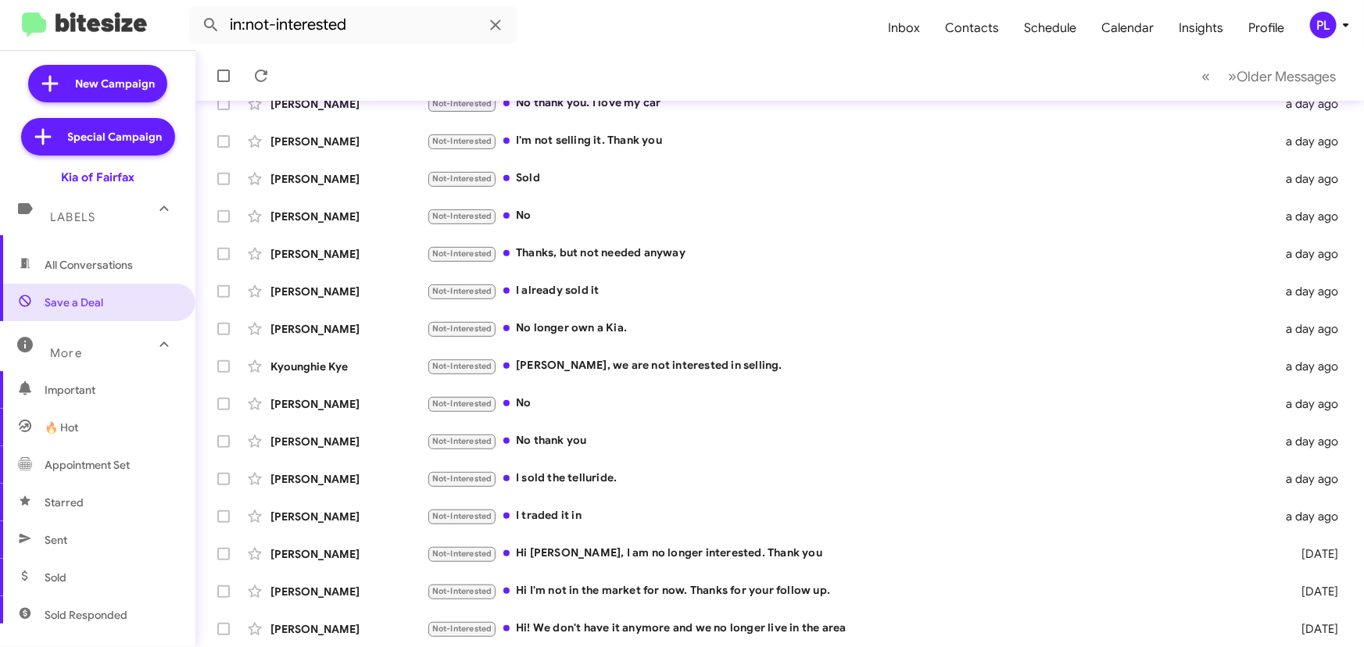
click at [1345, 25] on icon at bounding box center [1345, 25] width 5 height 4
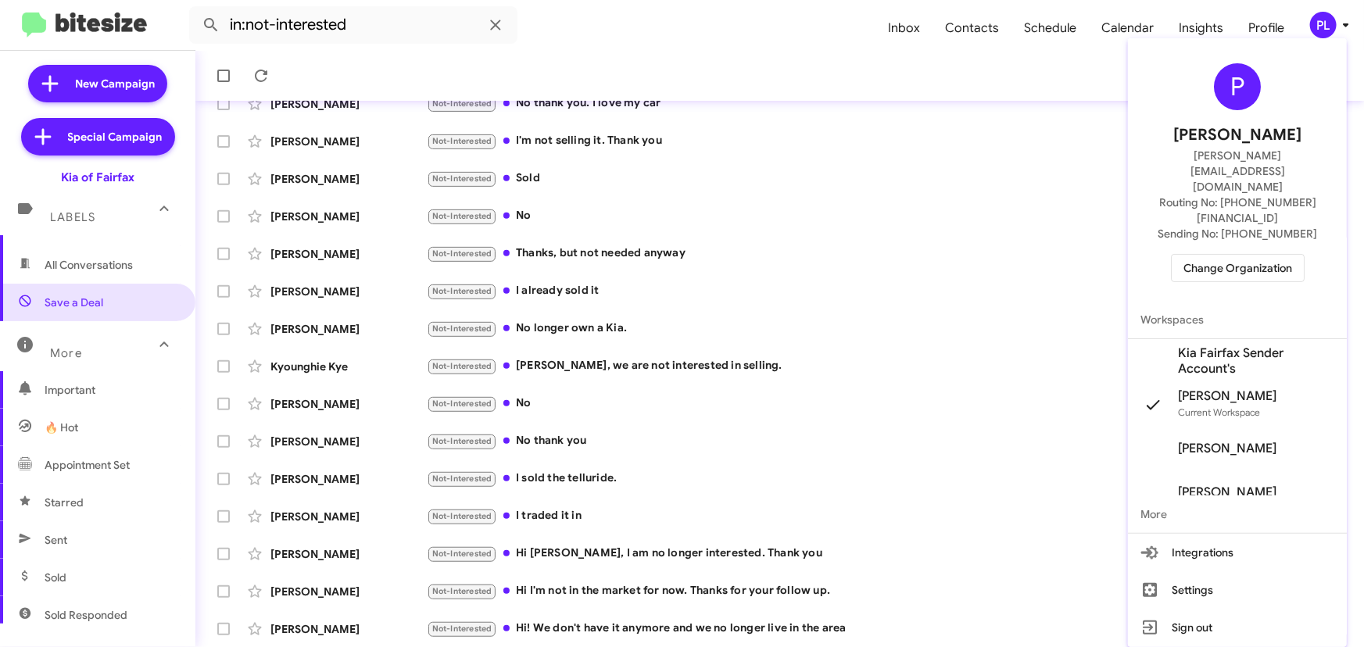
click at [1242, 255] on span "Change Organization" at bounding box center [1237, 268] width 109 height 27
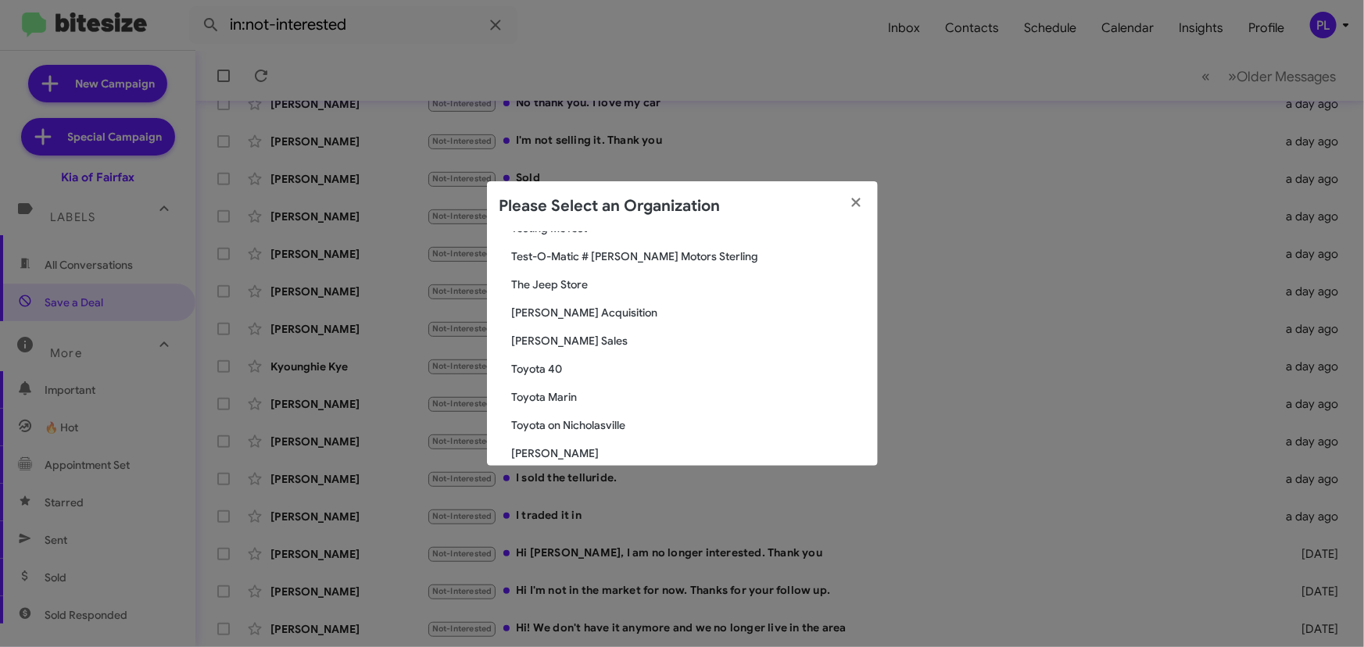
scroll to position [2842, 0]
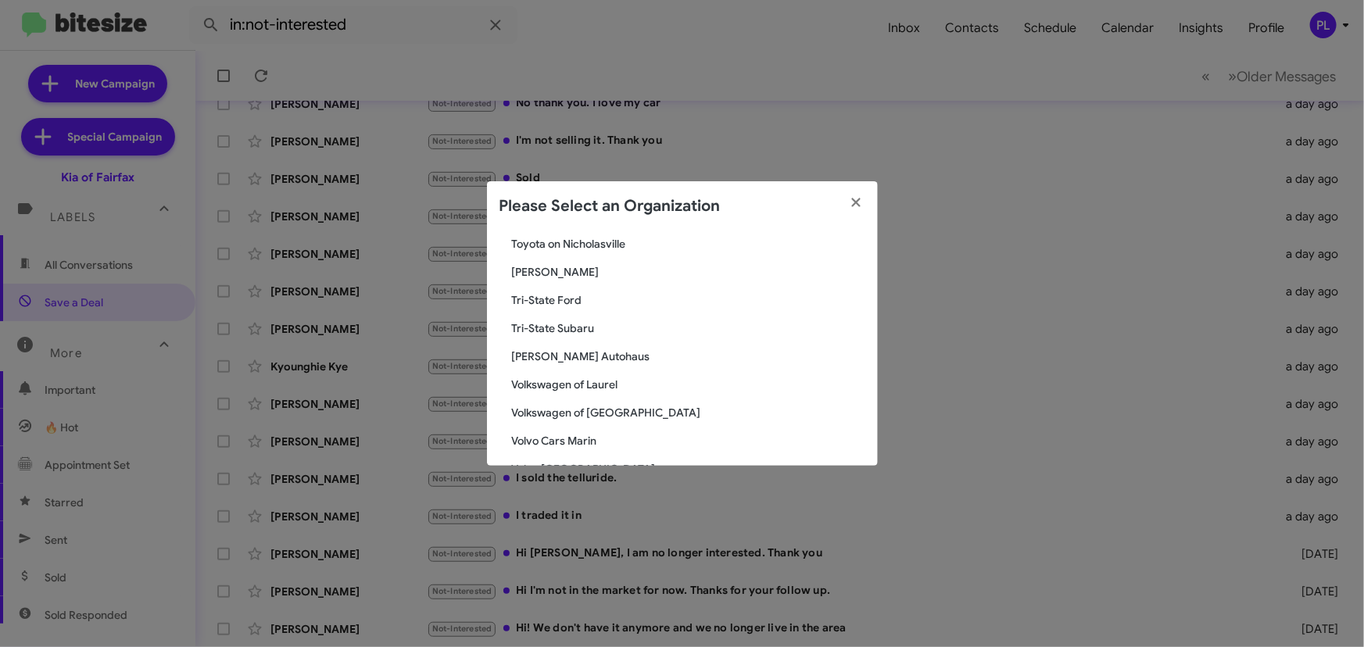
click at [557, 302] on span "Tri-State Ford" at bounding box center [688, 300] width 353 height 16
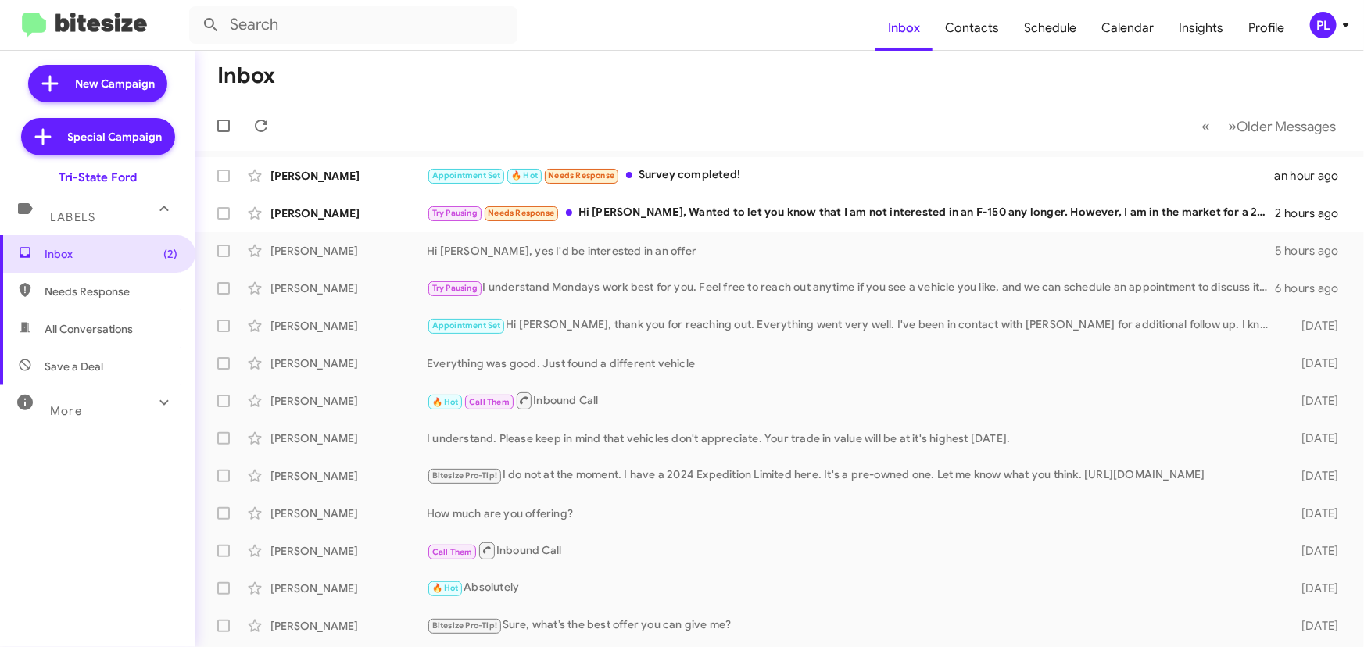
click at [155, 399] on icon at bounding box center [164, 402] width 19 height 19
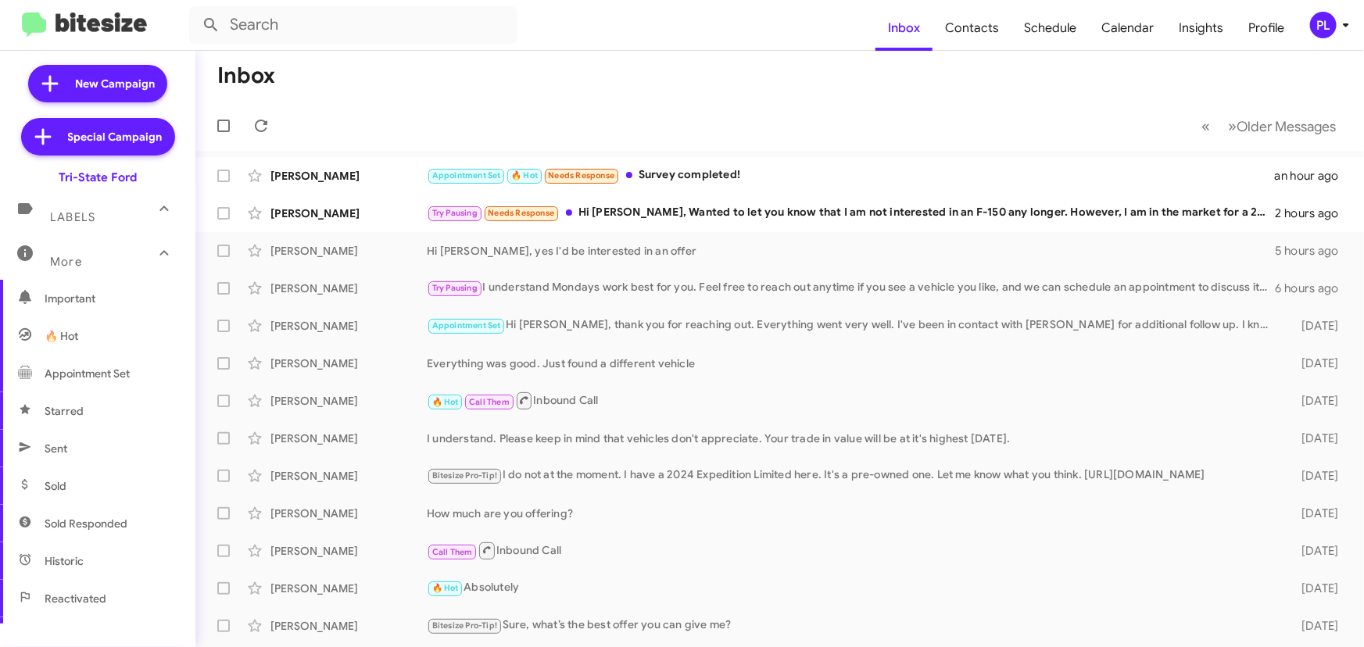
scroll to position [70, 0]
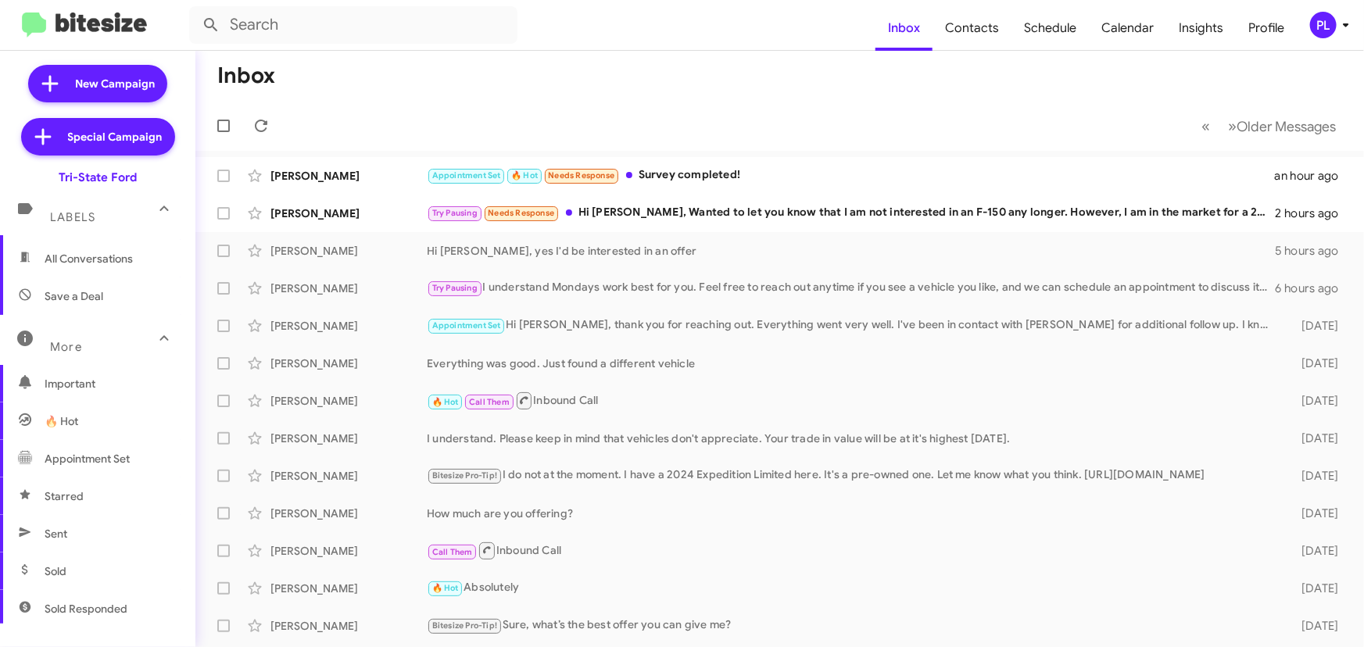
click at [95, 295] on span "Save a Deal" at bounding box center [74, 296] width 59 height 16
type input "in:not-interested"
